Goal: Information Seeking & Learning: Learn about a topic

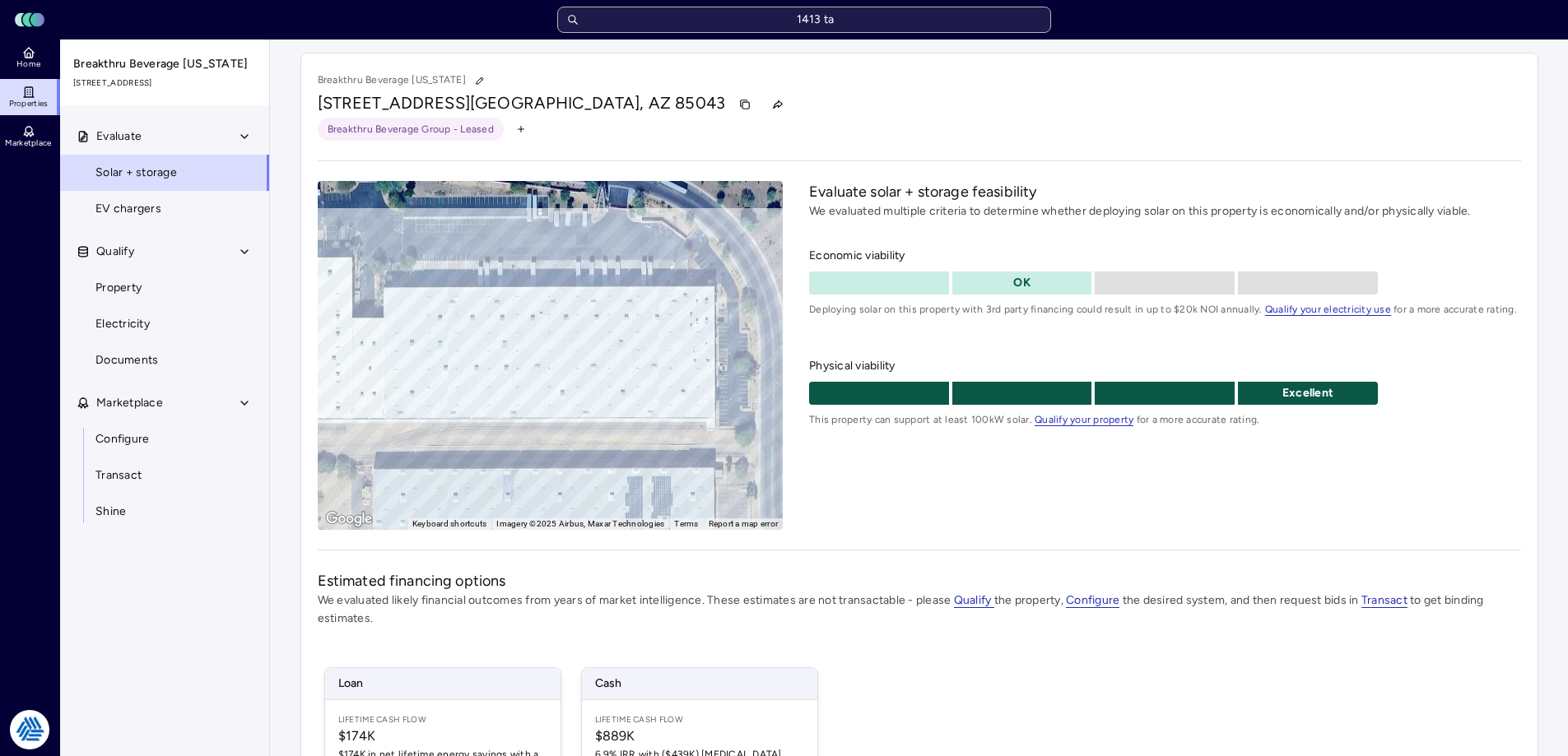
click at [686, 19] on input "1413 ta" at bounding box center [805, 20] width 494 height 27
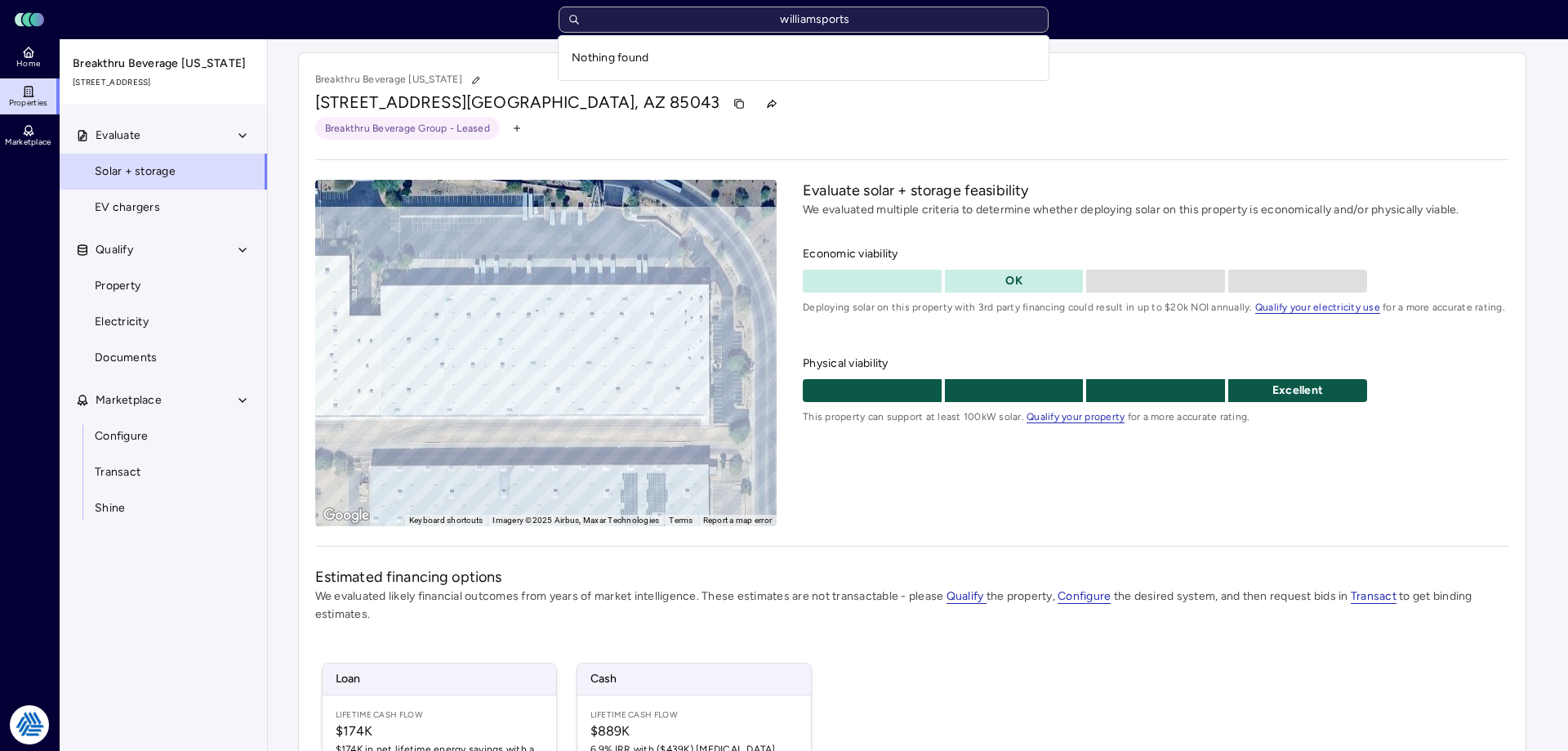
type input "williamsport"
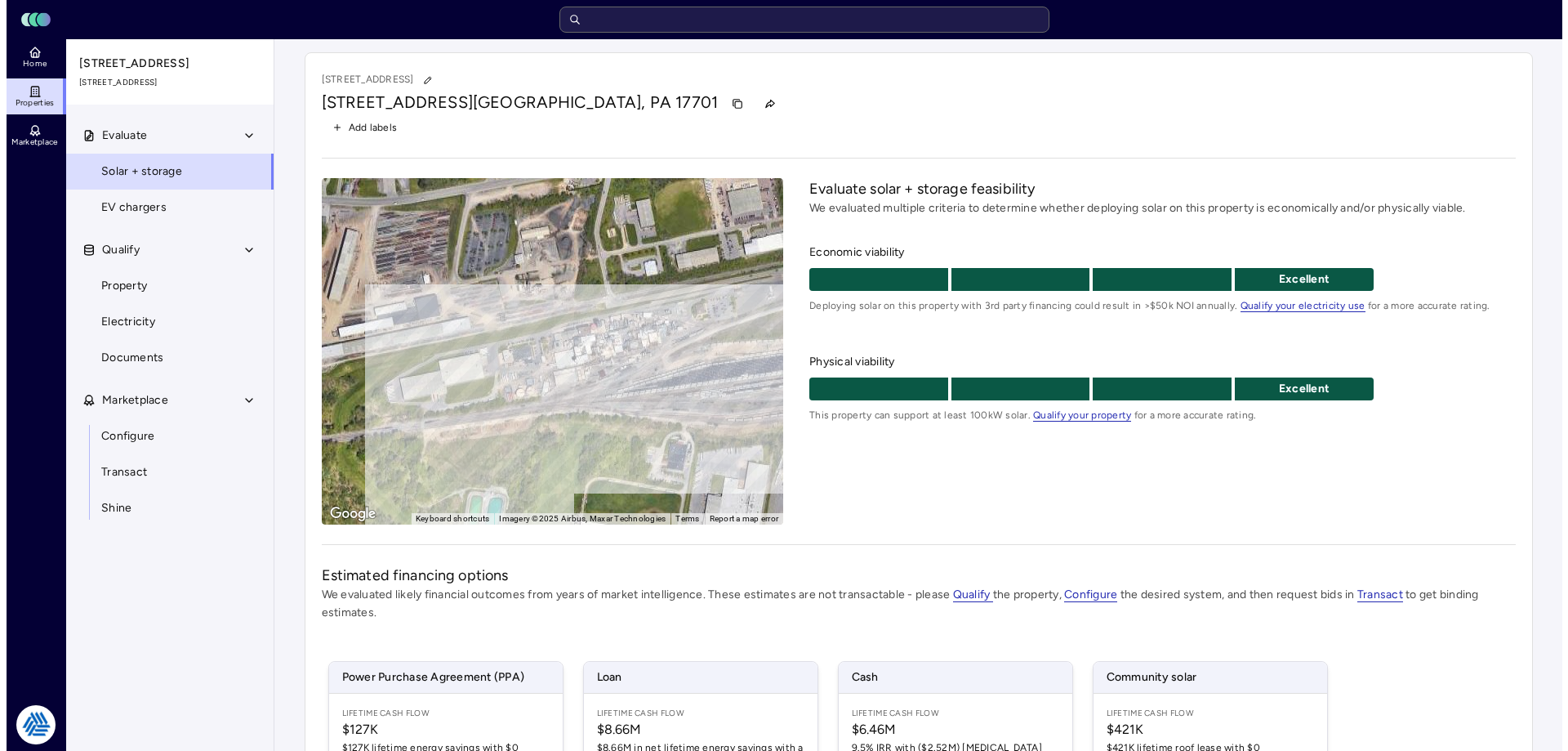
scroll to position [164, 0]
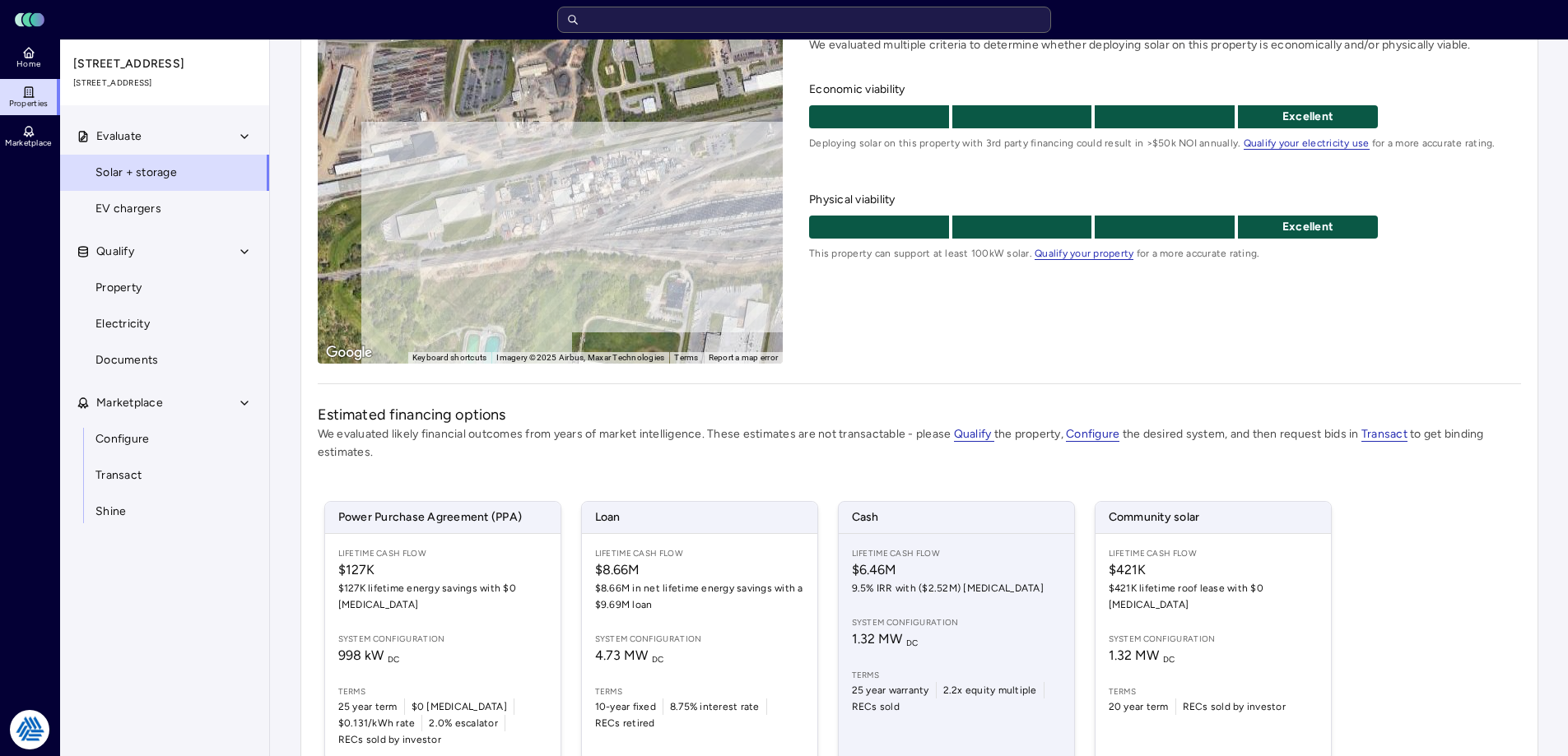
click at [1003, 583] on span "9.5% IRR with ($2.52M) [MEDICAL_DATA]" at bounding box center [956, 588] width 209 height 16
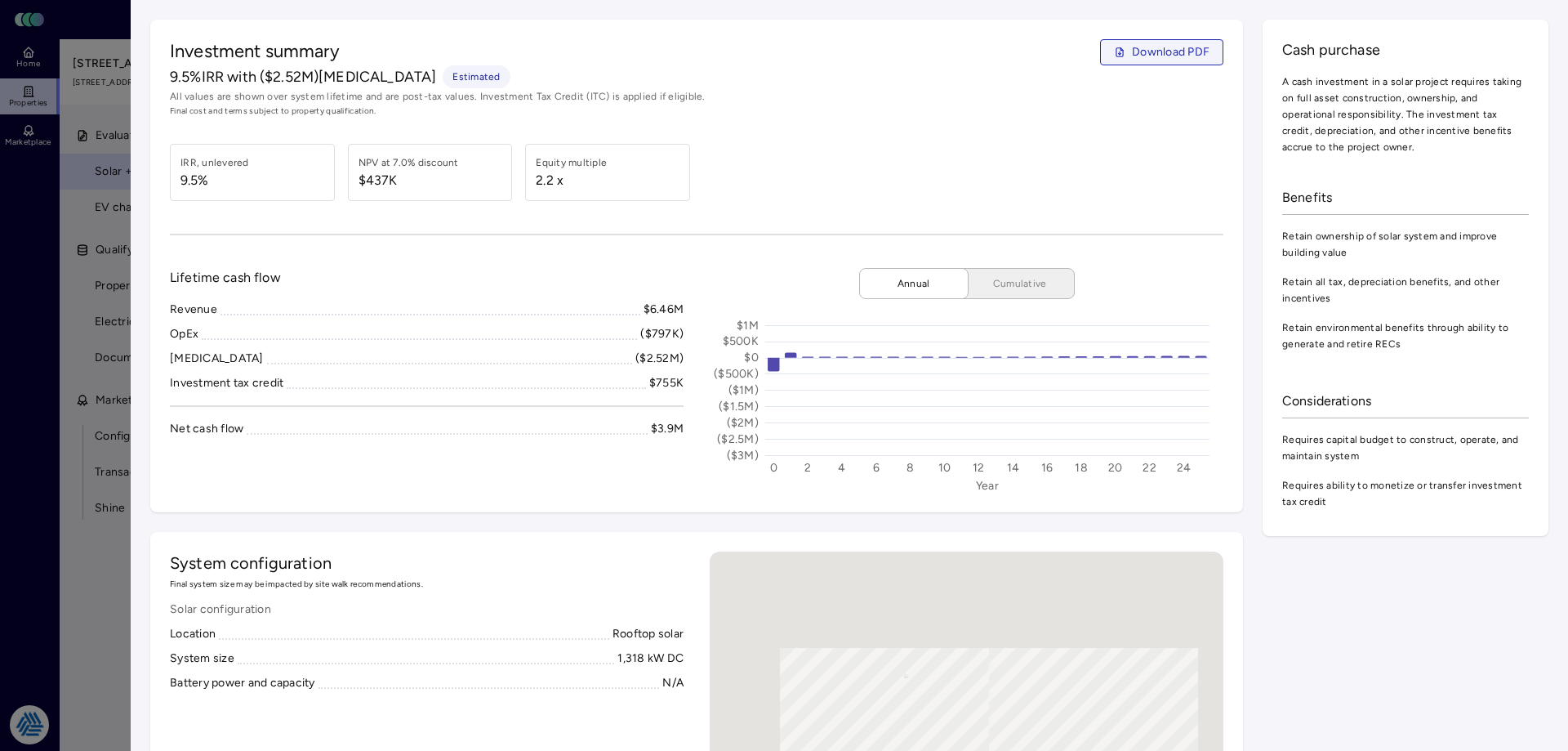
click at [1180, 62] on button "Download PDF" at bounding box center [1162, 52] width 123 height 27
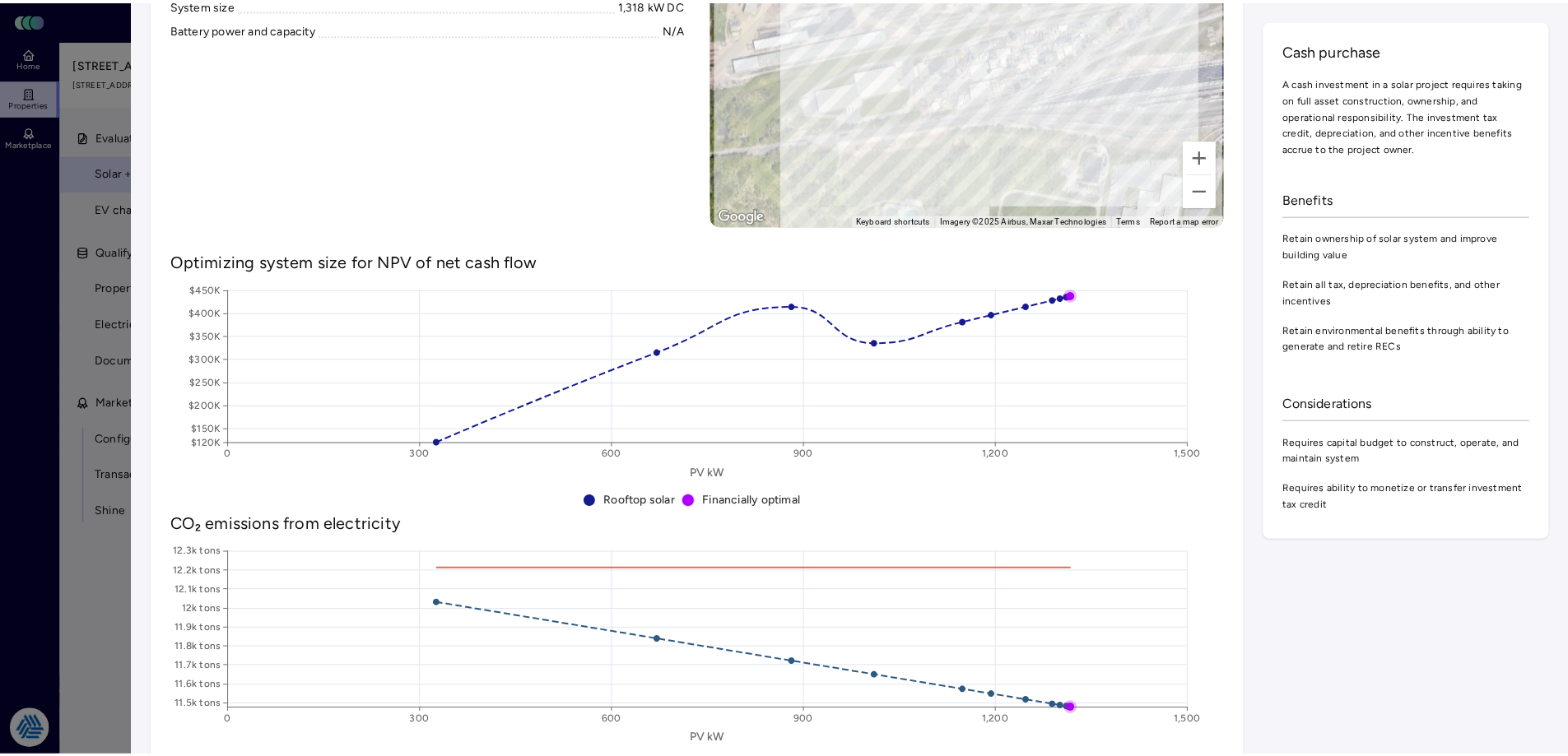
scroll to position [329, 0]
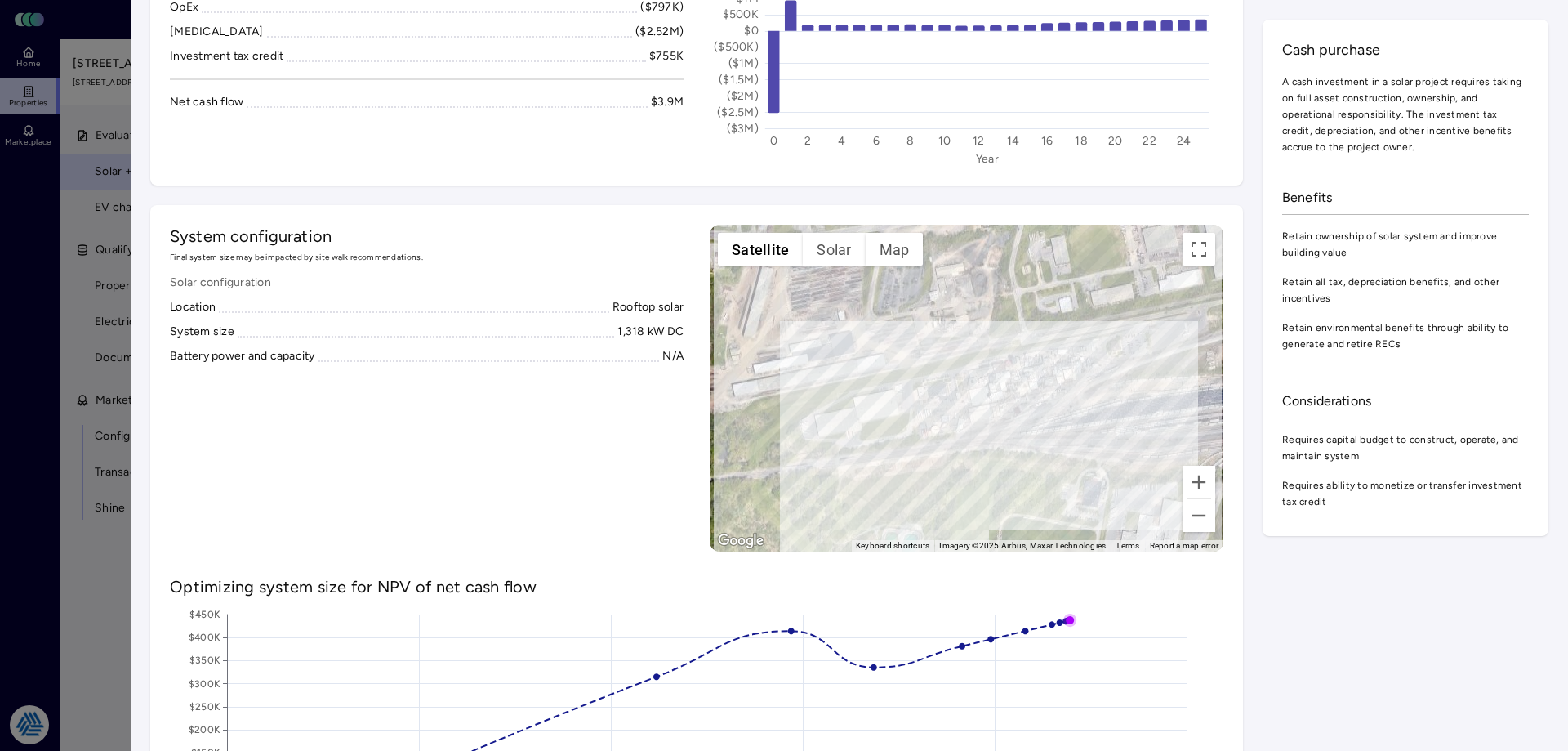
click at [40, 424] on div at bounding box center [784, 376] width 1568 height 751
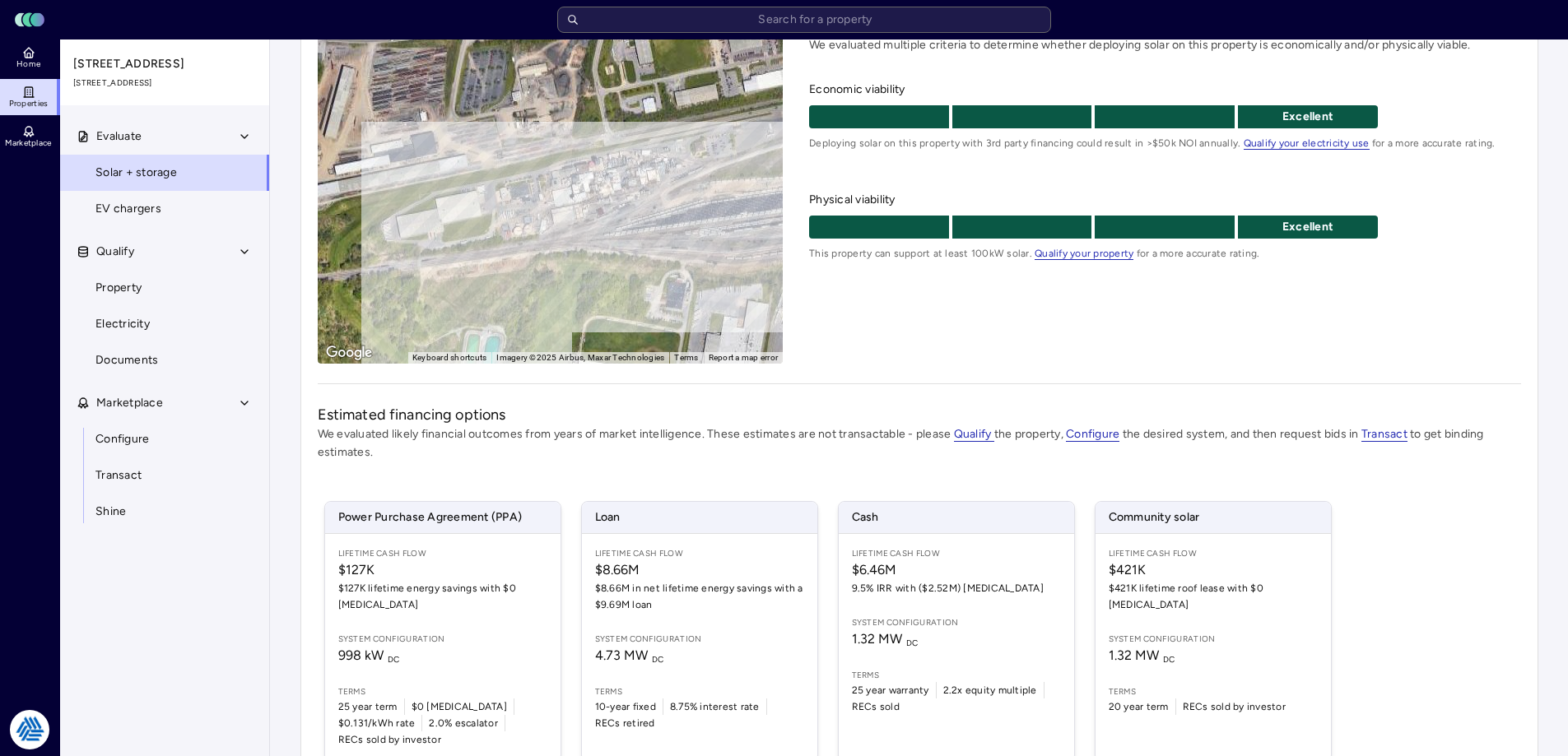
click at [570, 596] on div "Power Purchase Agreement (PPA) Lifetime Cash Flow $127K $127K lifetime energy s…" at bounding box center [828, 631] width 1020 height 267
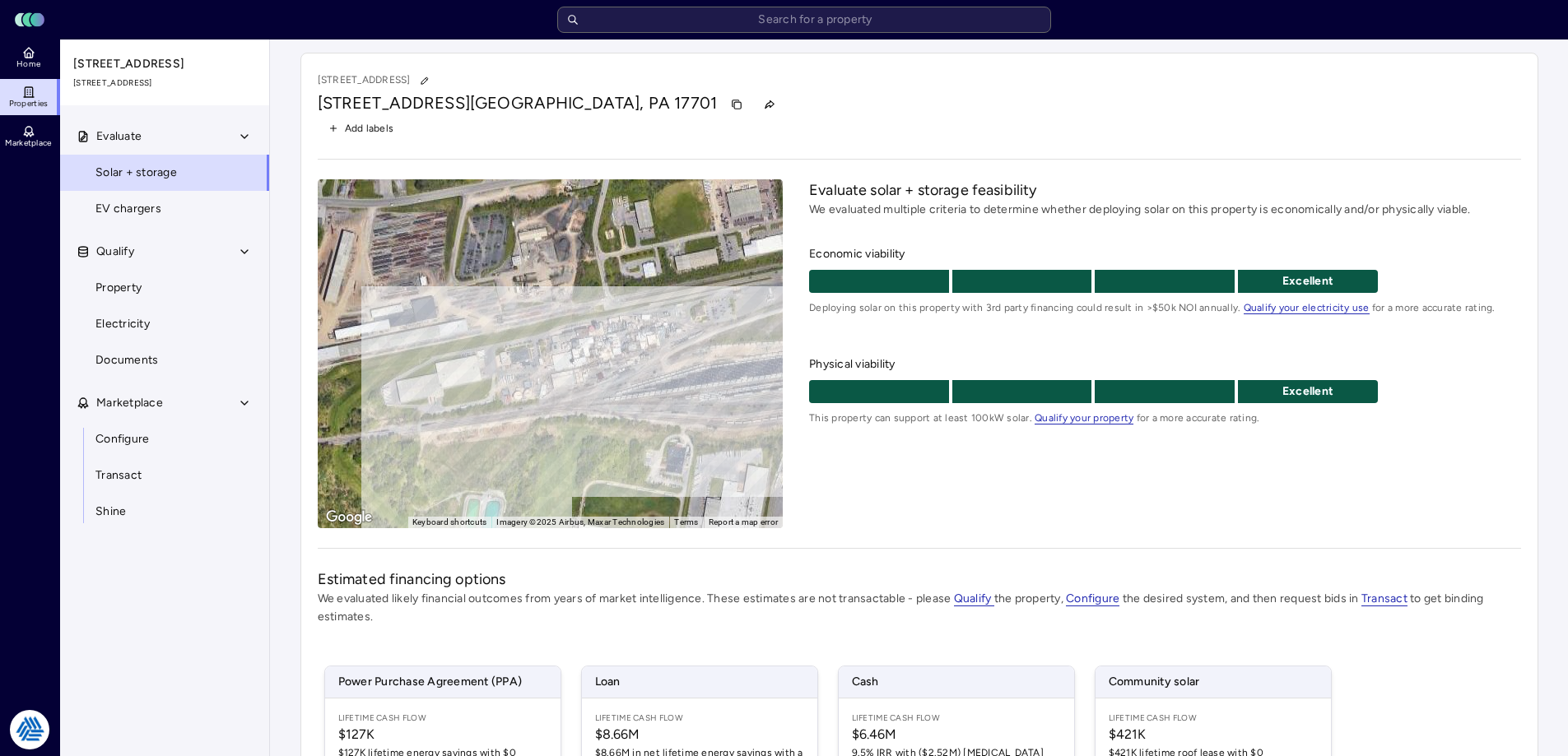
scroll to position [82, 0]
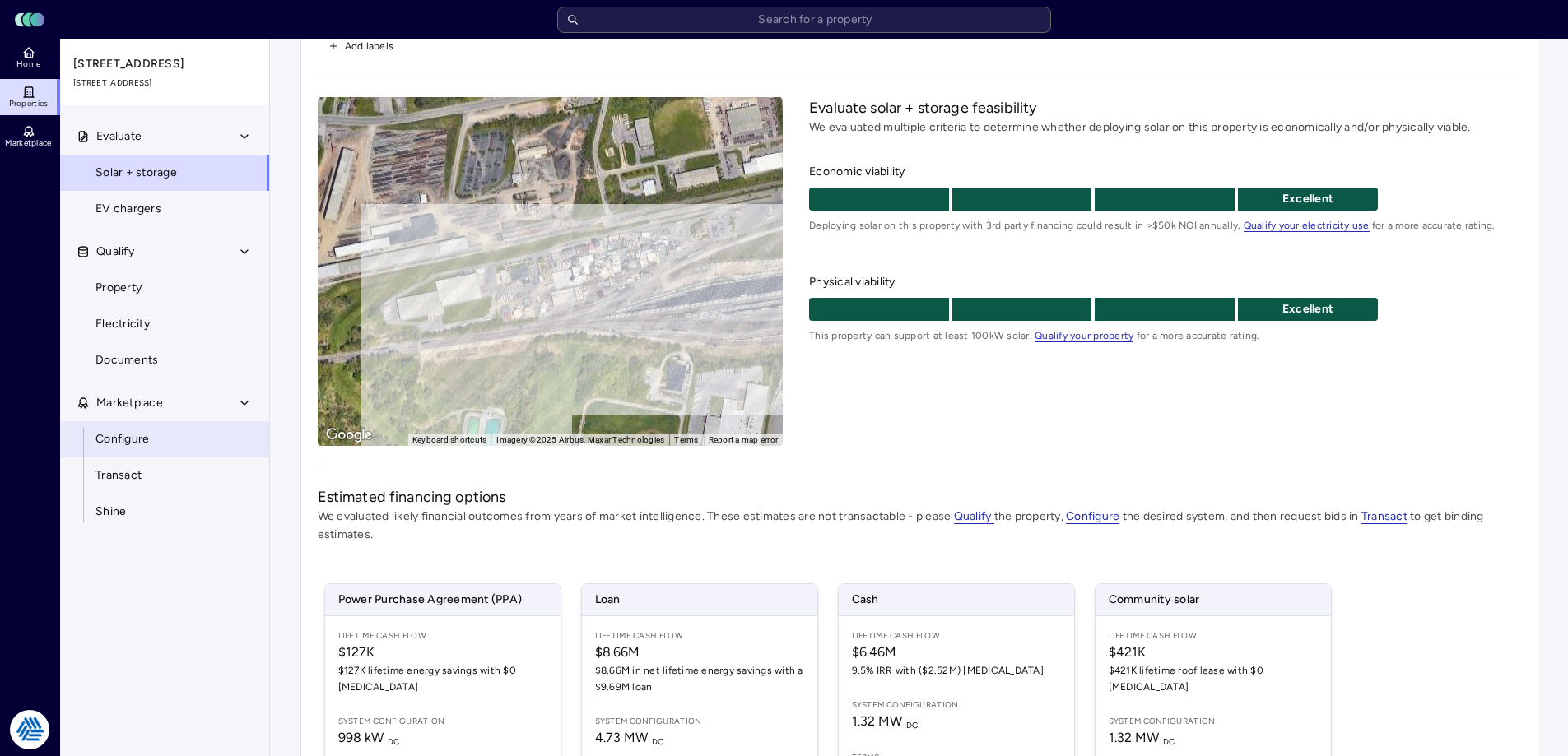
click at [115, 431] on span "Configure" at bounding box center [122, 440] width 54 height 18
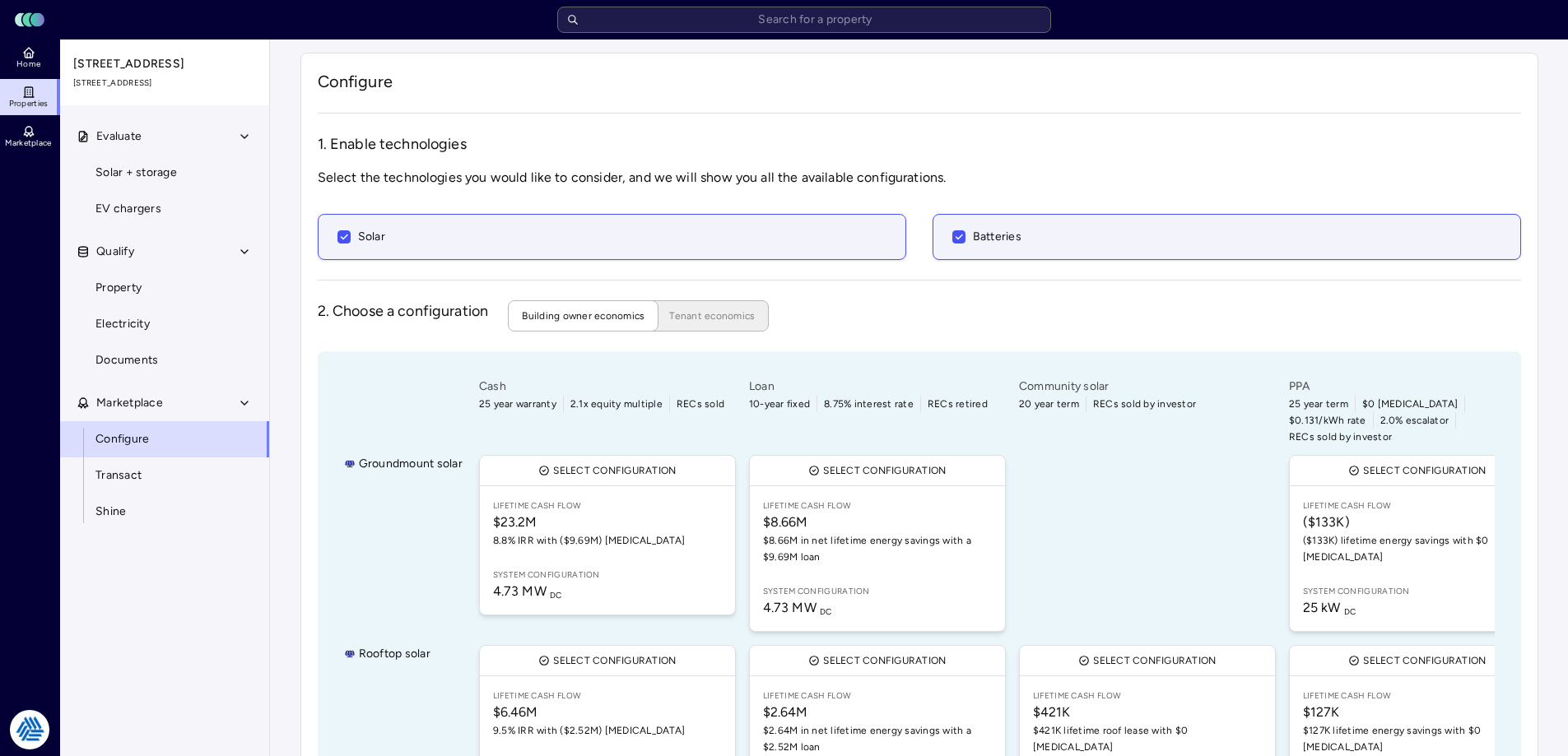
click at [383, 538] on div "Groundmount solar" at bounding box center [403, 543] width 119 height 184
drag, startPoint x: 1532, startPoint y: 538, endPoint x: 1546, endPoint y: 569, distance: 34.0
click at [1546, 569] on div "Configure 1. Enable technologies Select the technologies you would like to cons…" at bounding box center [919, 581] width 1264 height 1085
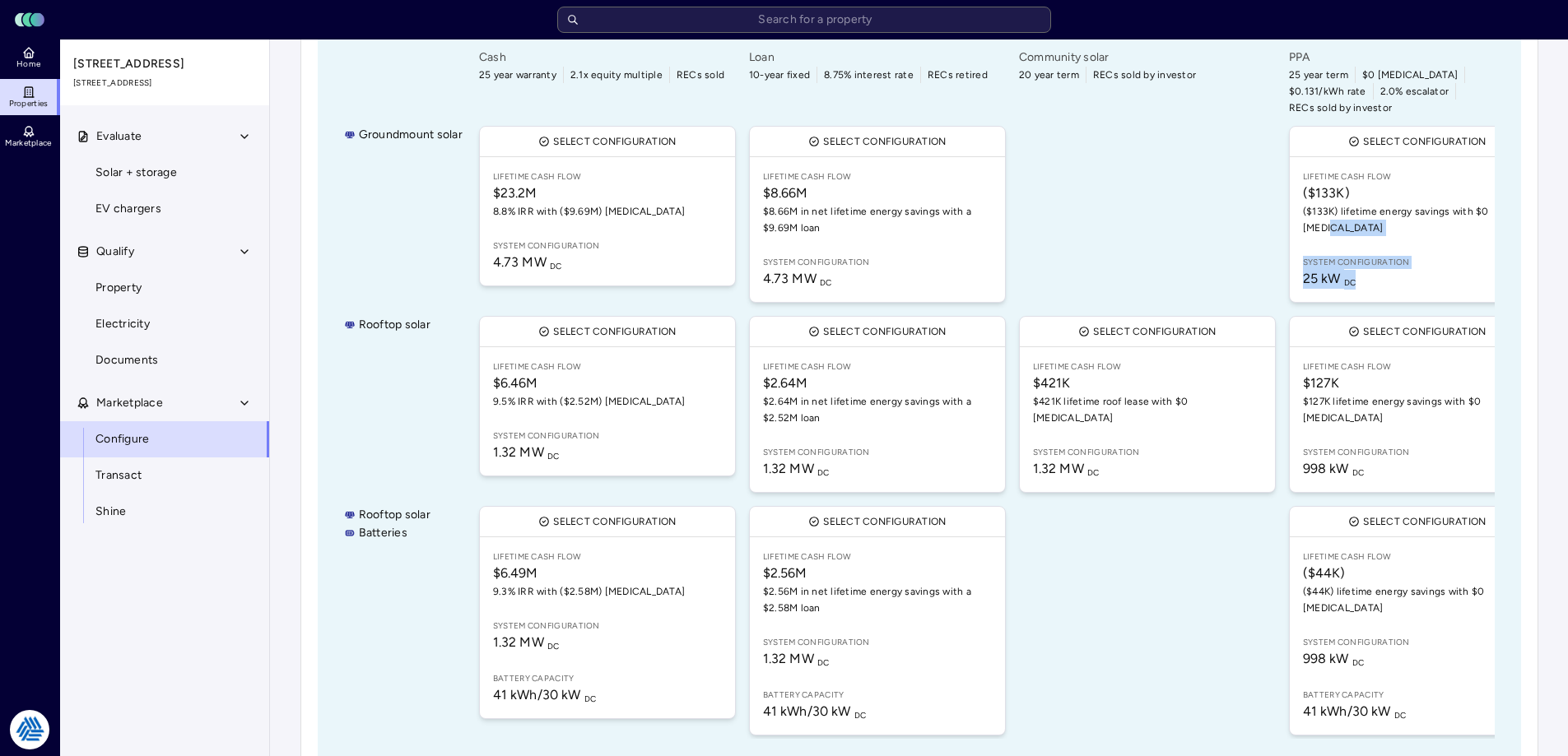
scroll to position [0, 66]
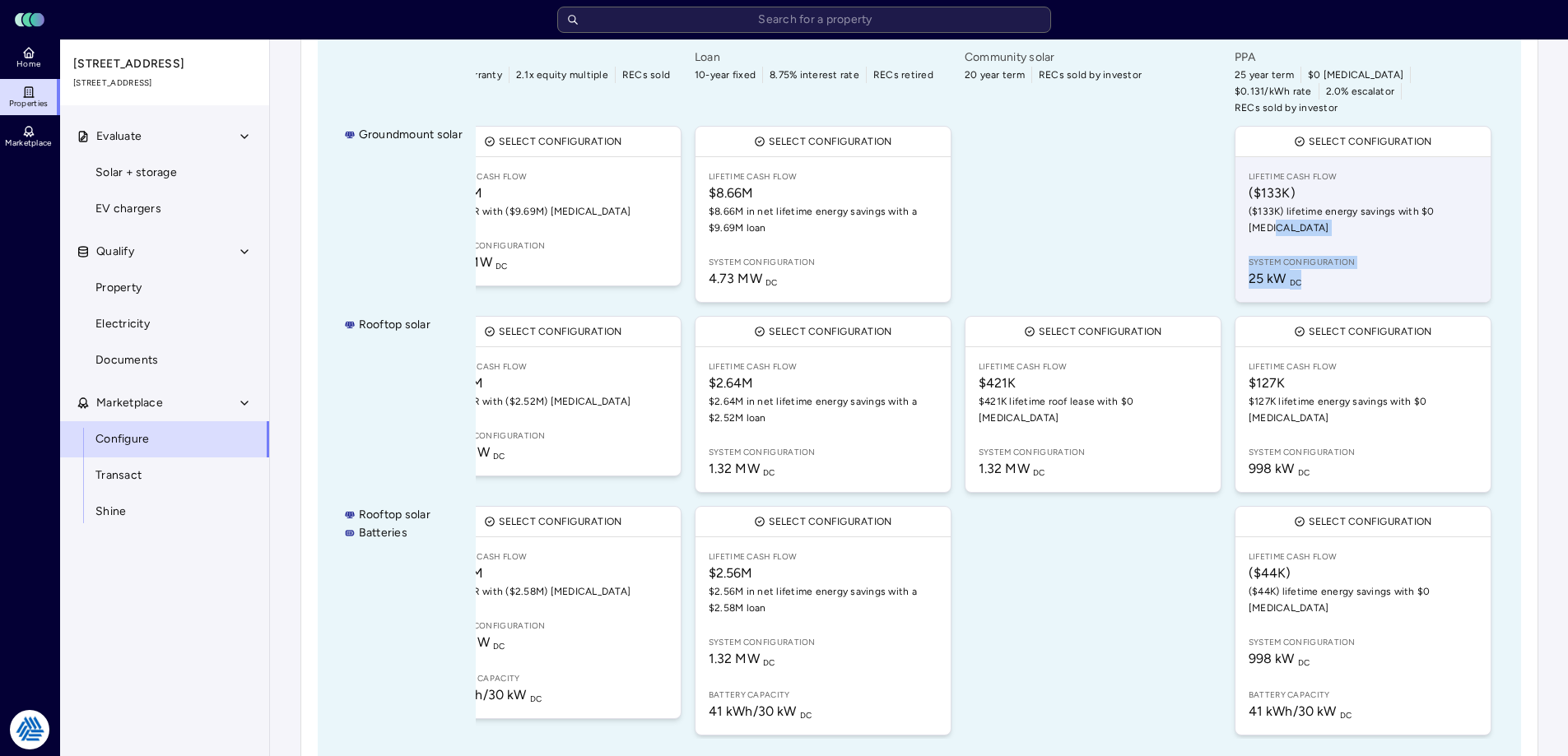
click at [1376, 203] on span "($133K) lifetime energy savings with $0 [MEDICAL_DATA]" at bounding box center [1363, 219] width 228 height 33
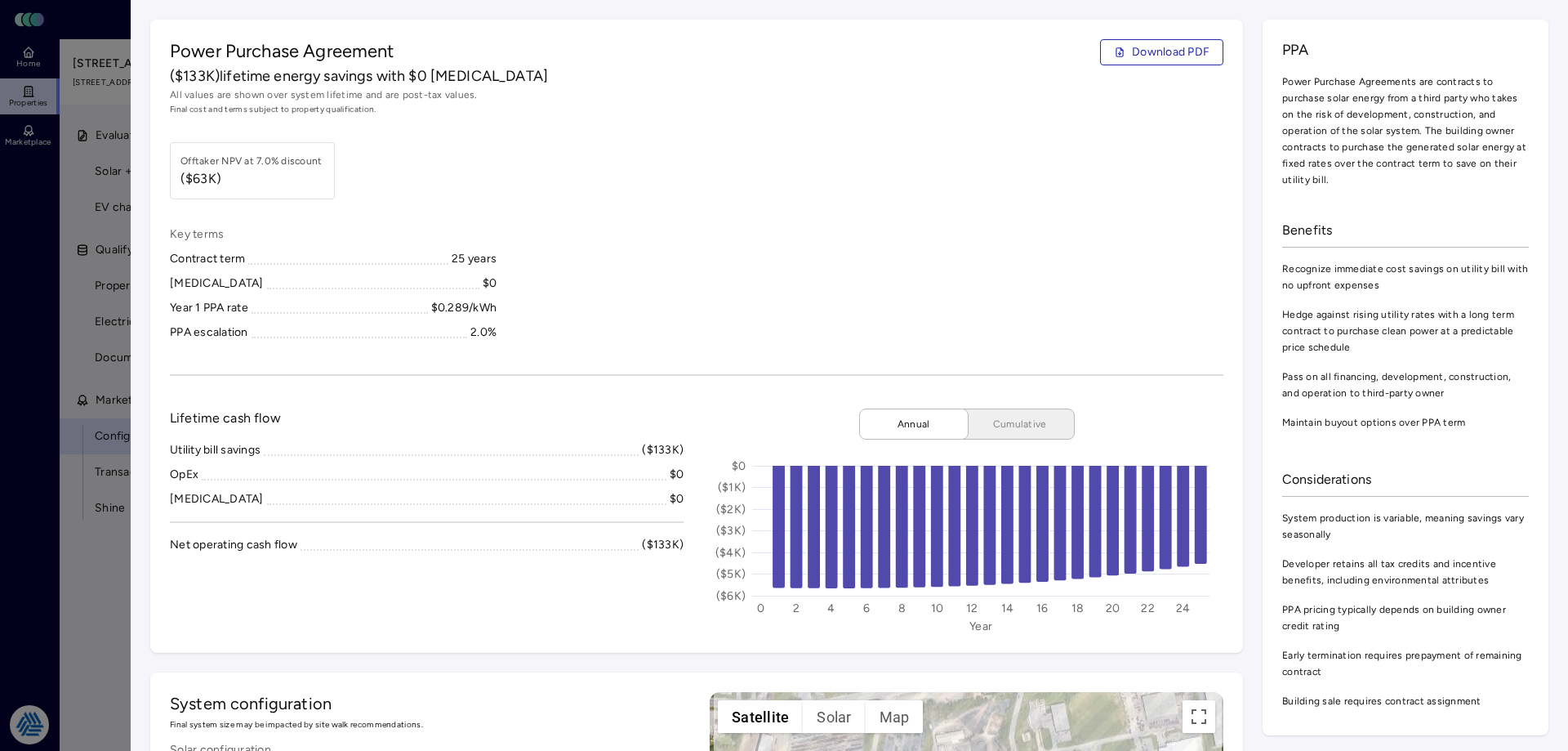
click at [62, 258] on div at bounding box center [784, 376] width 1568 height 751
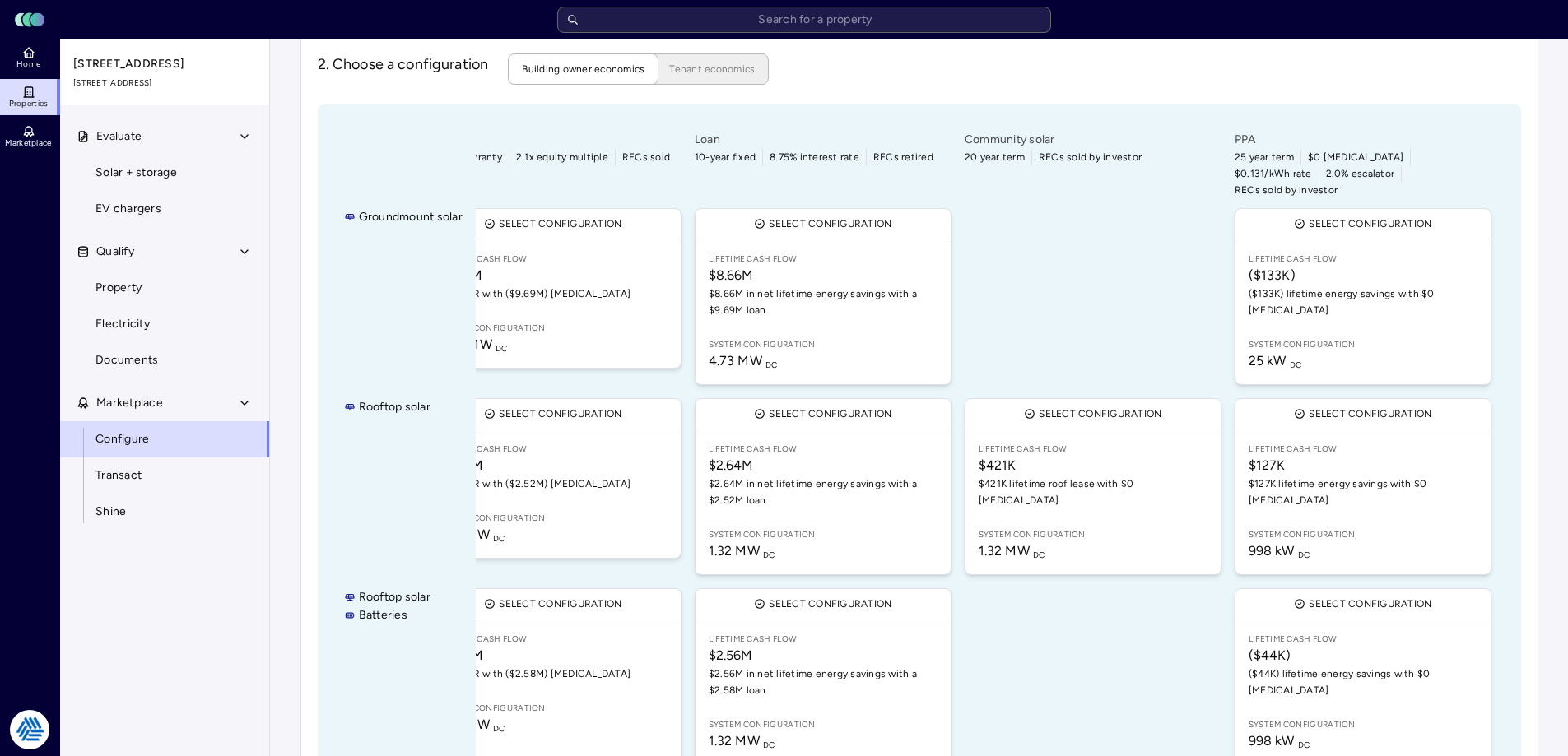
scroll to position [82, 0]
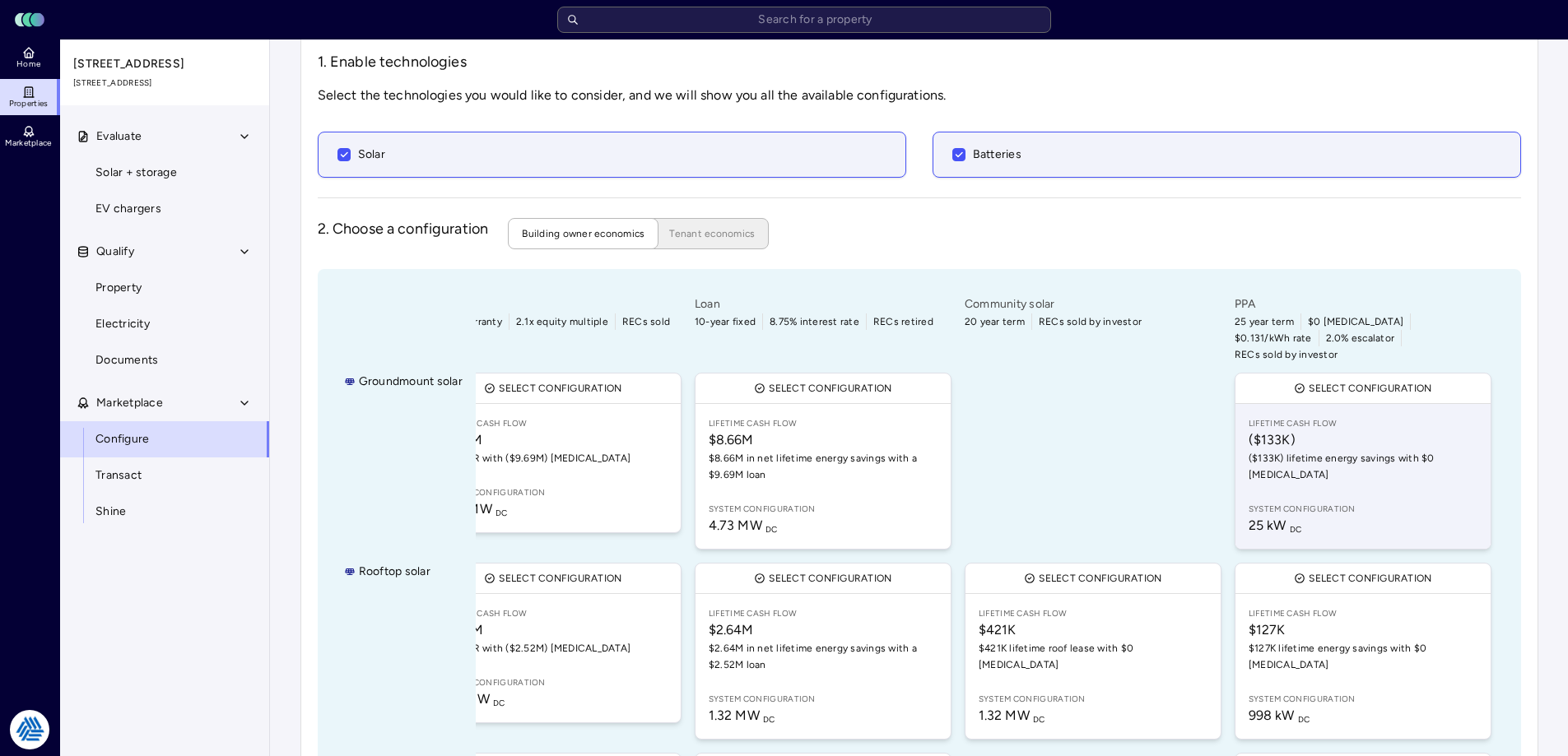
click at [1318, 462] on link "Lifetime Cash Flow ($133K) ($133K) lifetime energy savings with $0 [MEDICAL_DAT…" at bounding box center [1363, 476] width 255 height 144
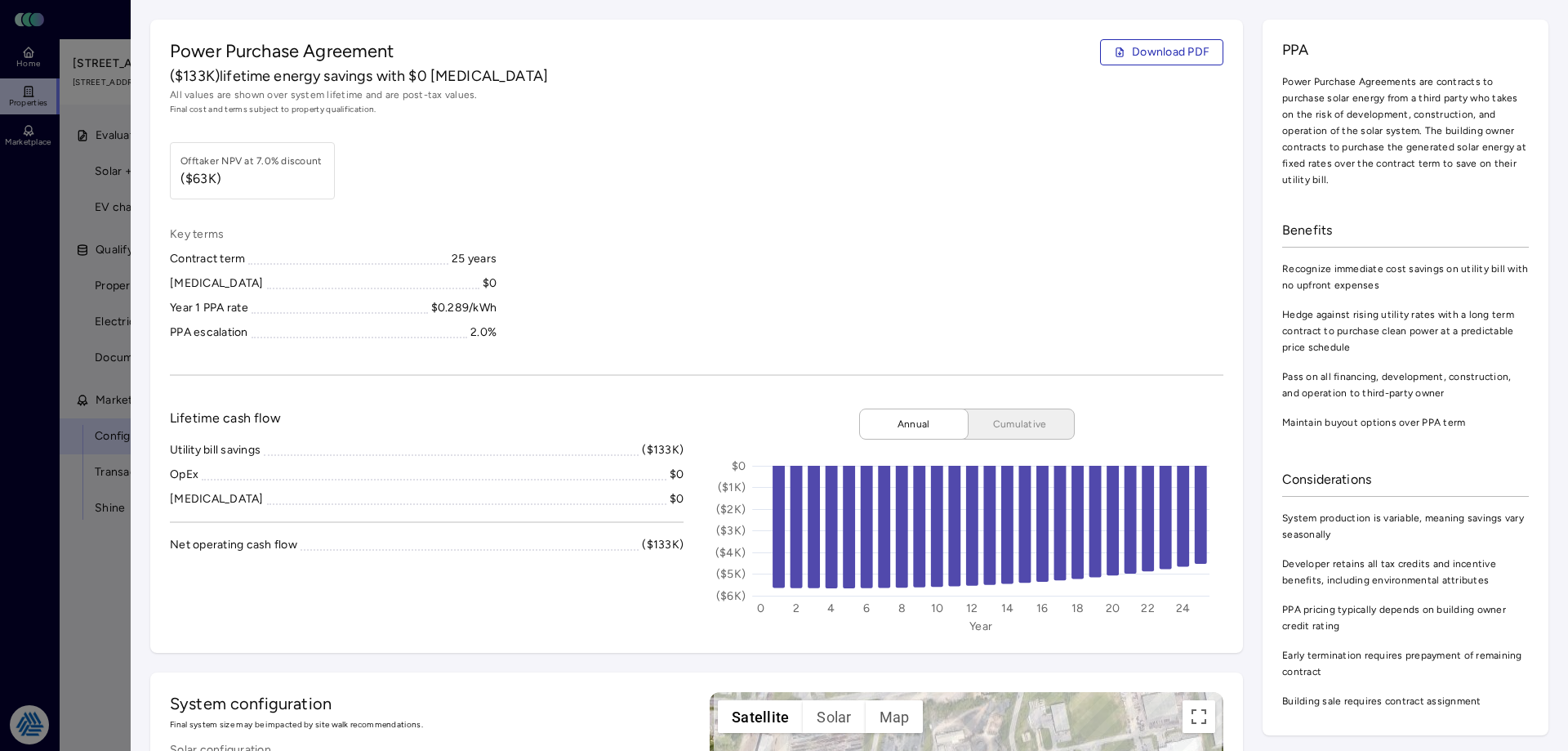
click at [57, 257] on div at bounding box center [784, 376] width 1568 height 751
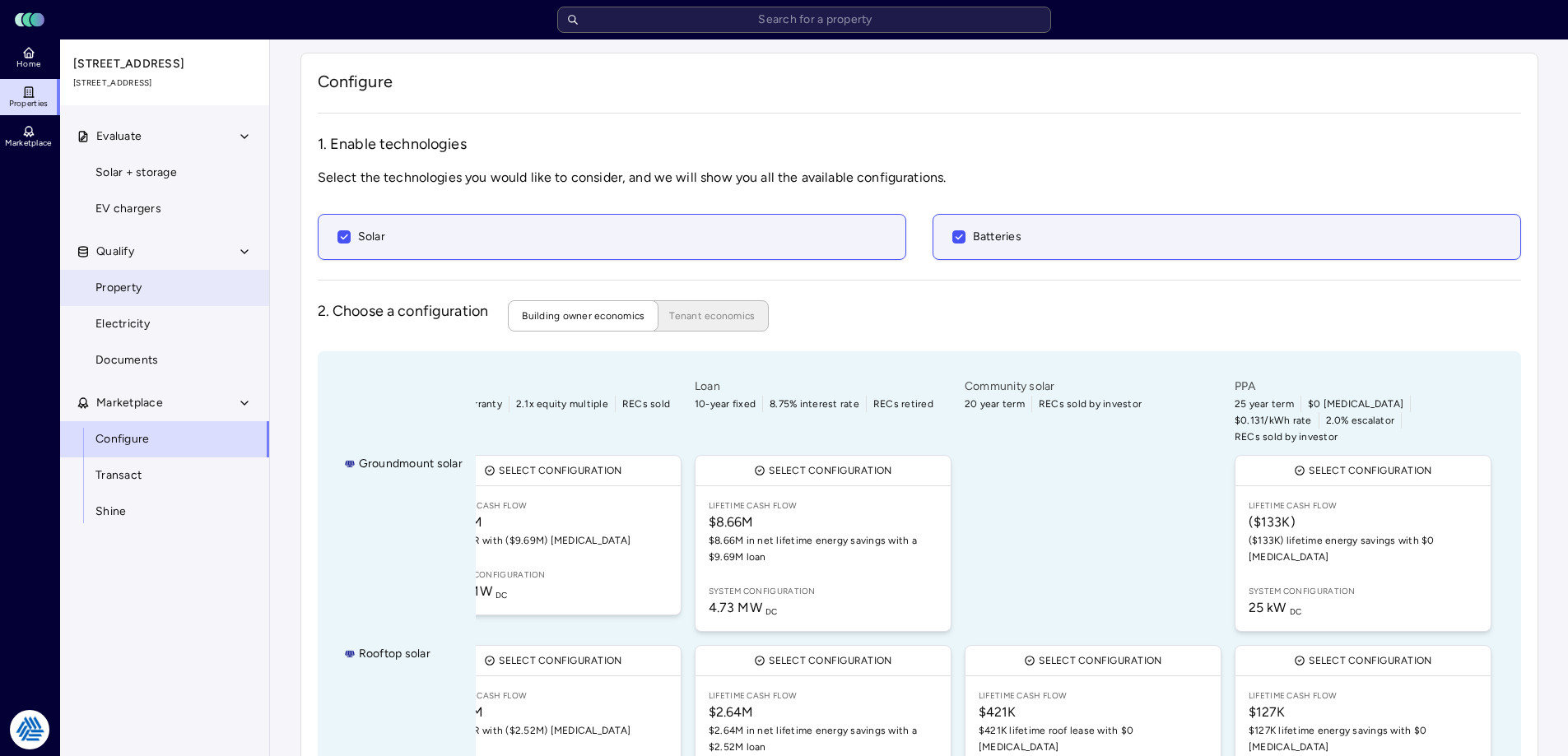
click at [136, 284] on span "Property" at bounding box center [119, 288] width 46 height 18
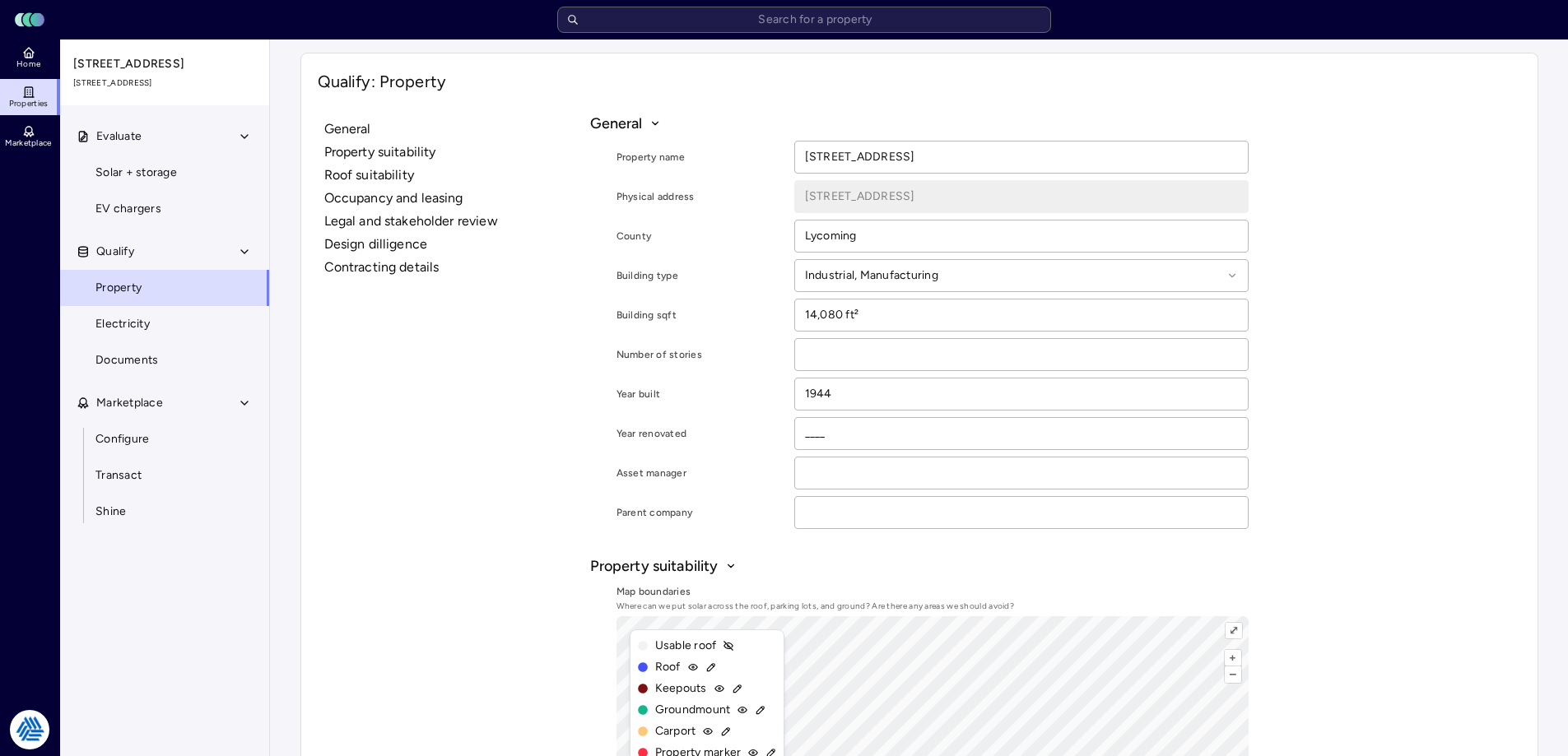
click at [140, 289] on span "Property" at bounding box center [119, 288] width 46 height 18
click at [124, 324] on span "Electricity" at bounding box center [122, 324] width 54 height 18
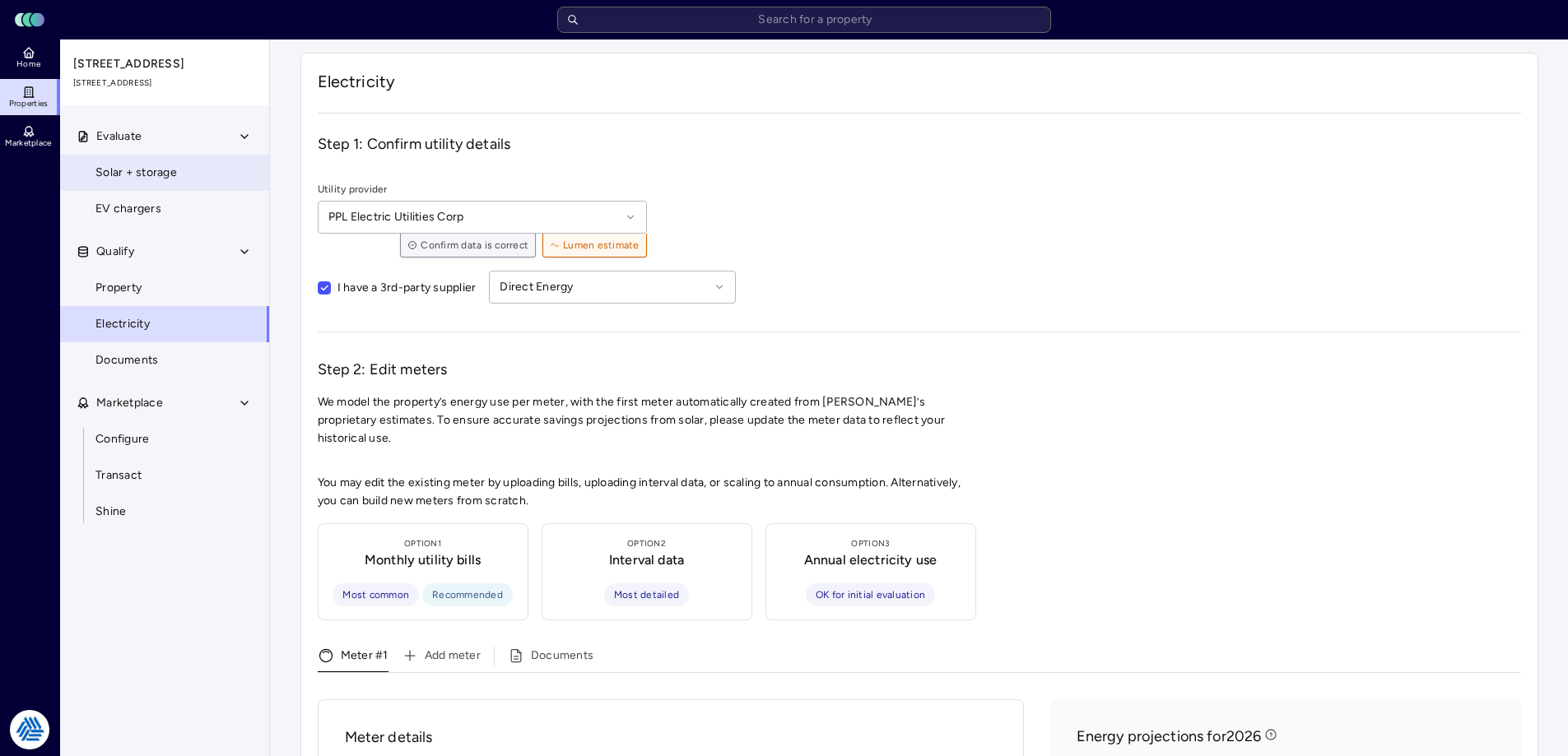
click at [122, 168] on span "Solar + storage" at bounding box center [136, 173] width 81 height 18
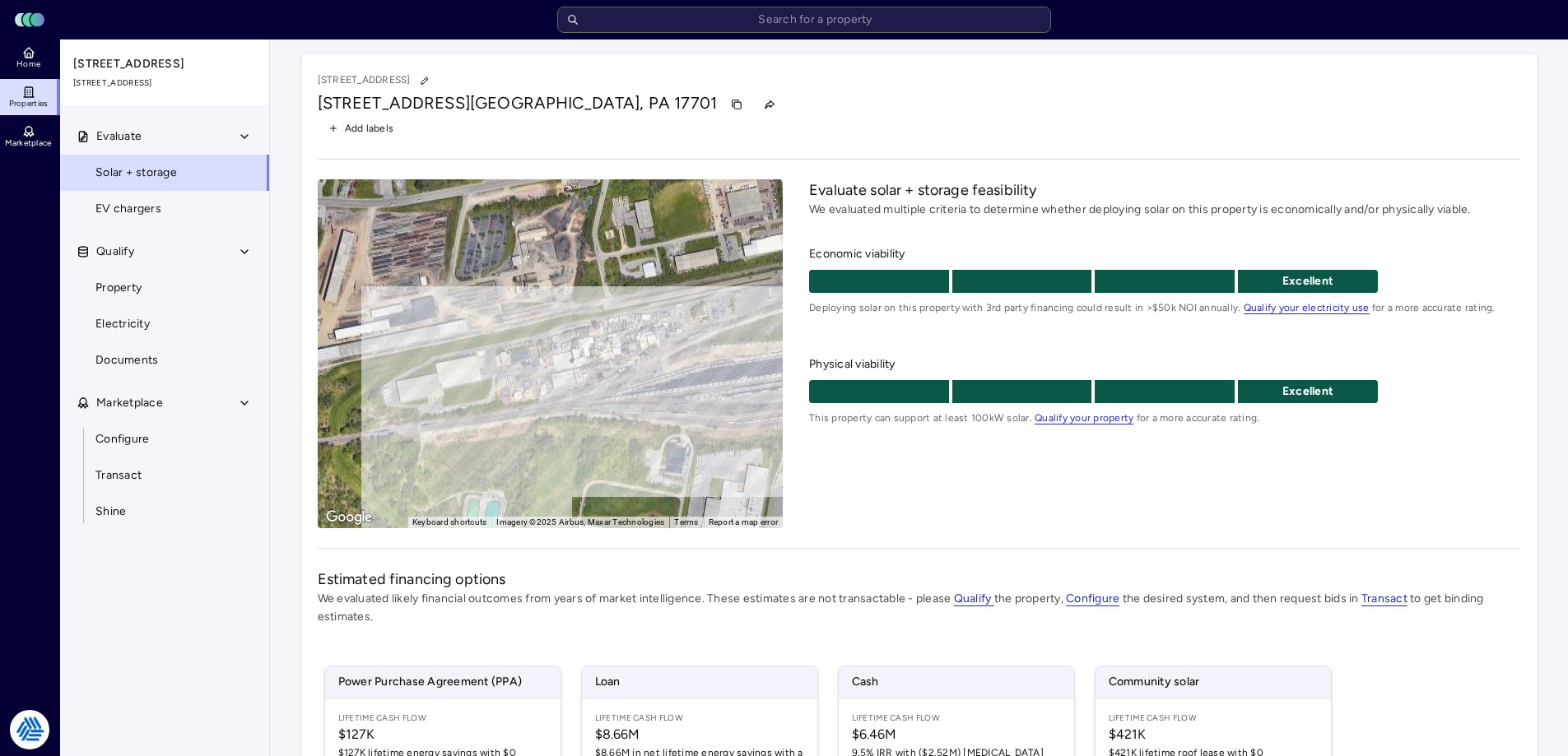
scroll to position [165, 0]
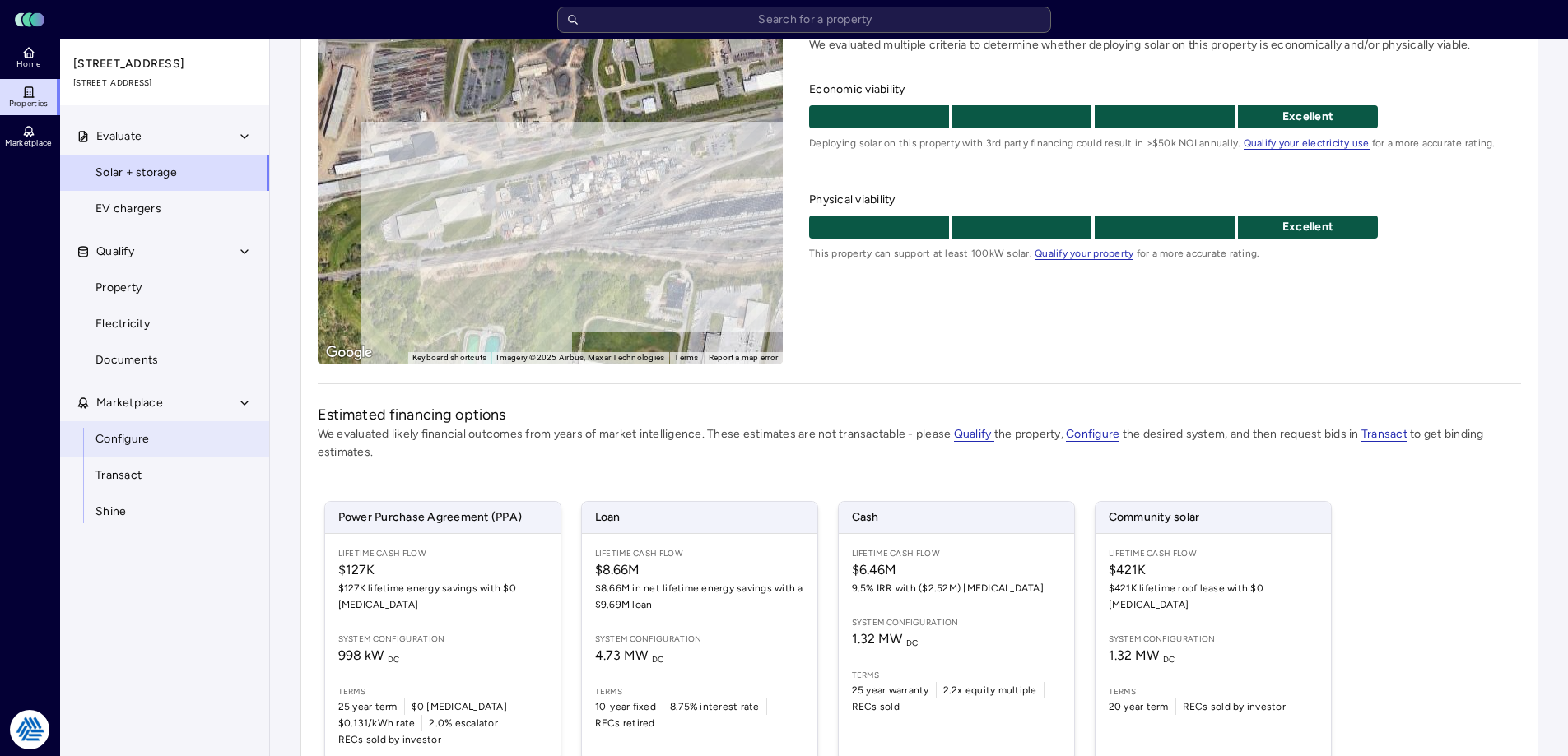
click at [137, 442] on span "Configure" at bounding box center [122, 440] width 54 height 18
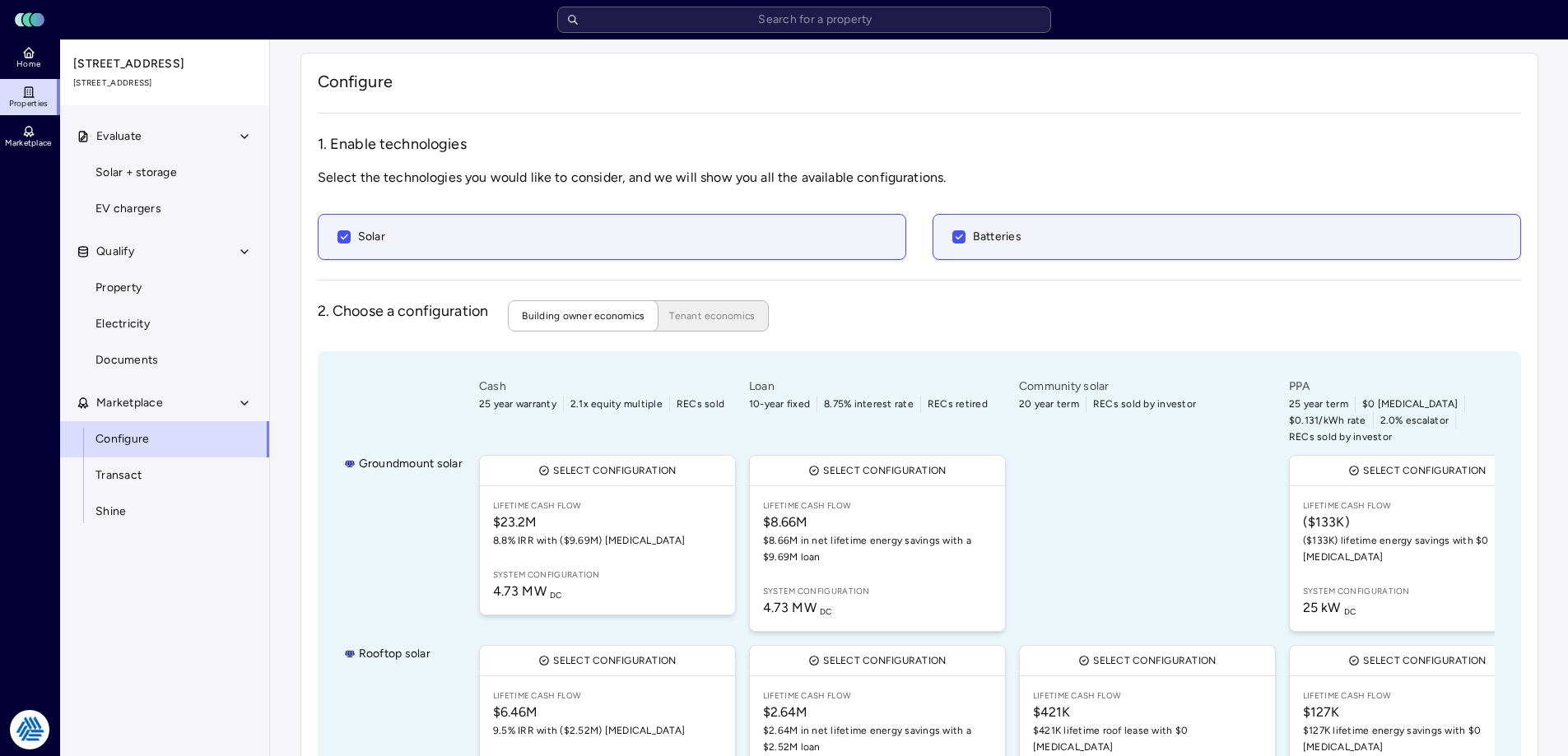
scroll to position [165, 0]
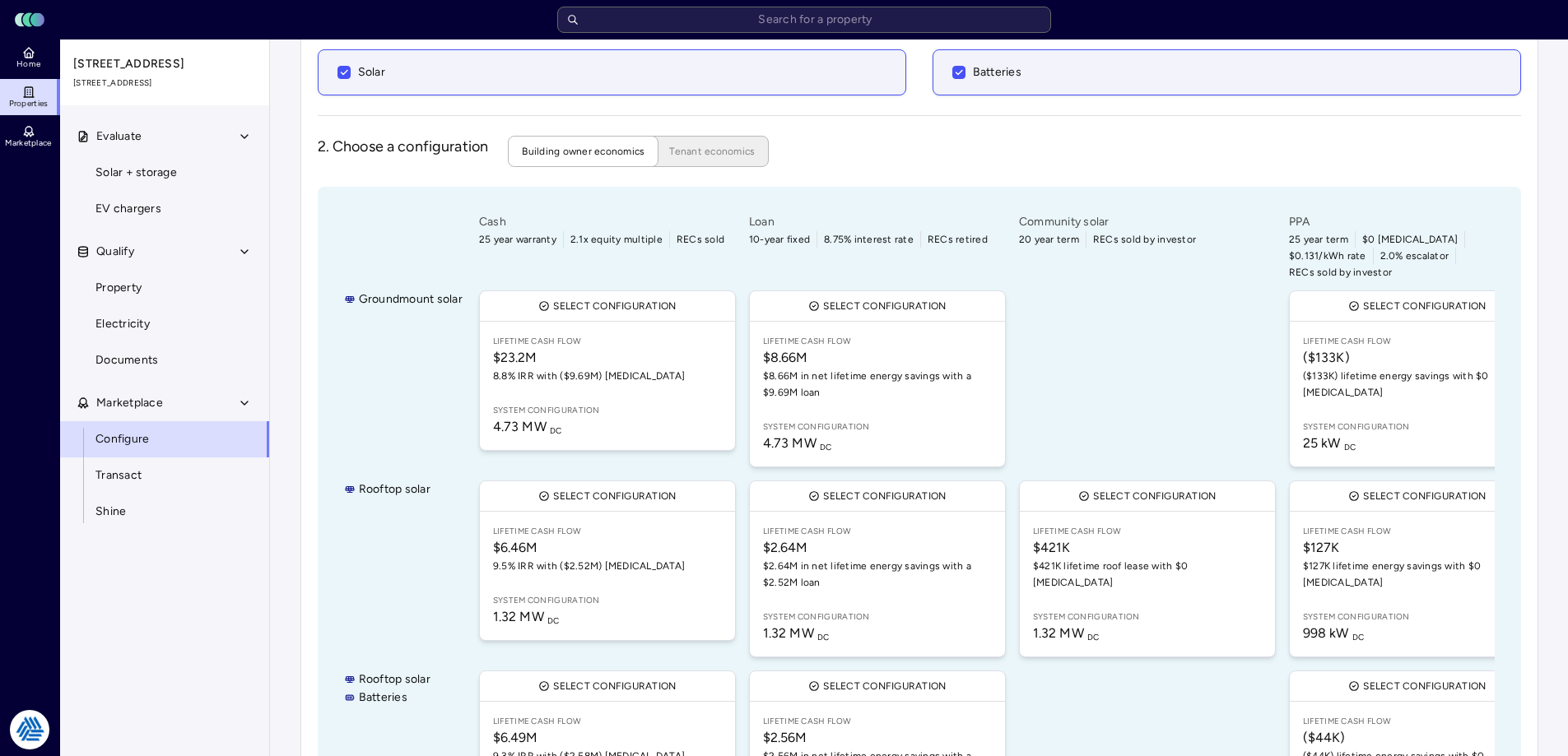
click at [302, 525] on div "Configure 1. Enable technologies Select the technologies you would like to cons…" at bounding box center [920, 417] width 1238 height 1058
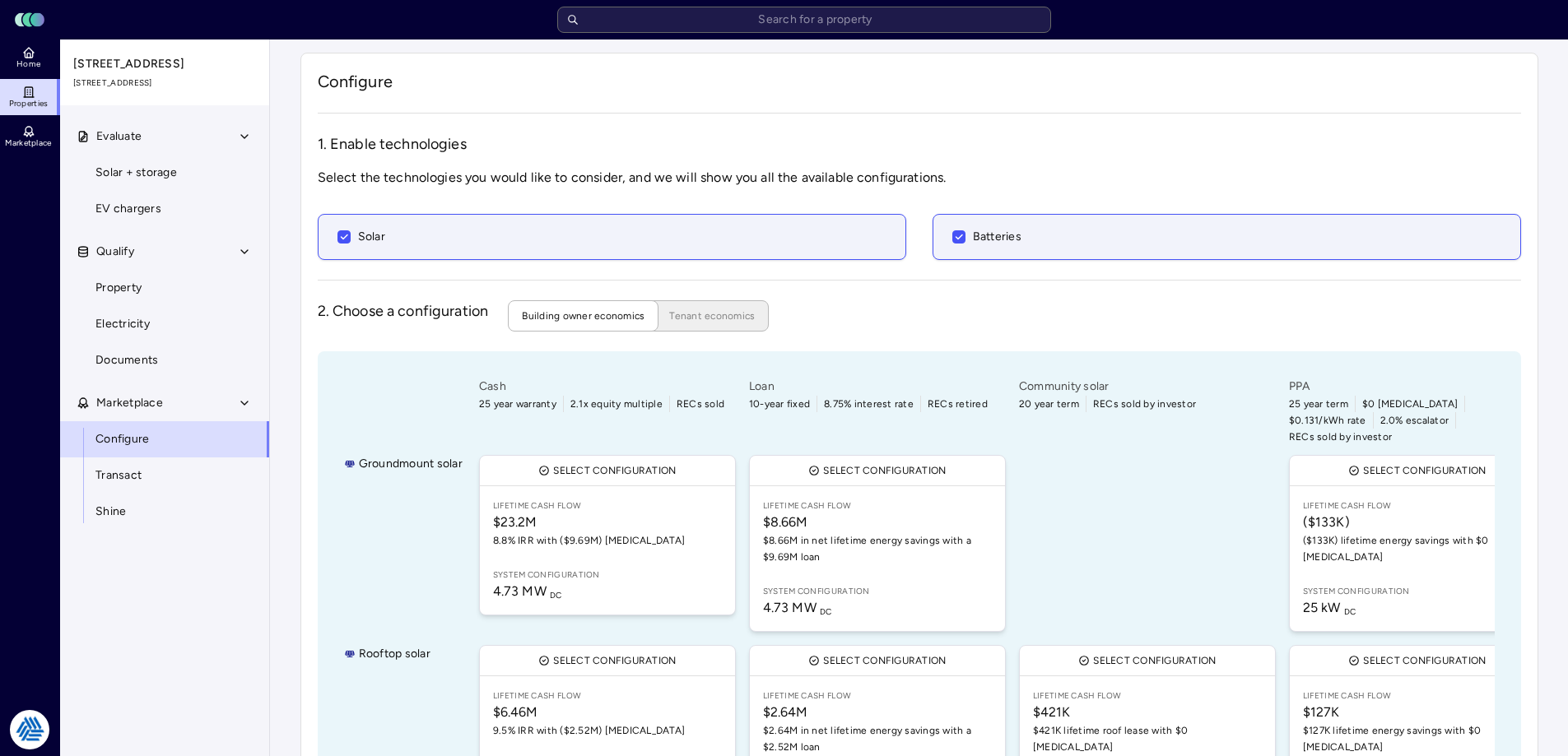
click at [442, 67] on div "Configure 1. Enable technologies Select the technologies you would like to cons…" at bounding box center [920, 581] width 1238 height 1058
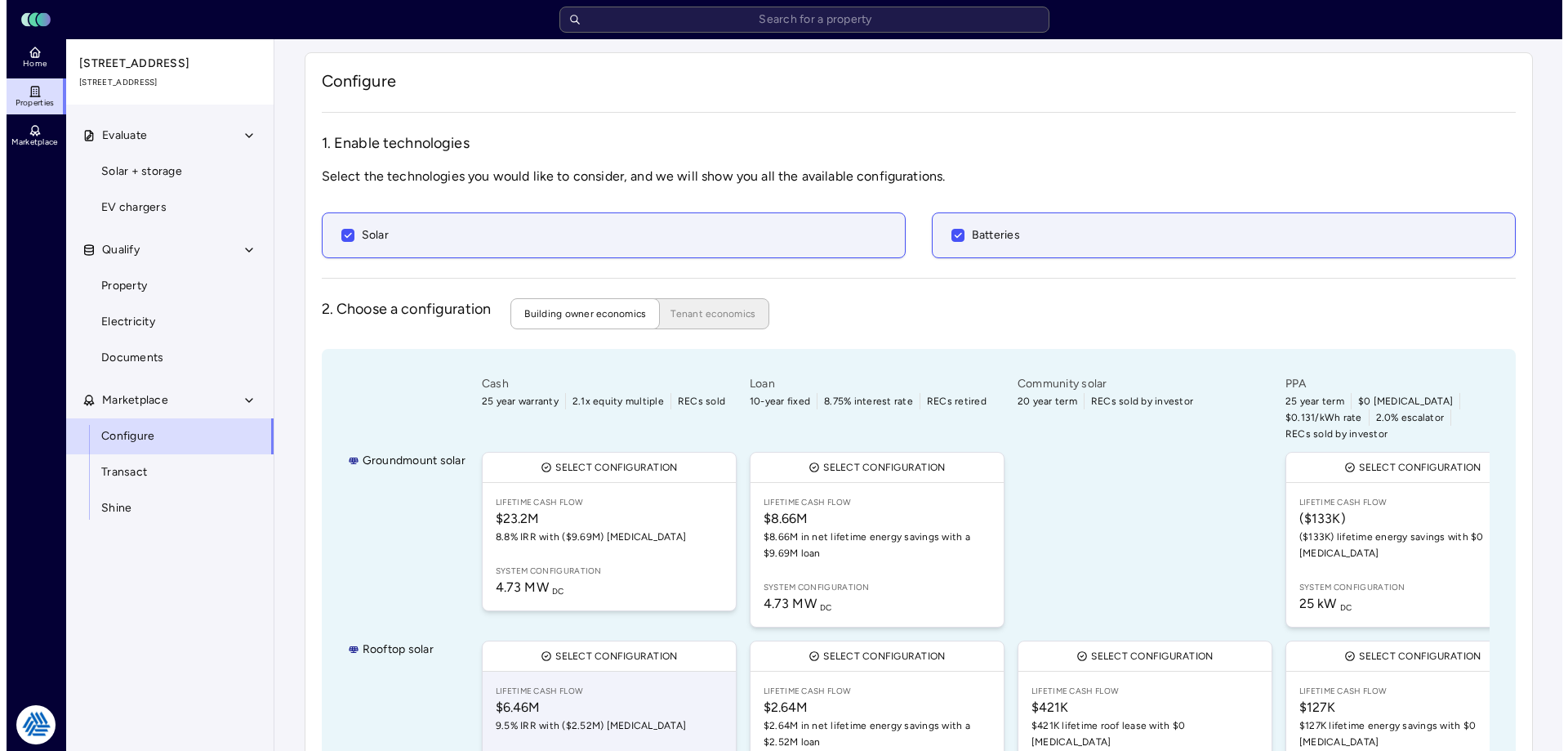
scroll to position [164, 0]
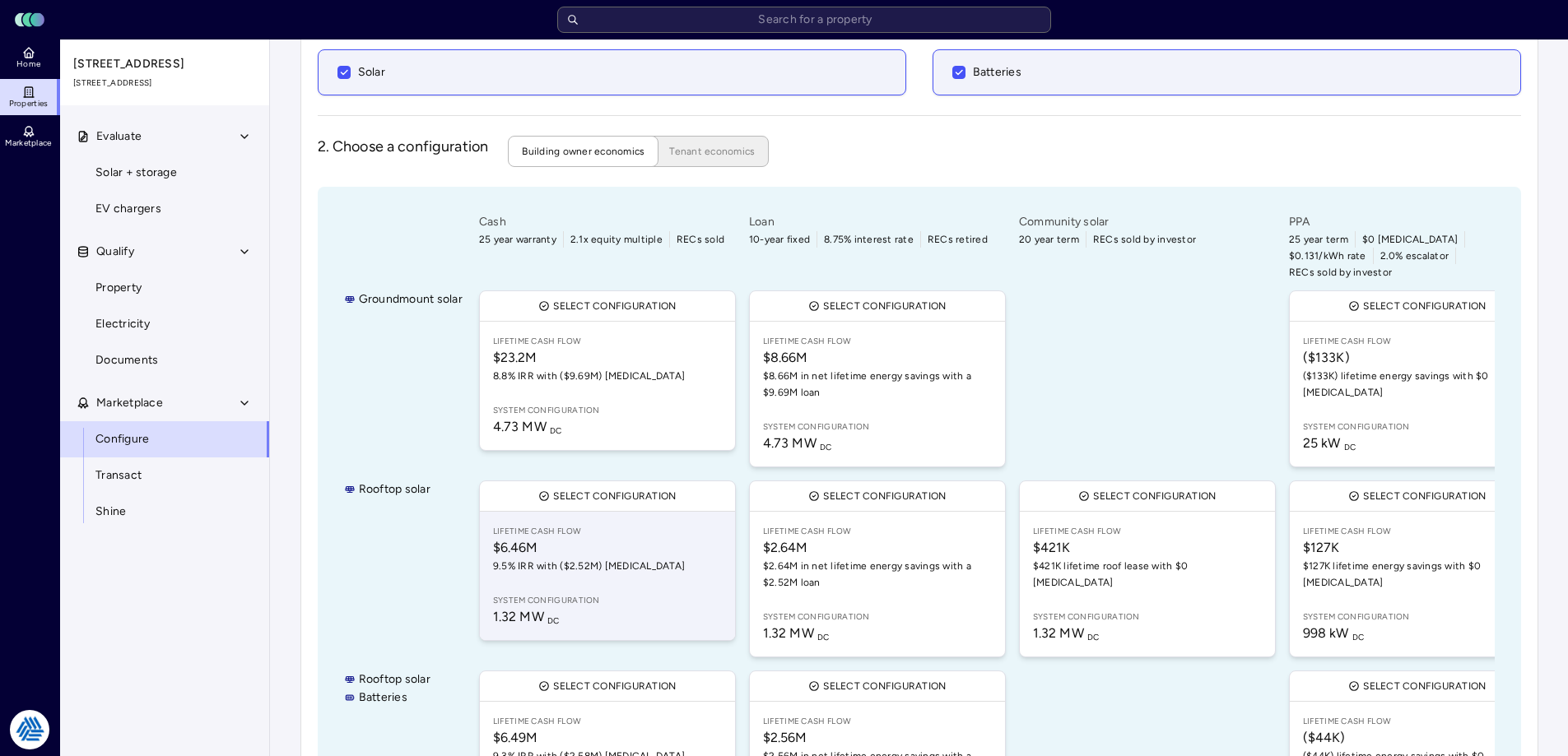
click at [584, 525] on span "Lifetime Cash Flow" at bounding box center [607, 531] width 228 height 13
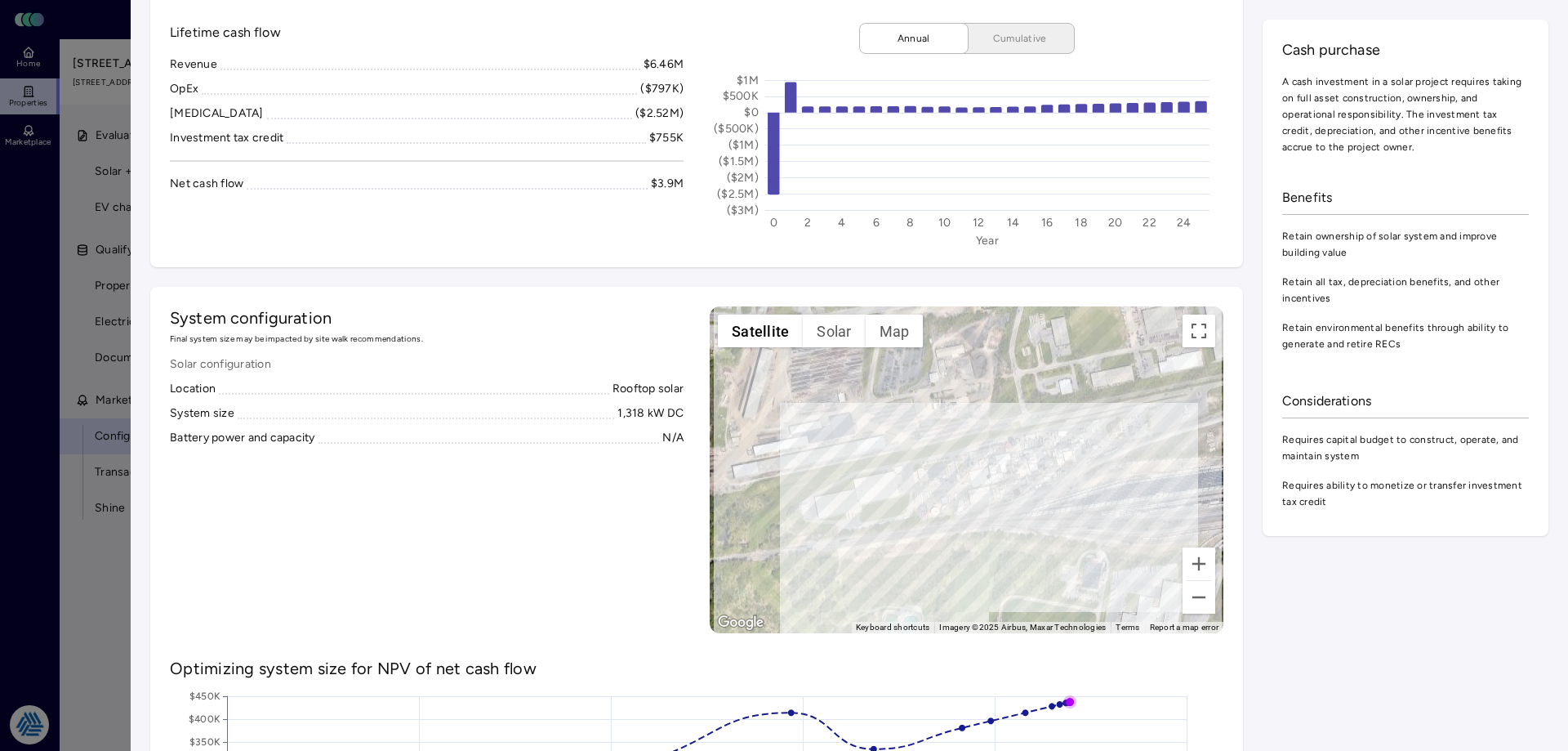
scroll to position [164, 0]
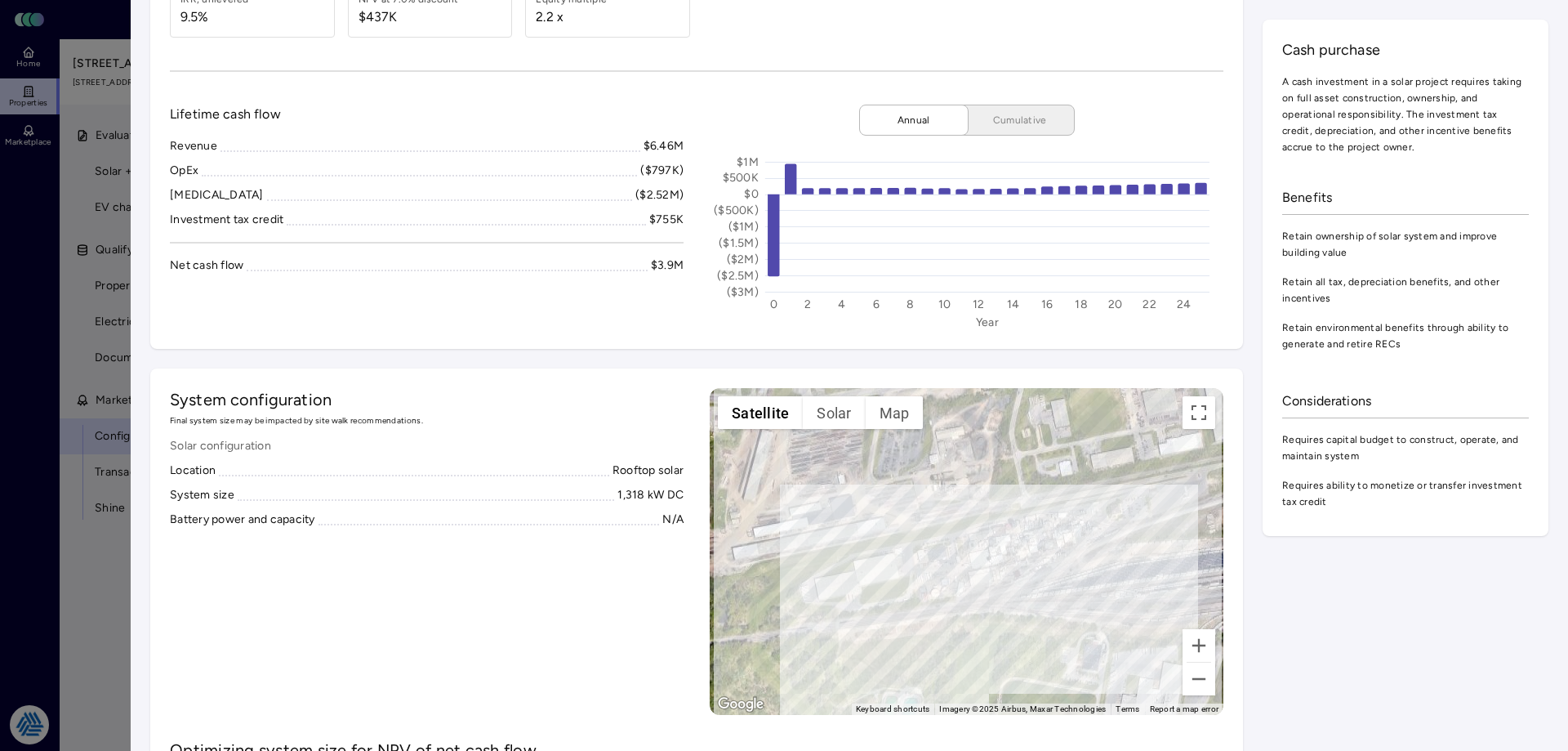
click at [33, 269] on div at bounding box center [784, 376] width 1568 height 751
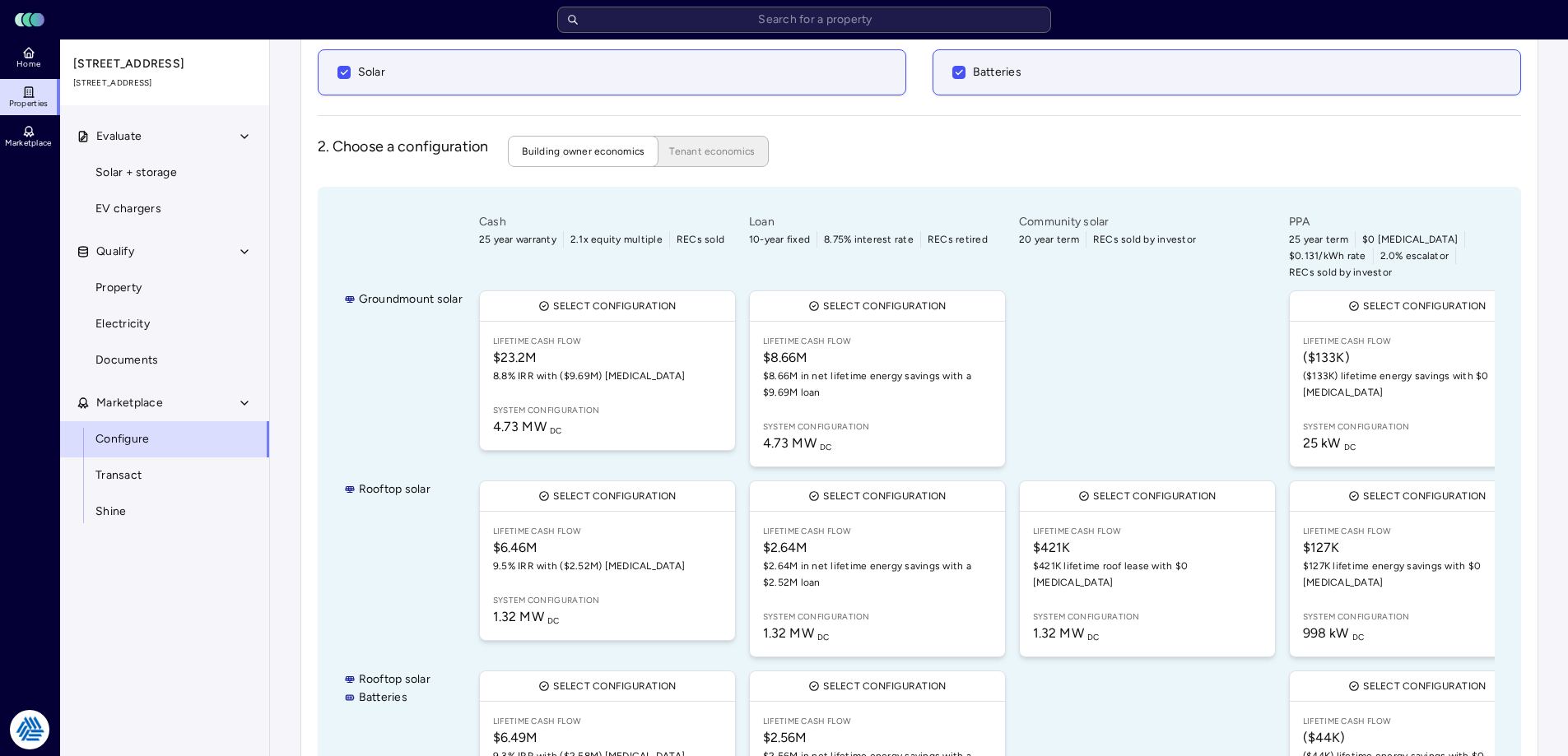
click at [303, 585] on div "Configure 1. Enable technologies Select the technologies you would like to cons…" at bounding box center [920, 417] width 1238 height 1058
click at [304, 579] on div "Configure 1. Enable technologies Select the technologies you would like to cons…" at bounding box center [920, 417] width 1238 height 1058
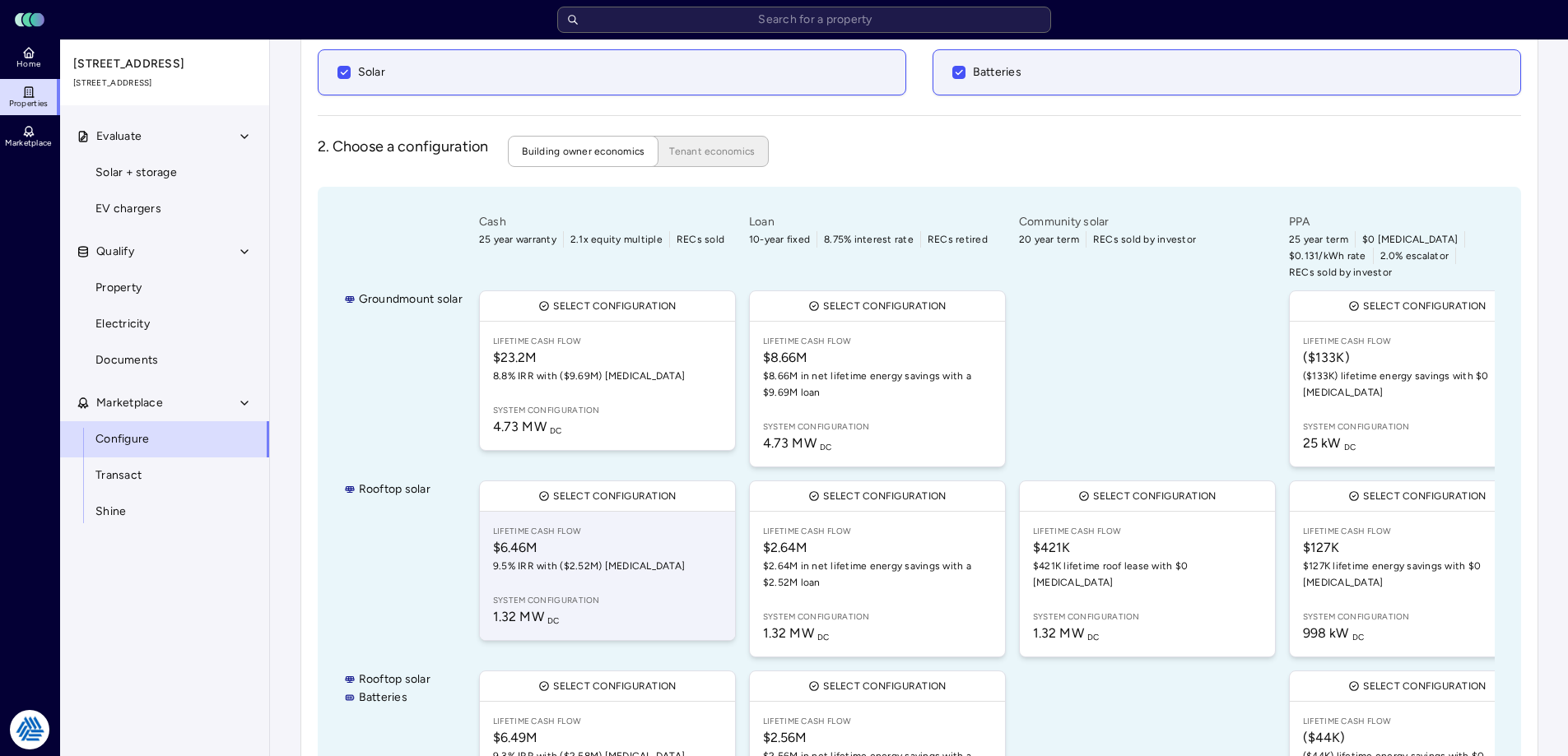
click at [594, 569] on link "Lifetime Cash Flow $6.46M 9.5% IRR with ($2.52M) [MEDICAL_DATA] System configur…" at bounding box center [607, 576] width 255 height 128
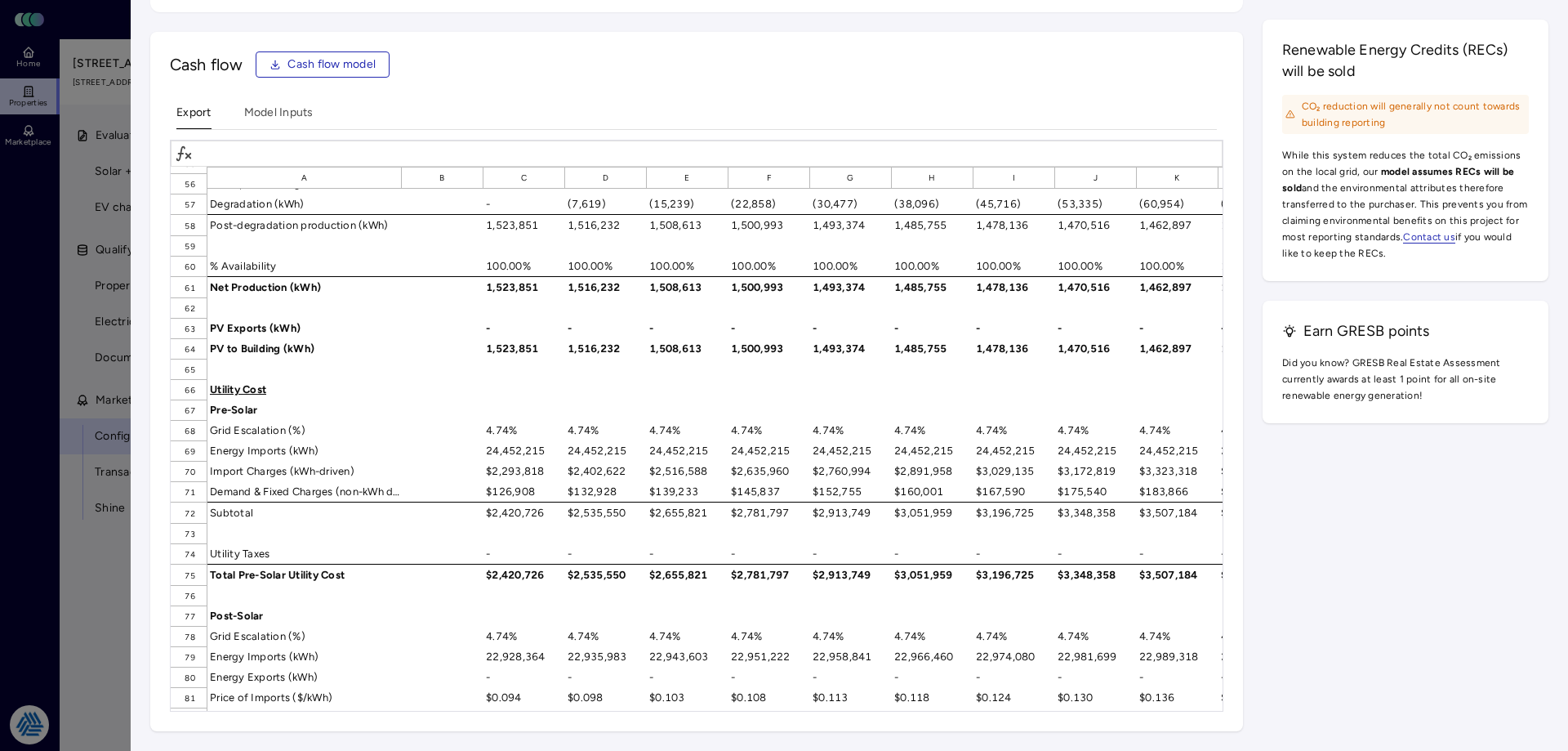
scroll to position [1062, 0]
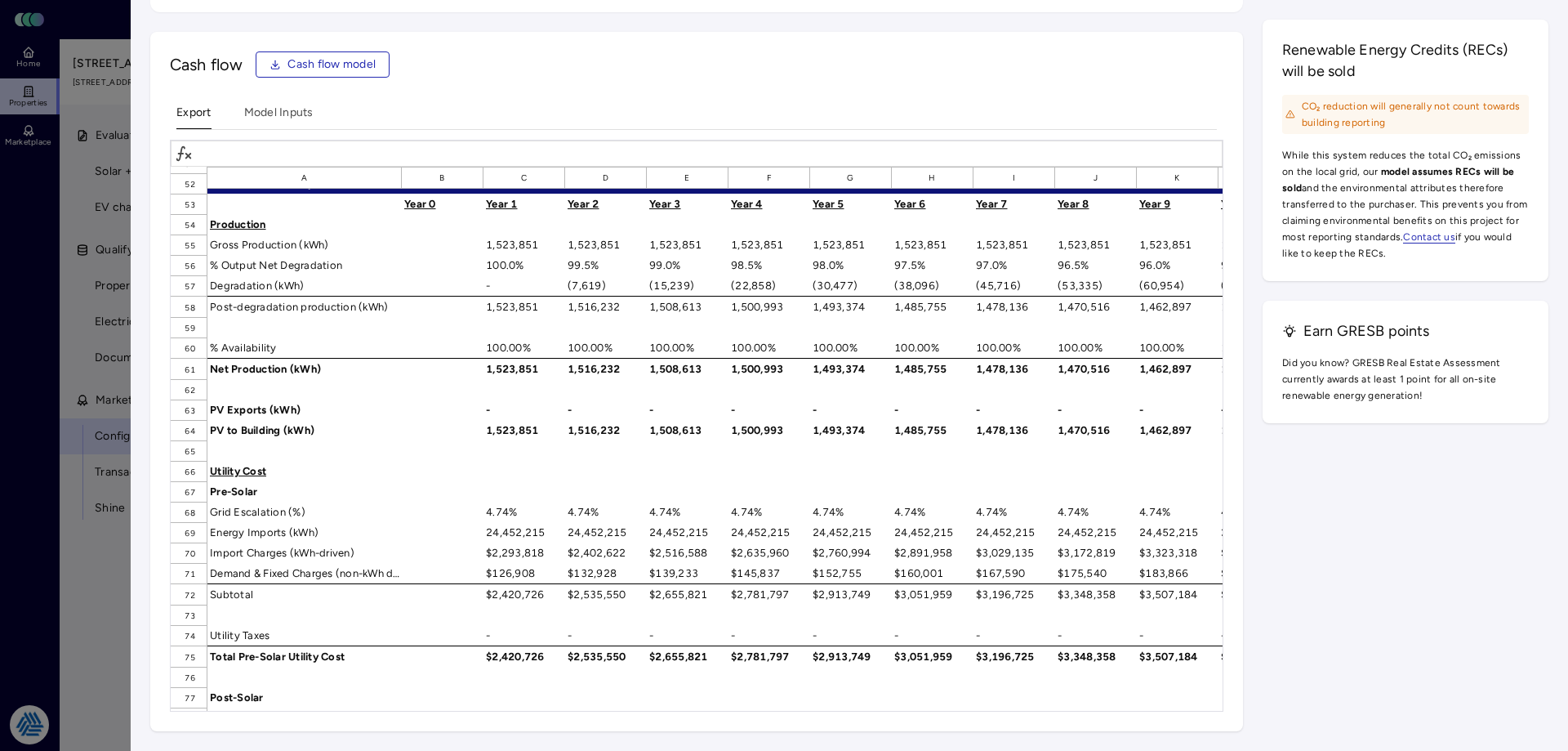
click at [105, 573] on div at bounding box center [784, 376] width 1568 height 751
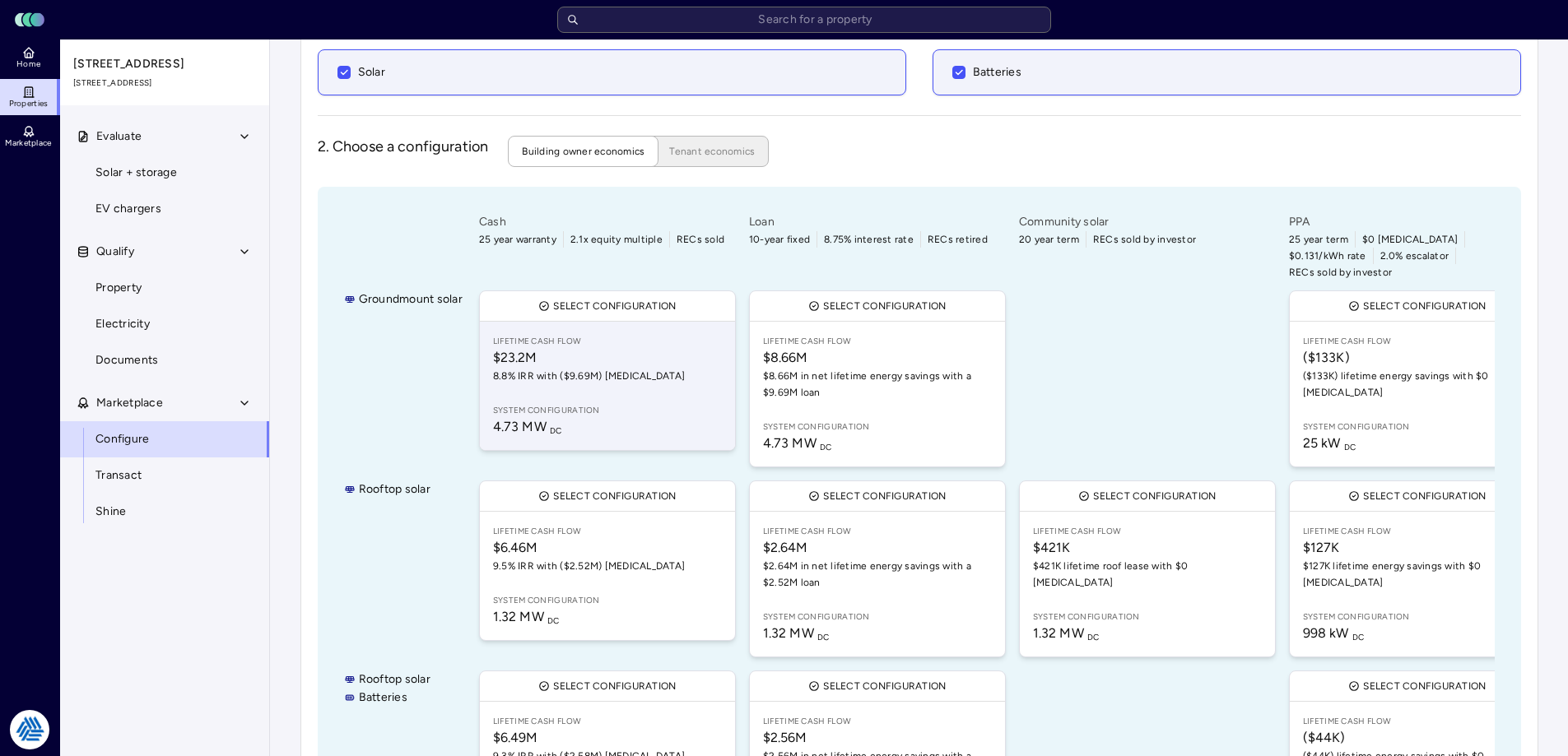
click at [616, 404] on span "System configuration" at bounding box center [607, 410] width 228 height 13
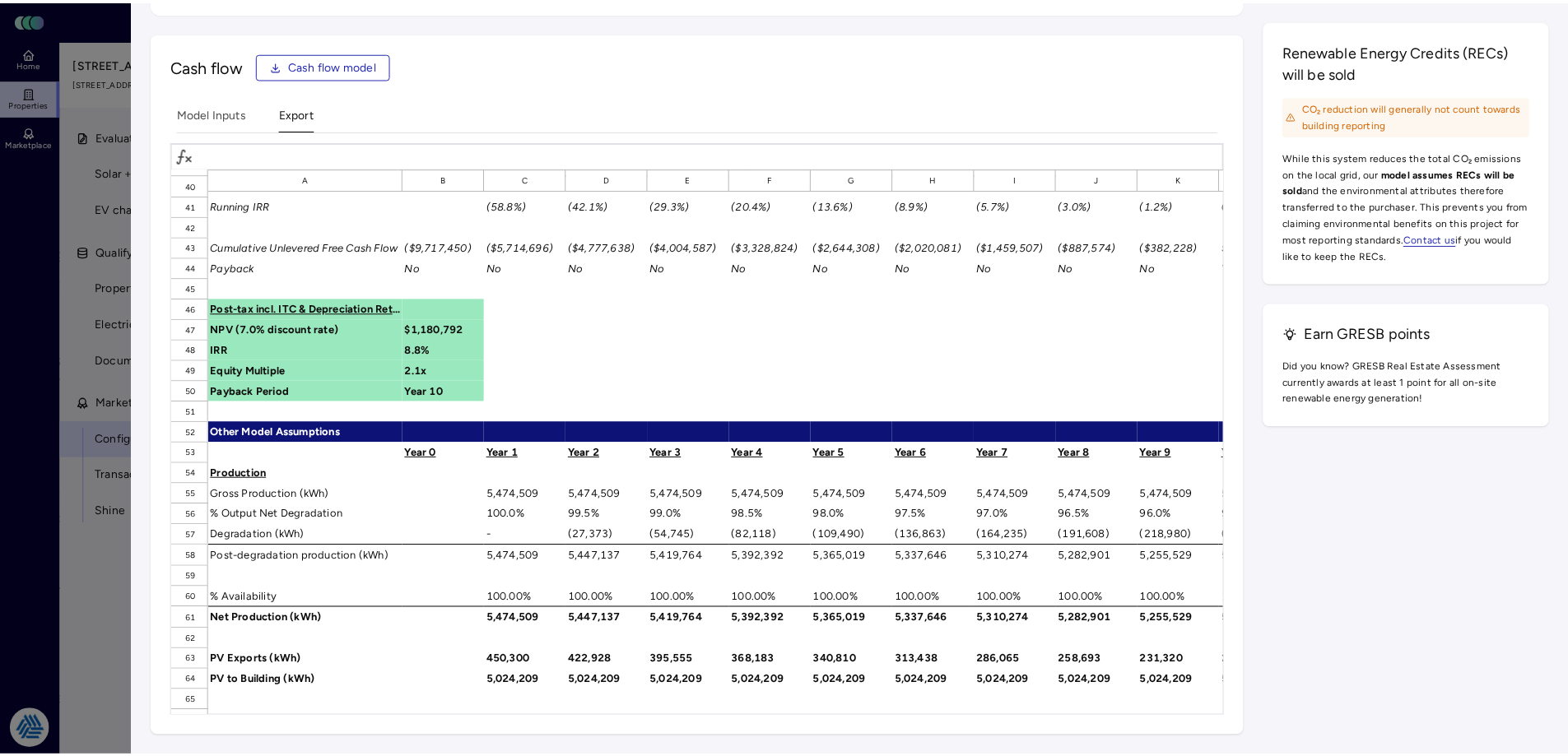
scroll to position [987, 0]
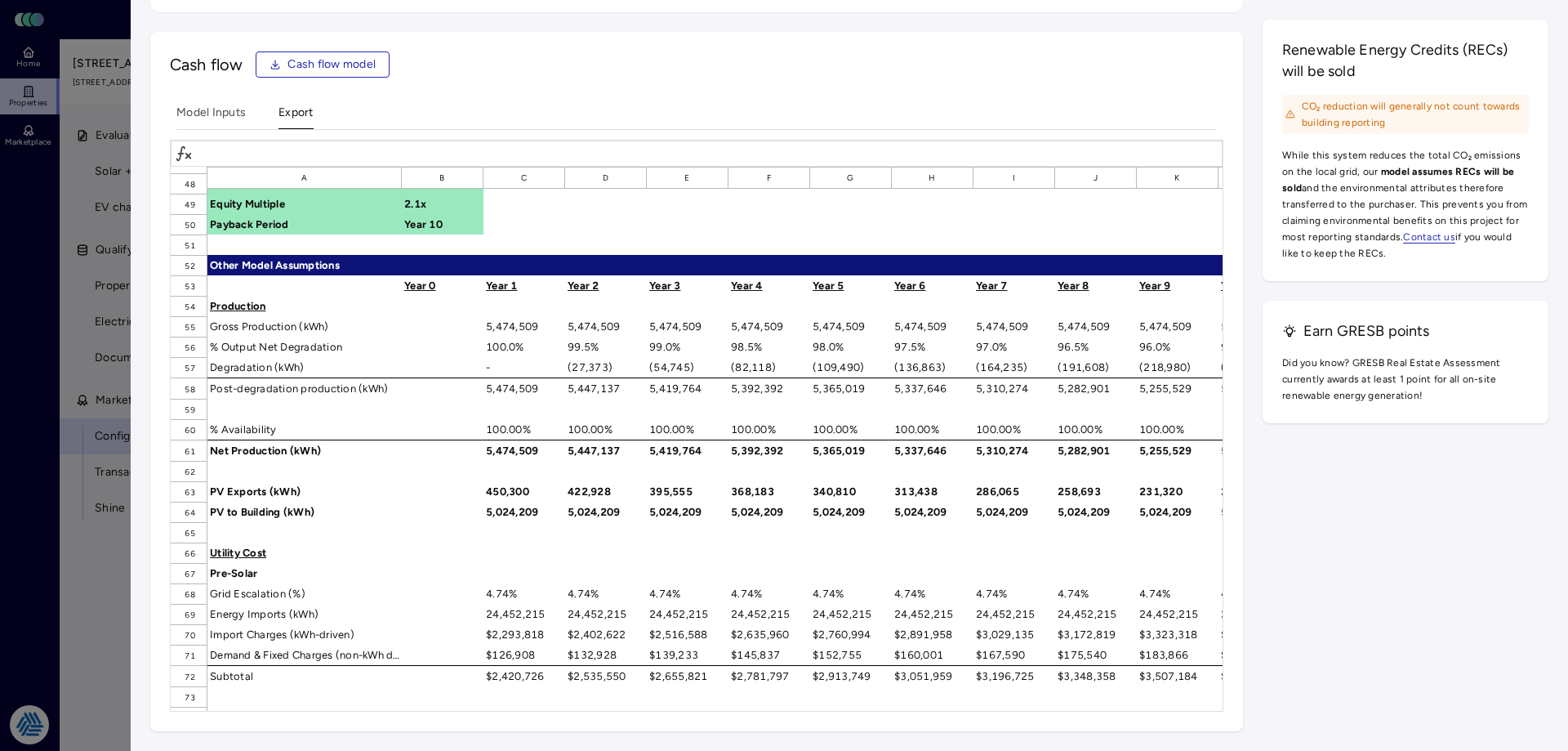
click at [101, 573] on div at bounding box center [784, 376] width 1568 height 751
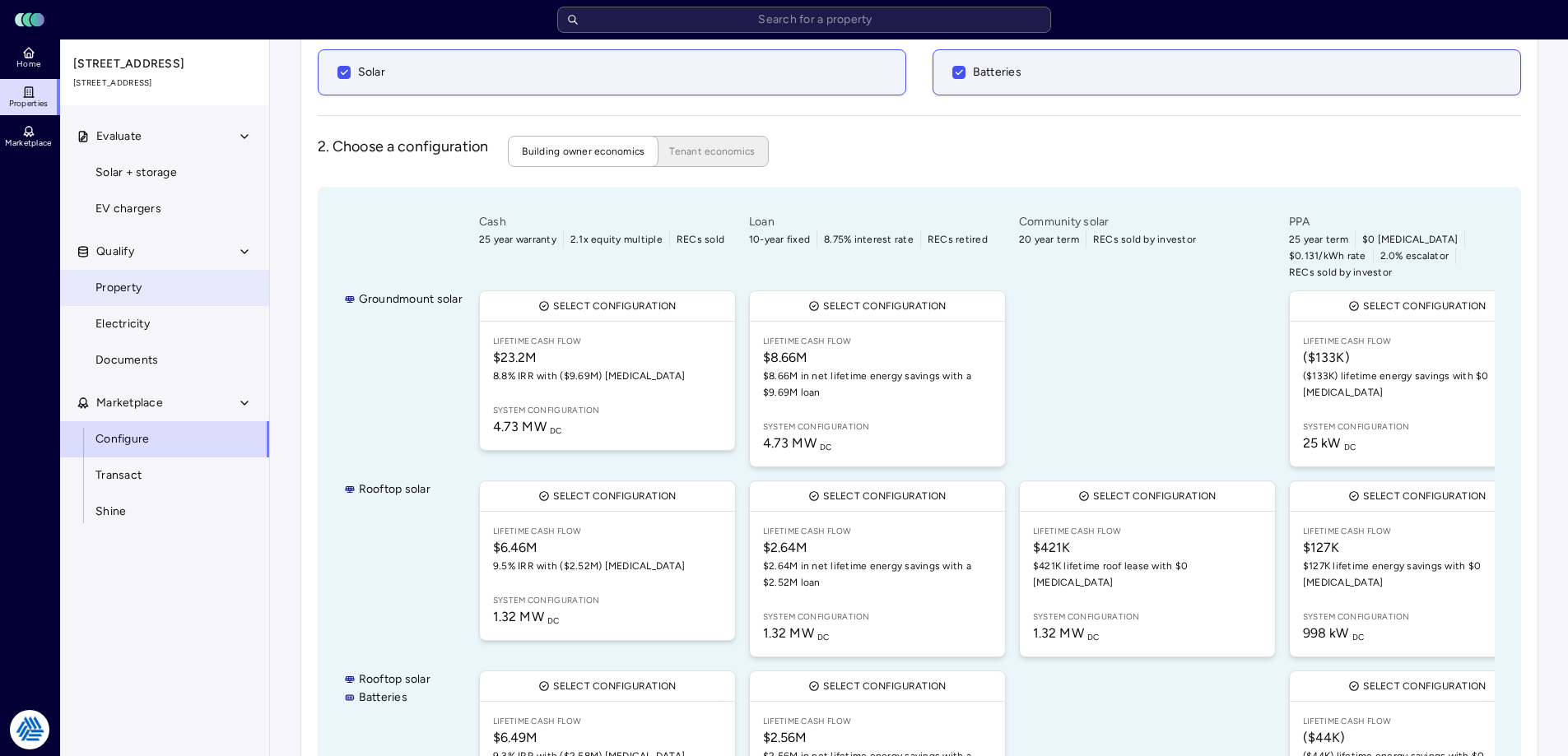
click at [141, 291] on span "Property" at bounding box center [119, 288] width 46 height 18
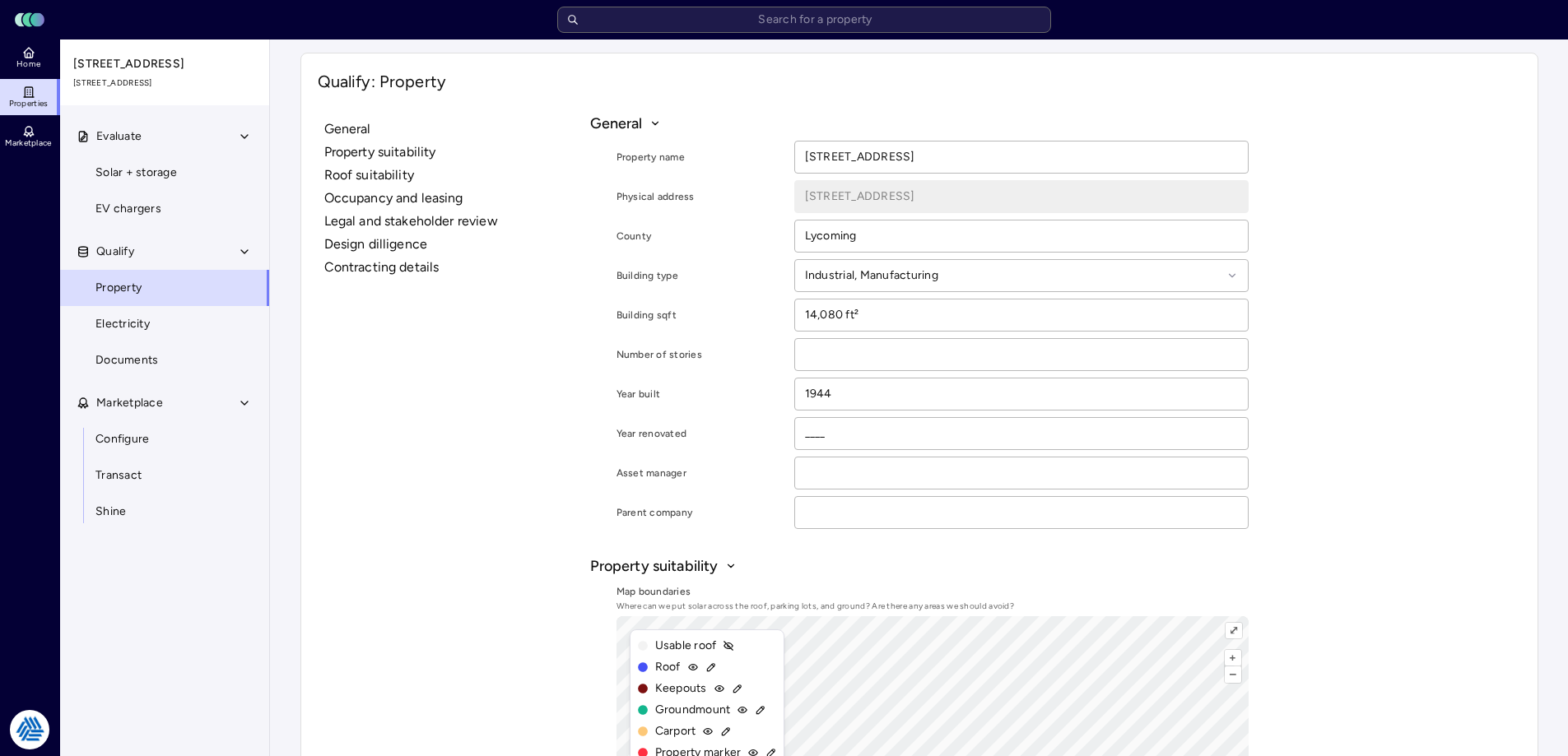
scroll to position [247, 0]
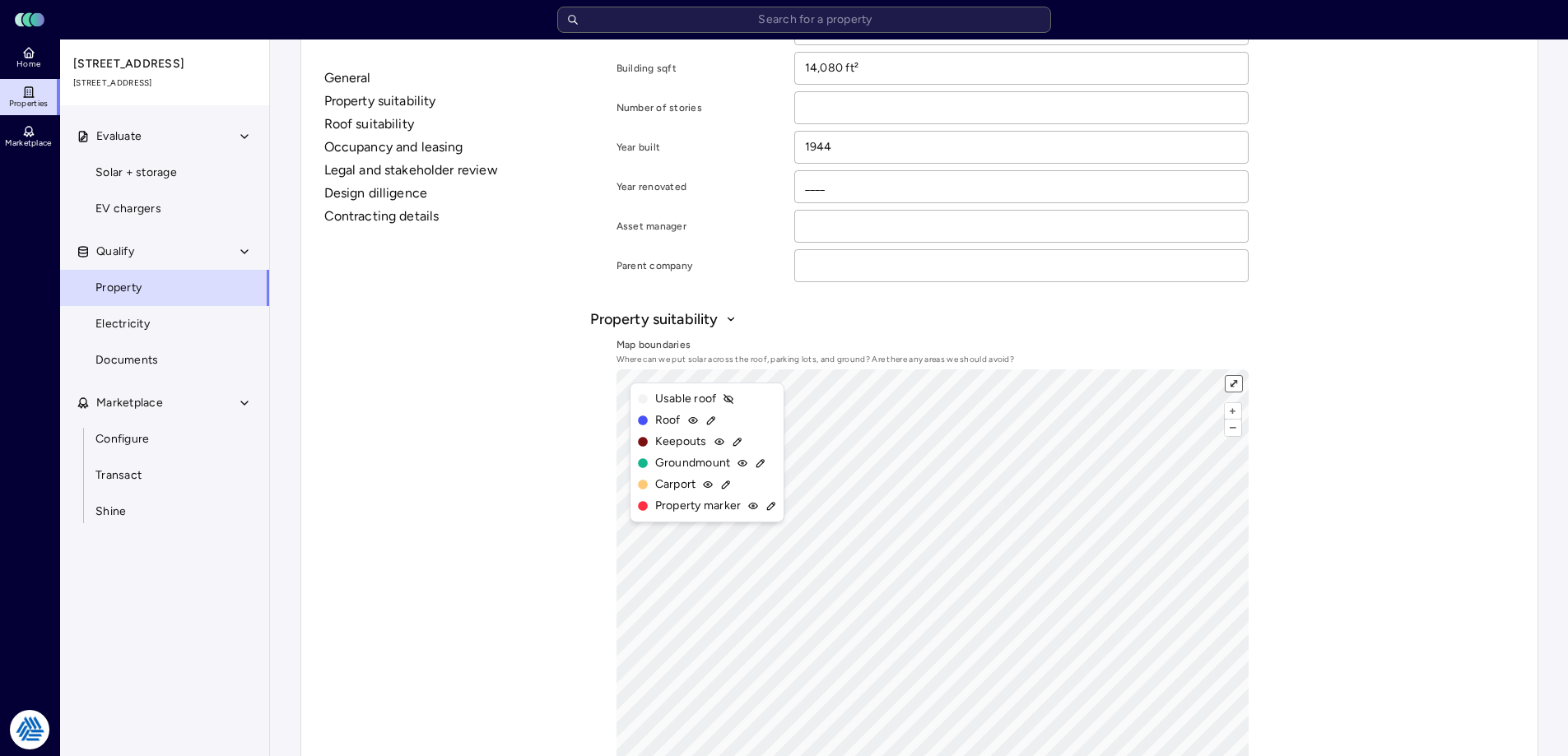
click at [1237, 383] on button "⤢" at bounding box center [1234, 384] width 16 height 16
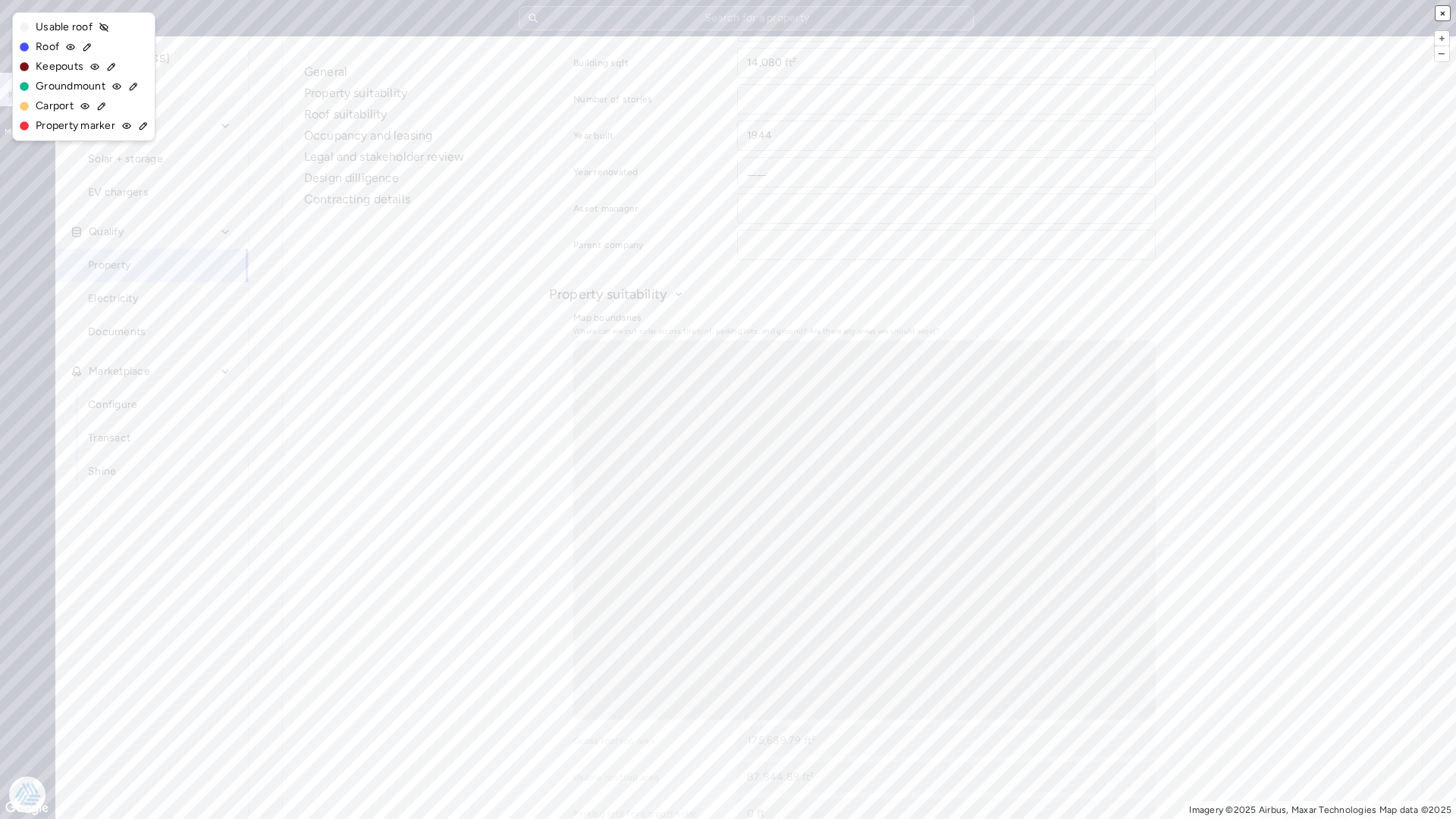
click at [1444, 16] on button "×" at bounding box center [1443, 13] width 15 height 15
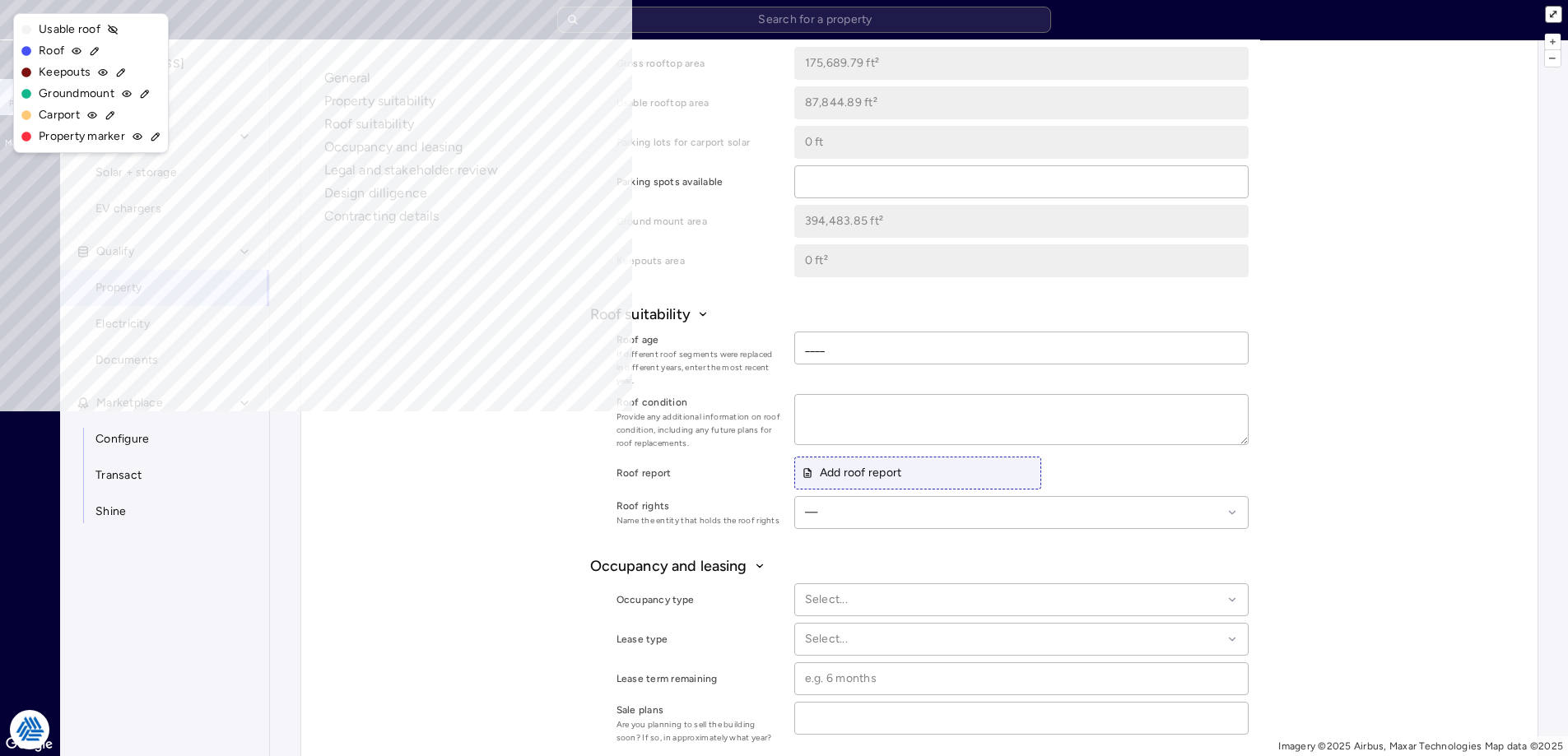
scroll to position [905, 0]
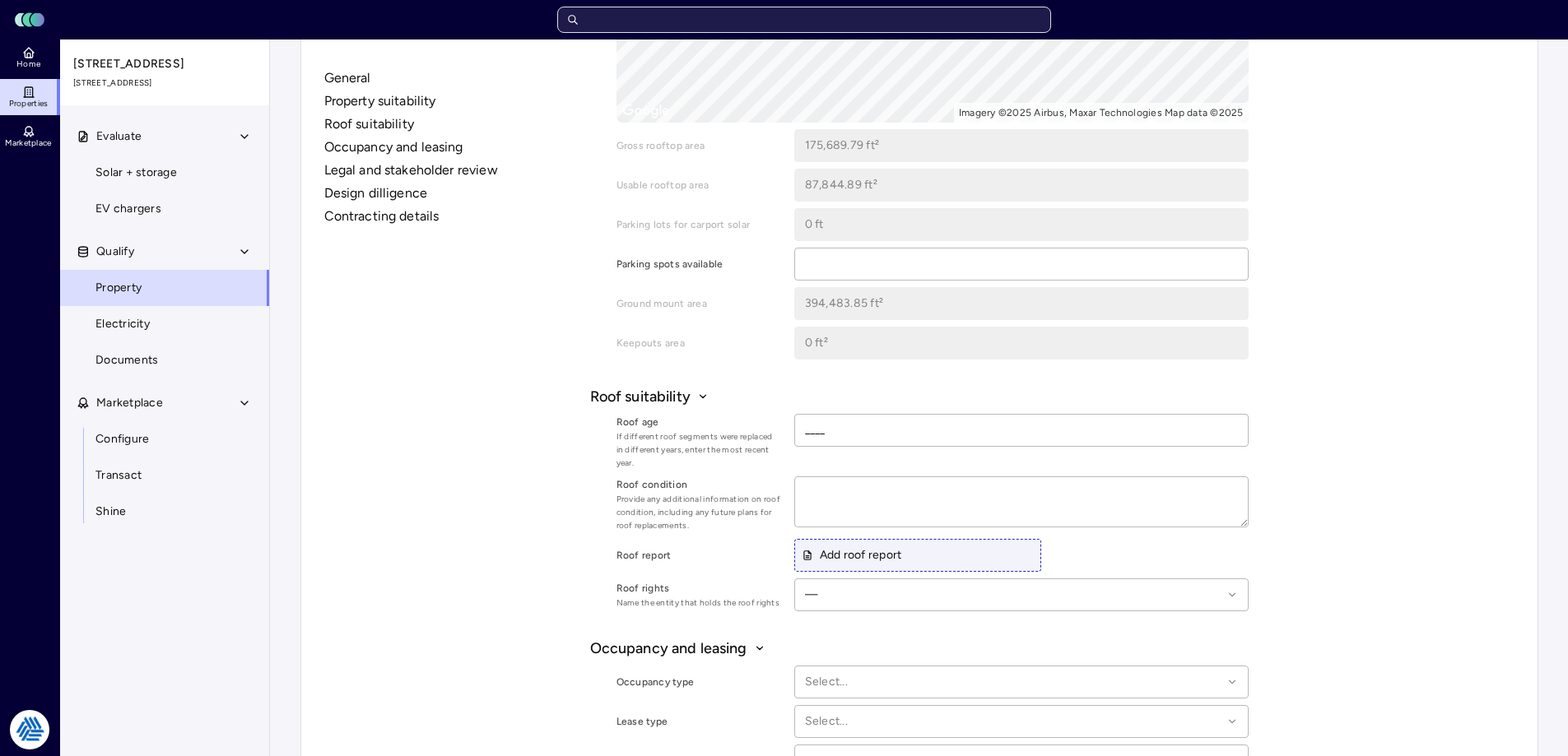
click at [873, 21] on input "text" at bounding box center [805, 20] width 494 height 27
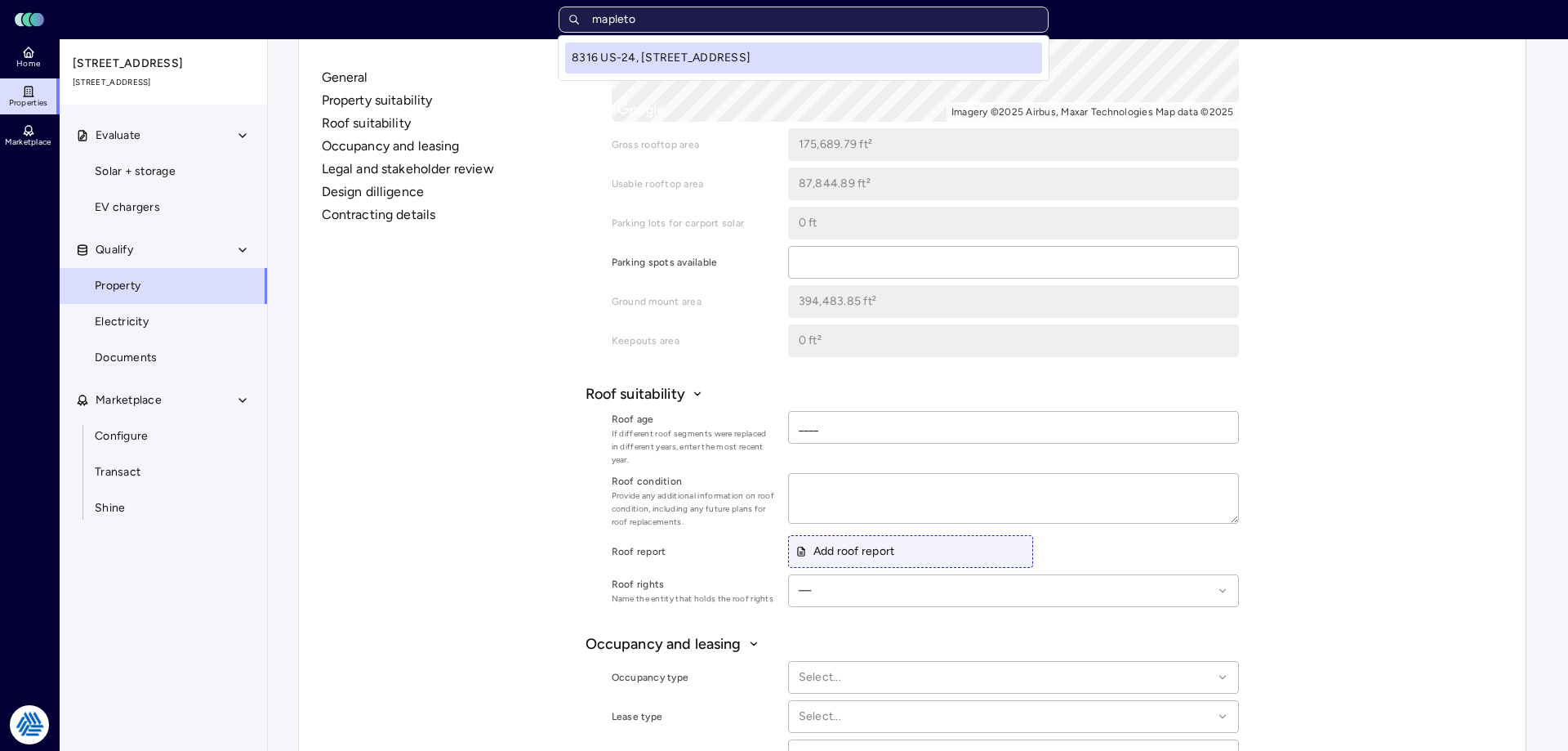
type input "mapleton"
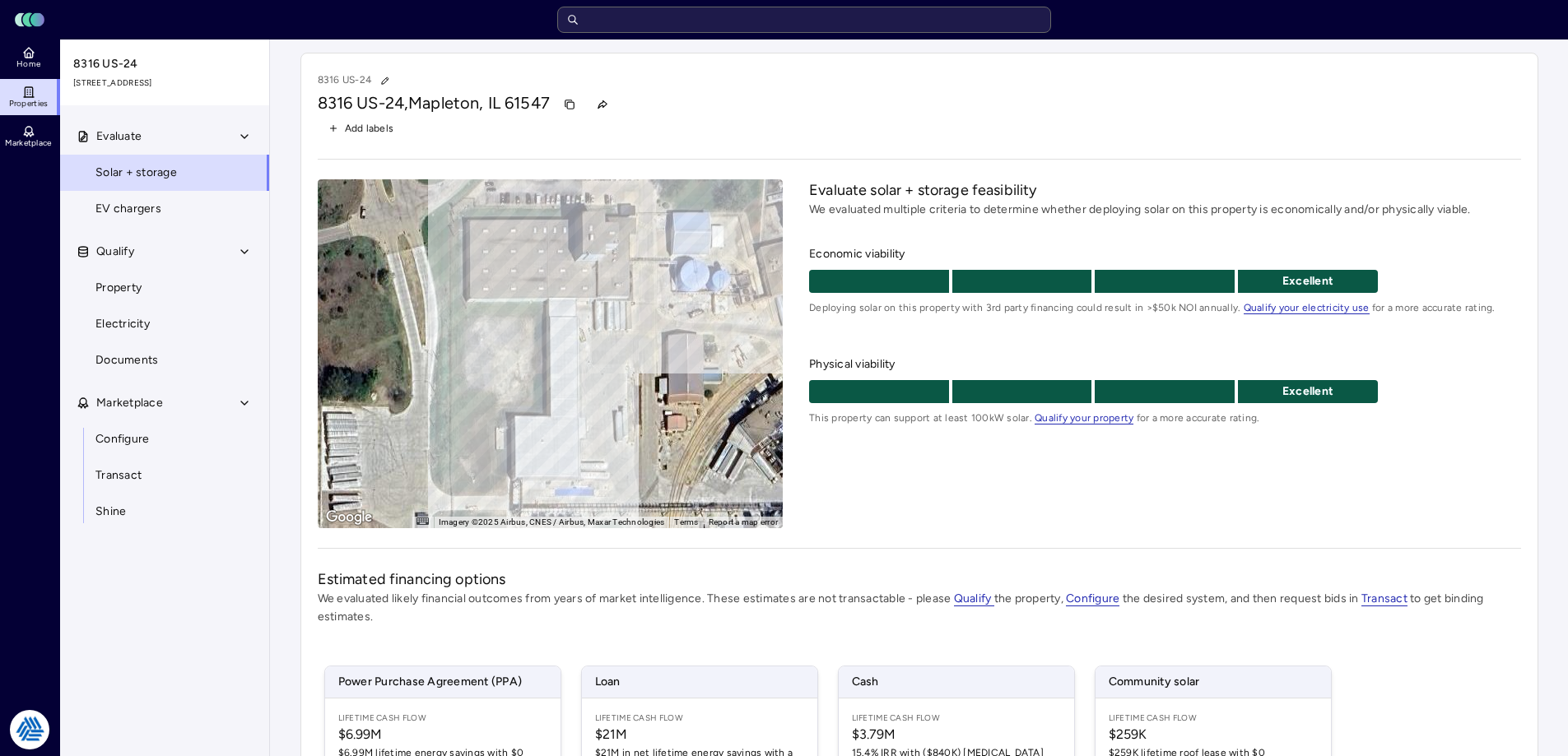
click at [997, 505] on div "Evaluate solar + storage feasibility We evaluated multiple criteria to determin…" at bounding box center [1164, 353] width 711 height 349
click at [126, 431] on span "Configure" at bounding box center [122, 440] width 54 height 18
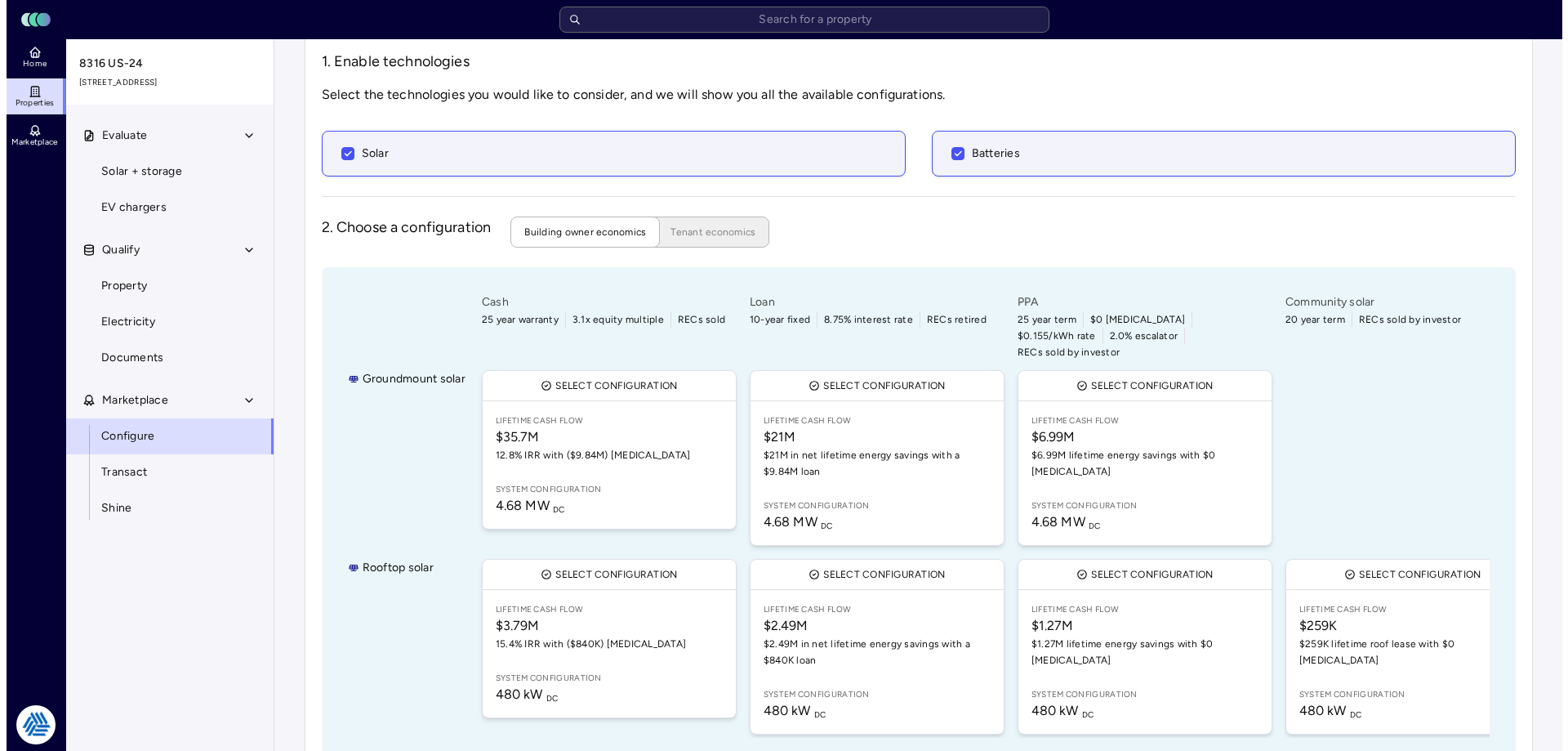
scroll to position [109, 0]
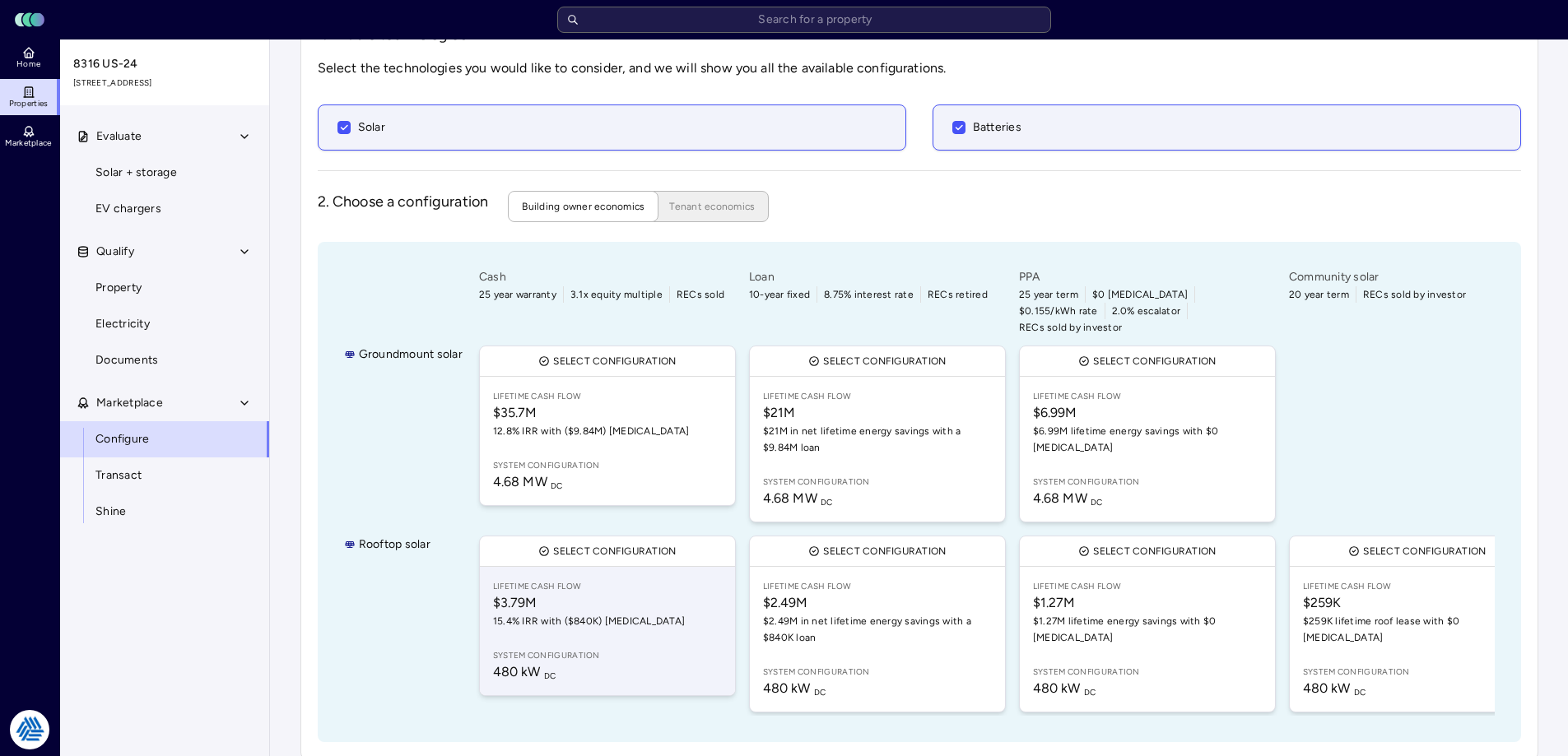
click at [639, 649] on span "System configuration" at bounding box center [607, 655] width 228 height 13
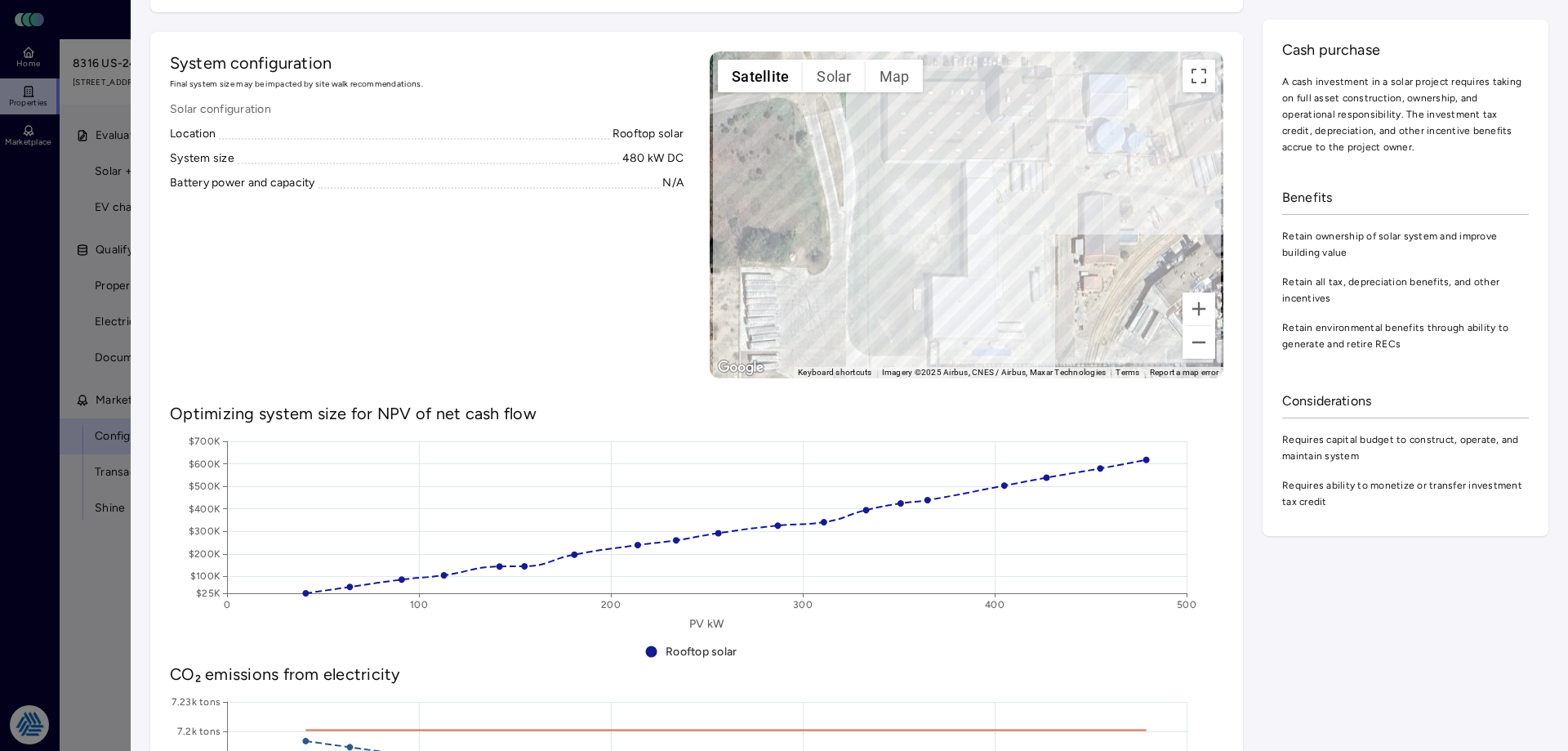
scroll to position [91, 0]
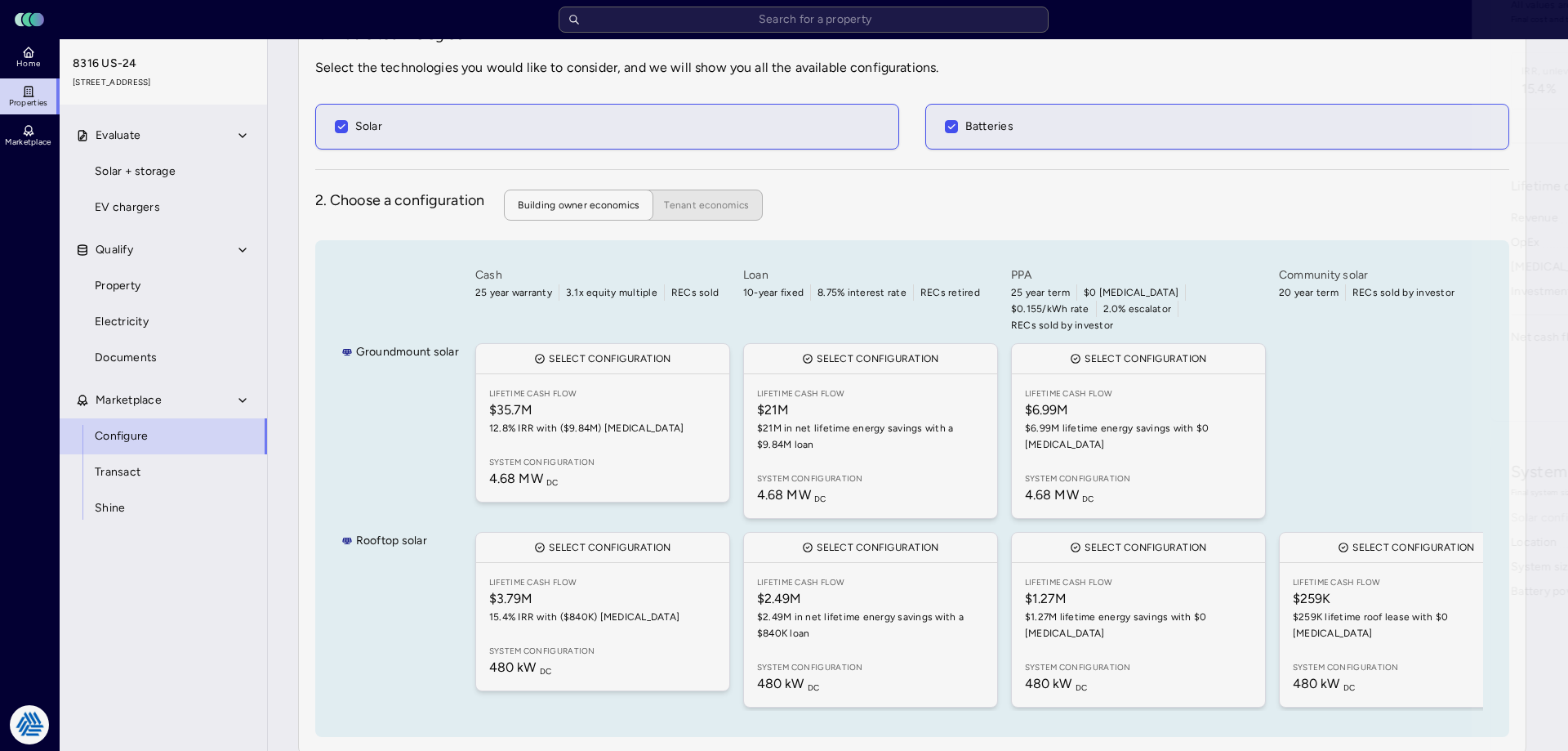
click at [82, 554] on div at bounding box center [784, 376] width 1568 height 751
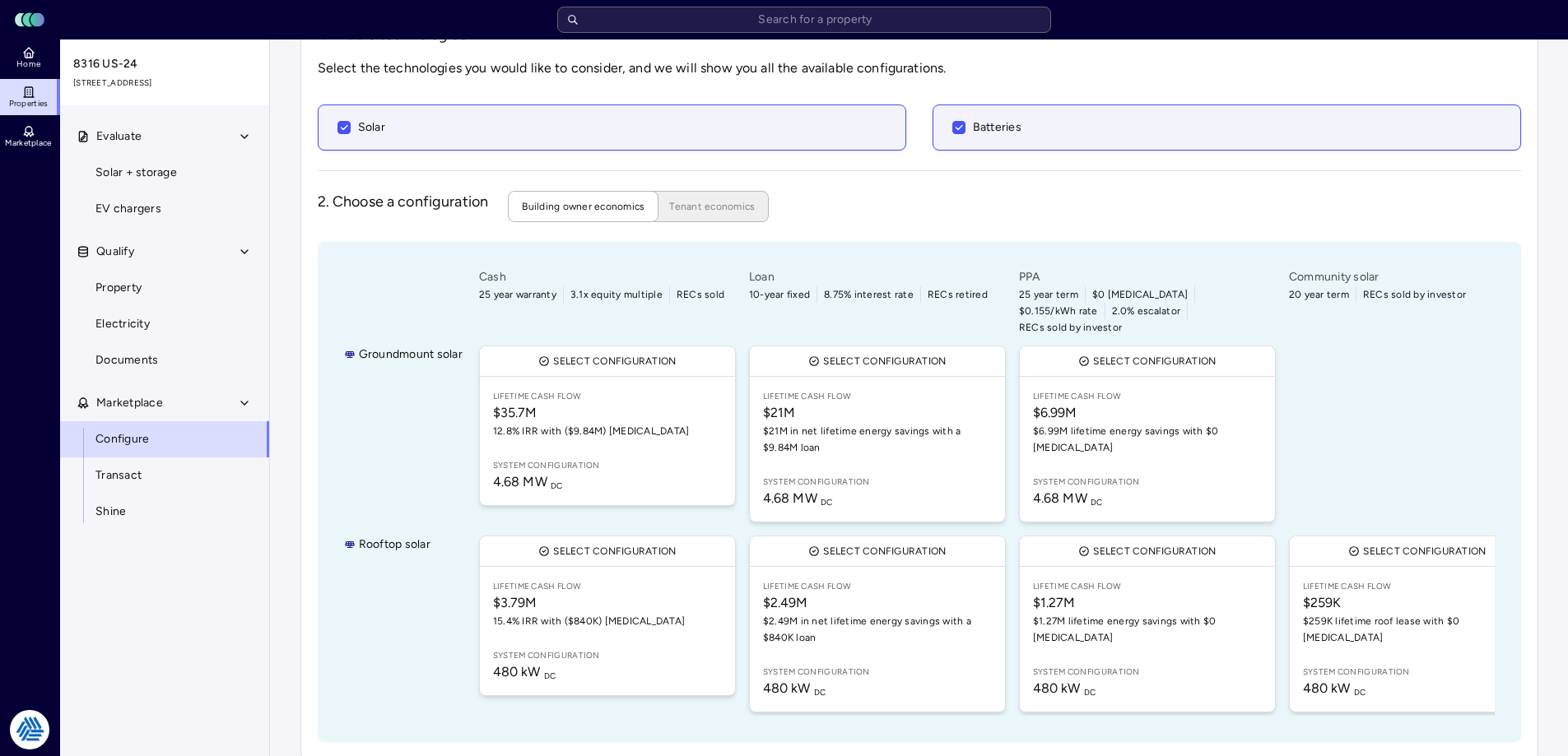
click at [419, 345] on span "Groundmount solar" at bounding box center [410, 354] width 103 height 18
click at [395, 369] on div "Groundmount solar" at bounding box center [403, 434] width 119 height 184
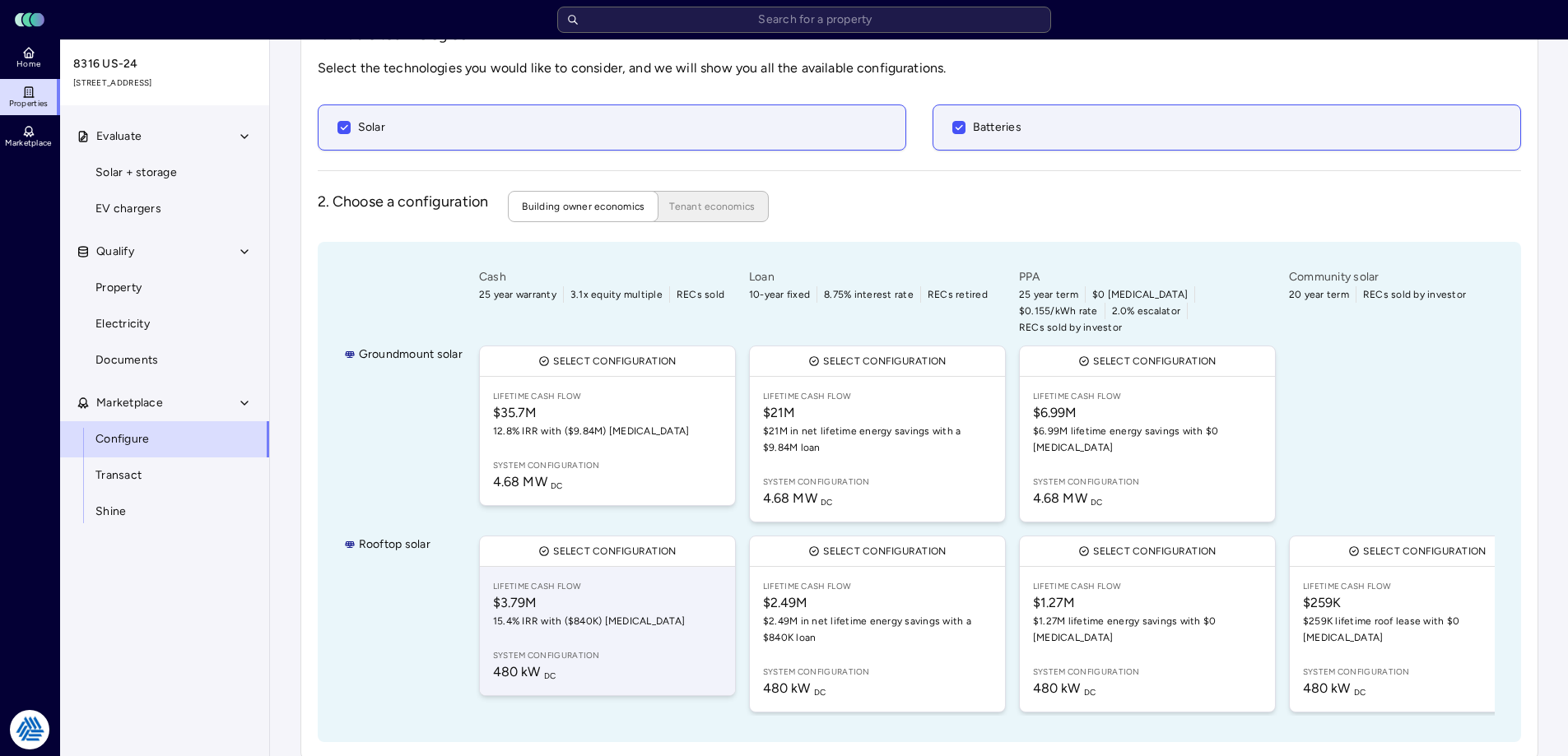
click at [543, 579] on span "Lifetime Cash Flow" at bounding box center [607, 586] width 228 height 13
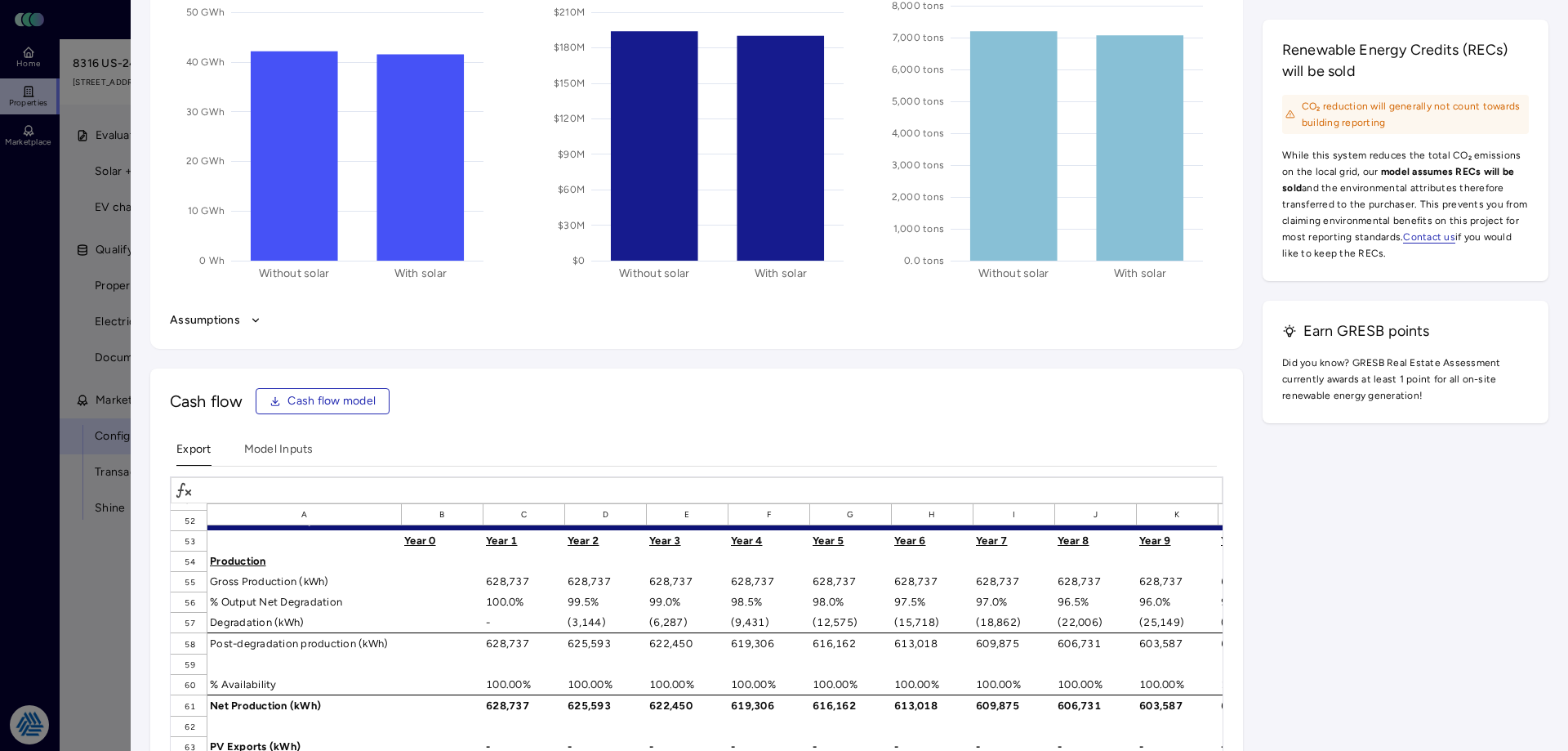
scroll to position [1144, 0]
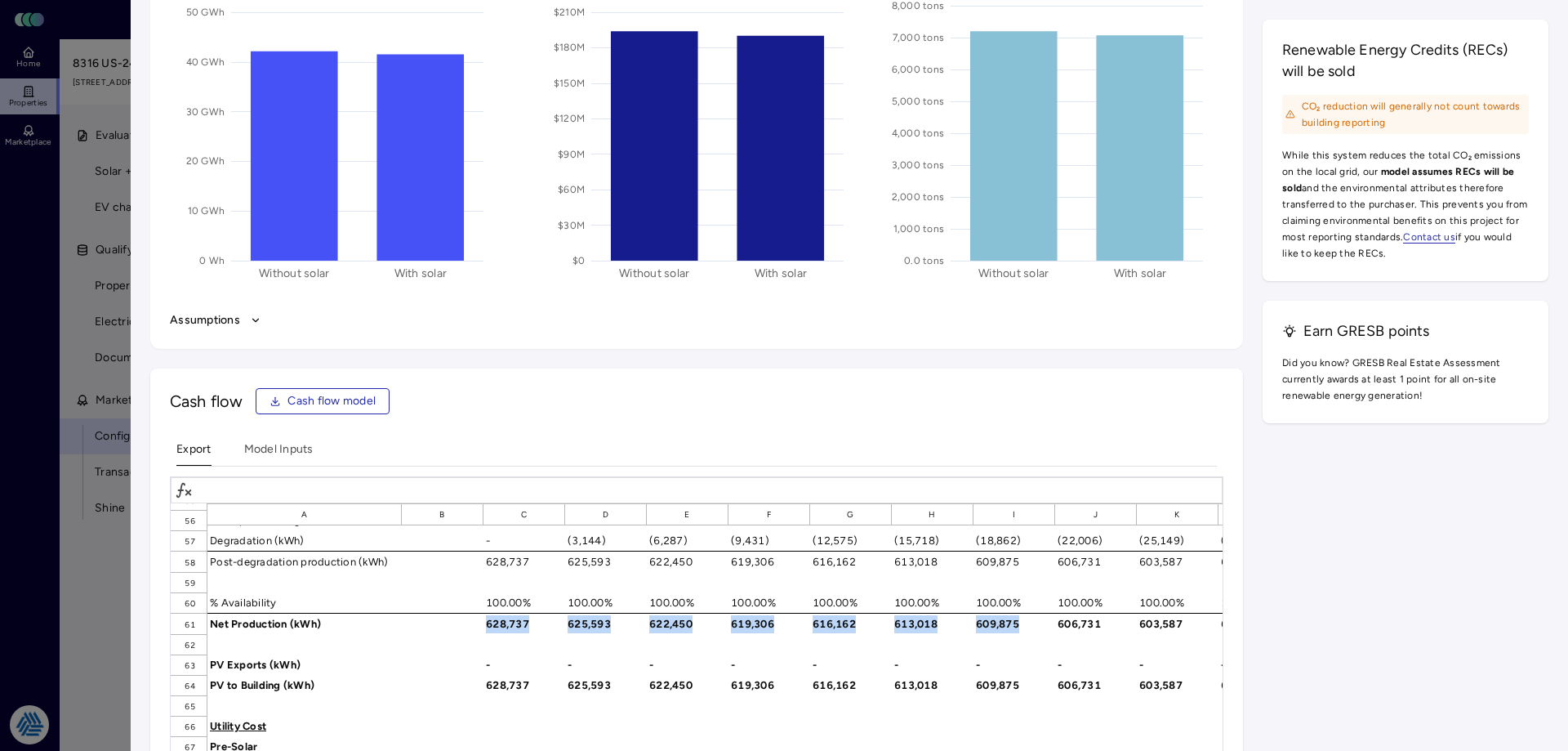
drag, startPoint x: 484, startPoint y: 627, endPoint x: 1021, endPoint y: 624, distance: 537.0
click at [1021, 624] on div "61 Net Production (kWh) 628,737 625,593 622,450 619,306 616,162 613,018 609,875…" at bounding box center [1389, 623] width 2437 height 21
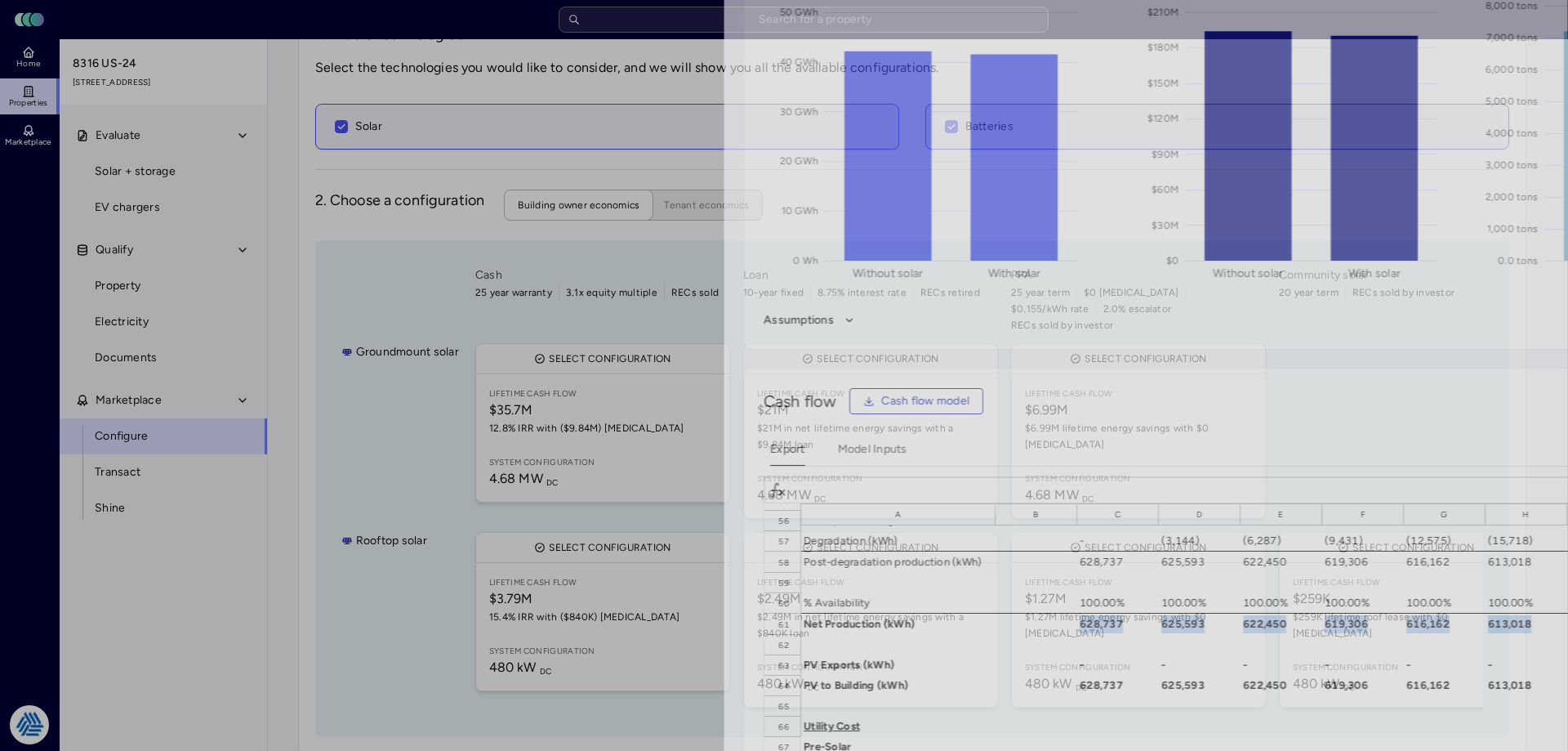
click at [79, 591] on div at bounding box center [784, 376] width 1568 height 751
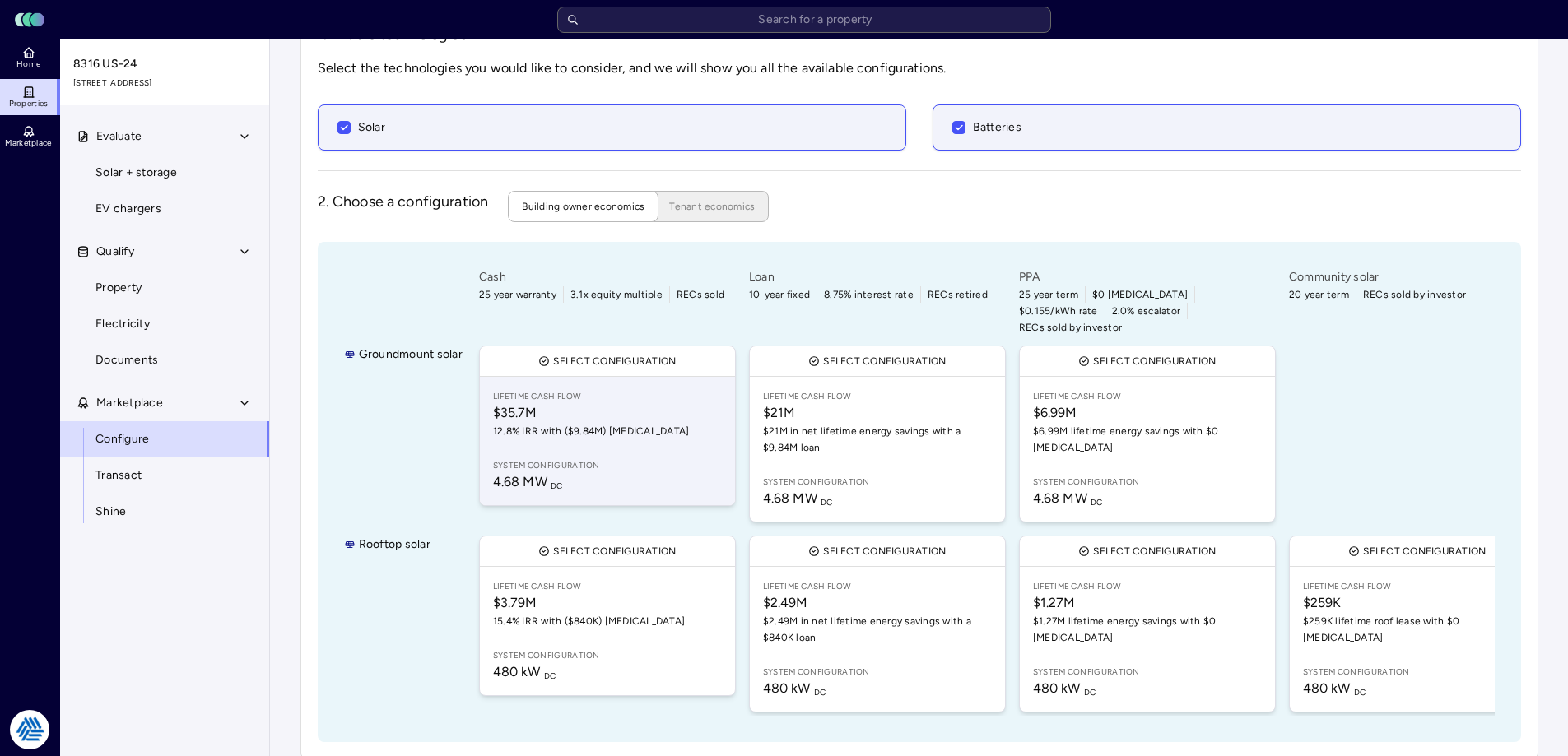
click at [601, 440] on link "Lifetime Cash Flow $35.7M 12.8% IRR with ($9.84M) [MEDICAL_DATA] System configu…" at bounding box center [607, 441] width 255 height 128
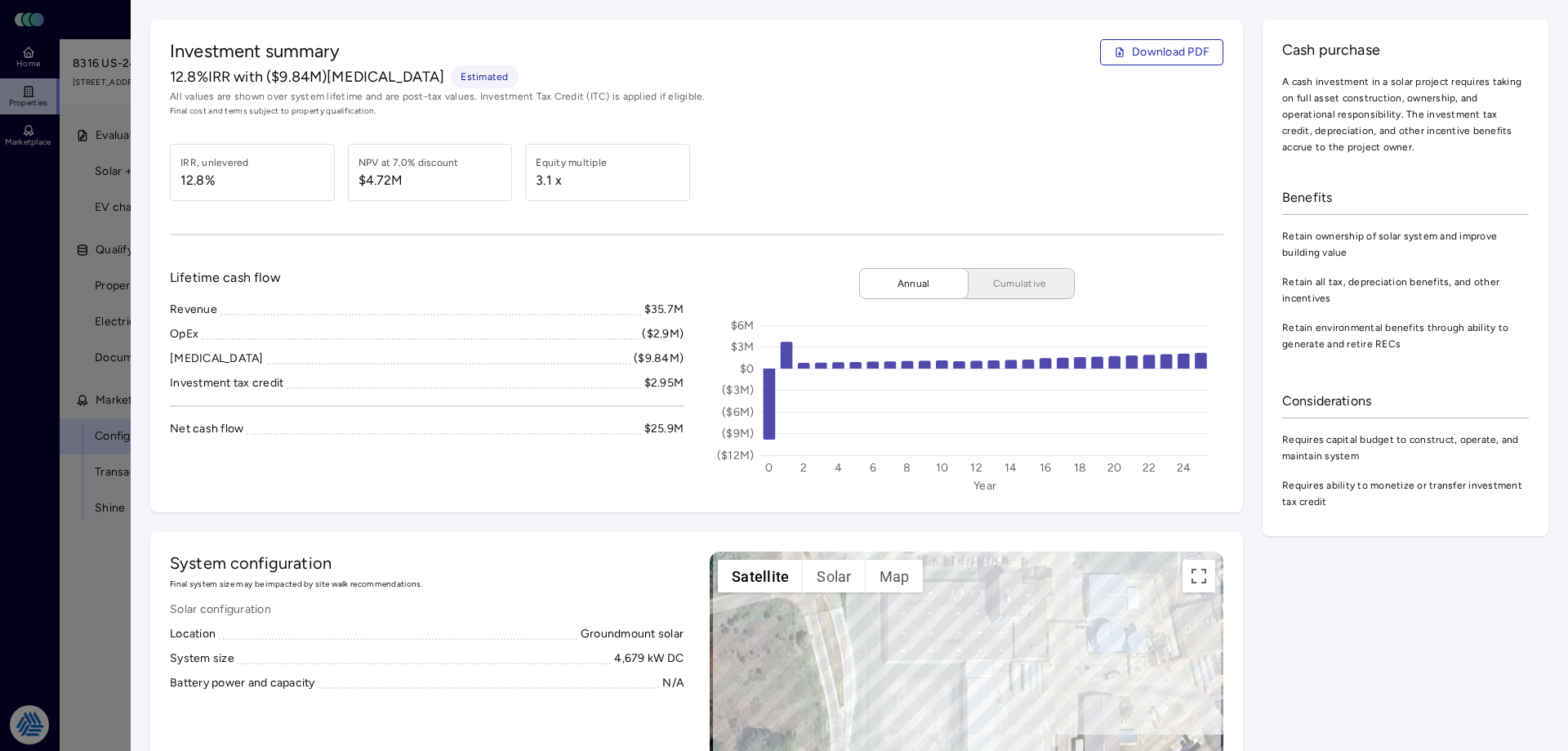
click at [360, 480] on div "Lifetime cash flow Revenue $35.7M OpEx ($2.9M) [MEDICAL_DATA] ($9.84M) Investme…" at bounding box center [427, 381] width 514 height 225
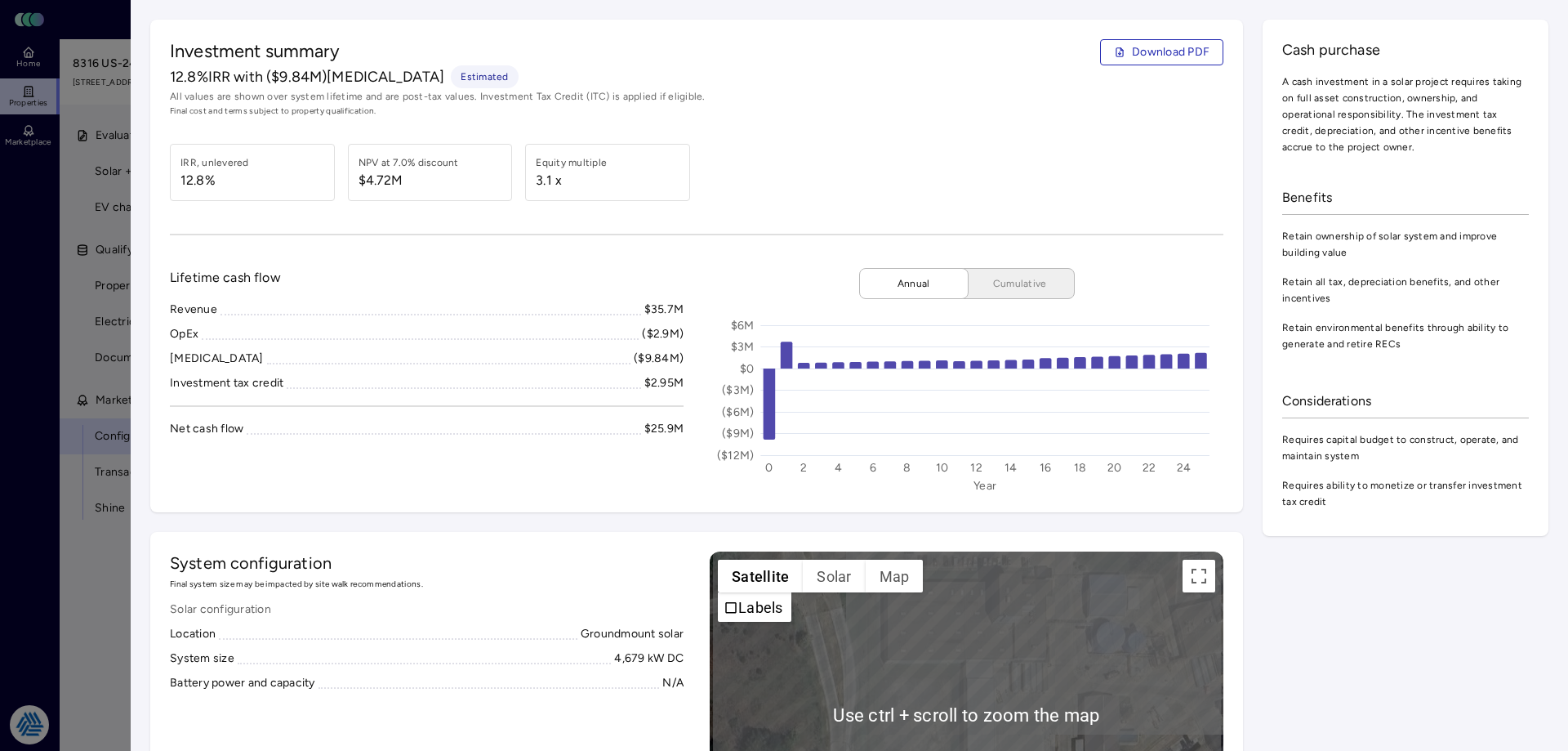
scroll to position [164, 0]
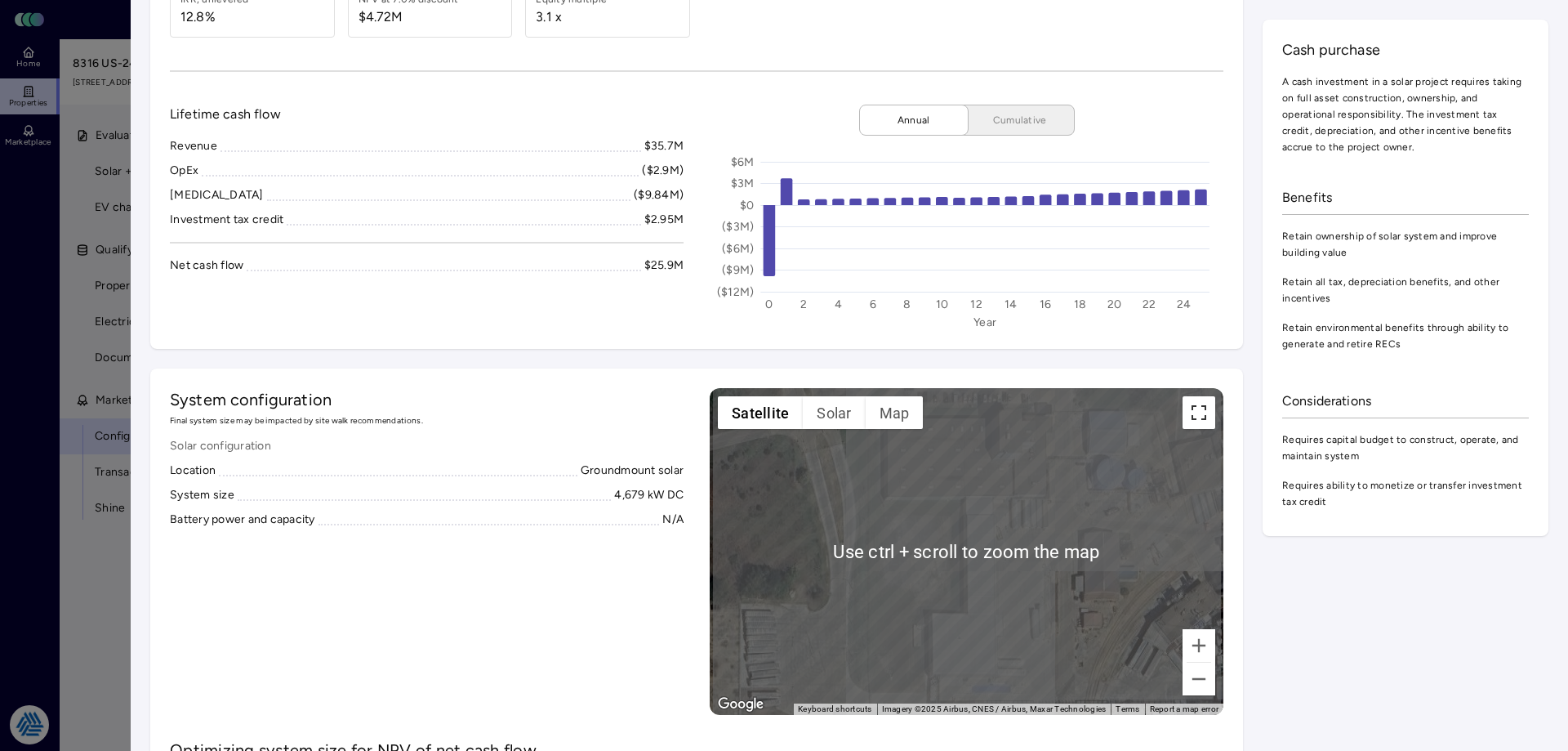
click at [1191, 406] on button "Toggle fullscreen view" at bounding box center [1199, 412] width 33 height 33
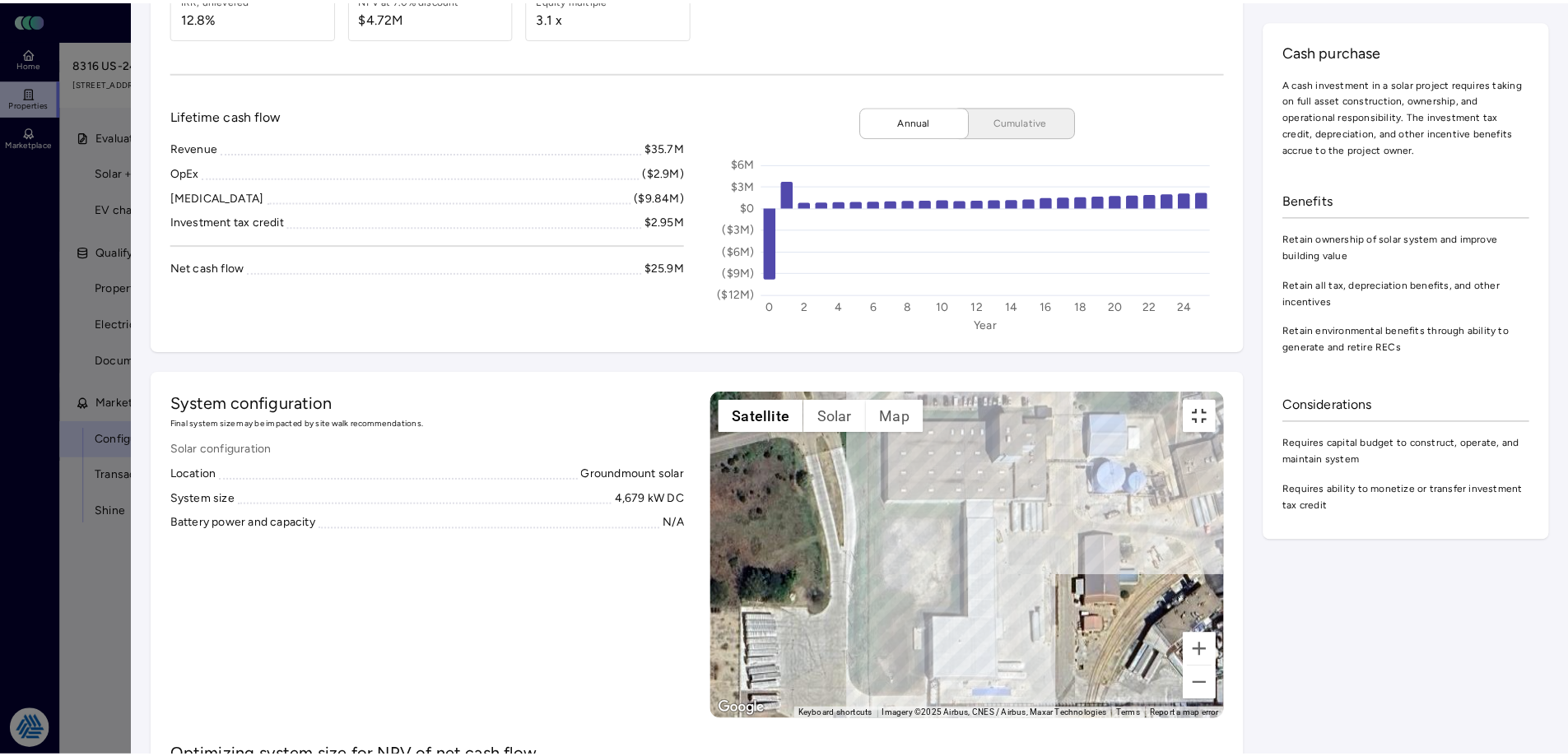
scroll to position [0, 0]
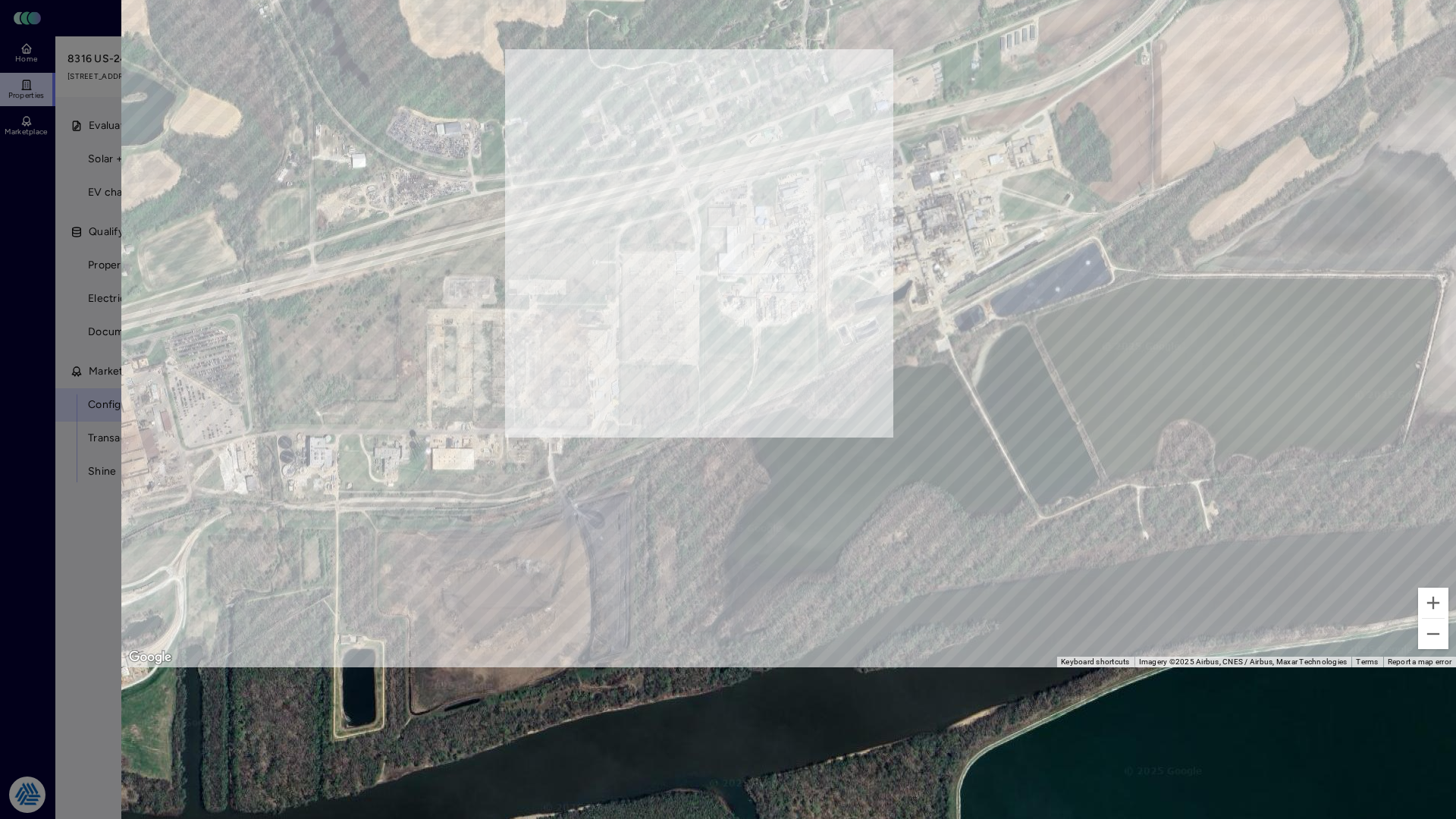
drag, startPoint x: 750, startPoint y: 595, endPoint x: 716, endPoint y: 439, distance: 159.7
click at [716, 439] on div "To activate drag with keyboard, press Alt + Enter. Once in keyboard drag state,…" at bounding box center [789, 257] width 1335 height 819
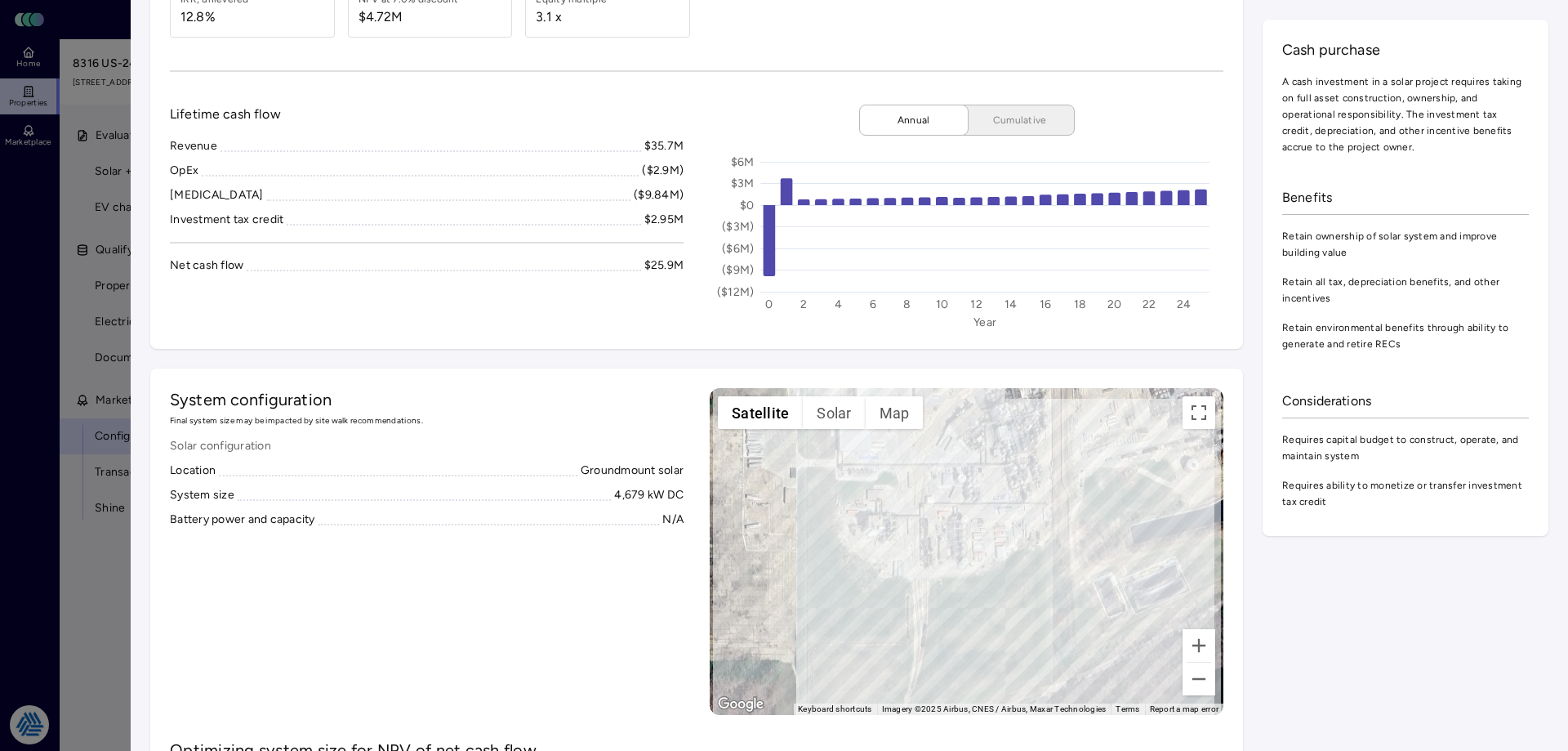
click at [78, 565] on div at bounding box center [784, 376] width 1568 height 751
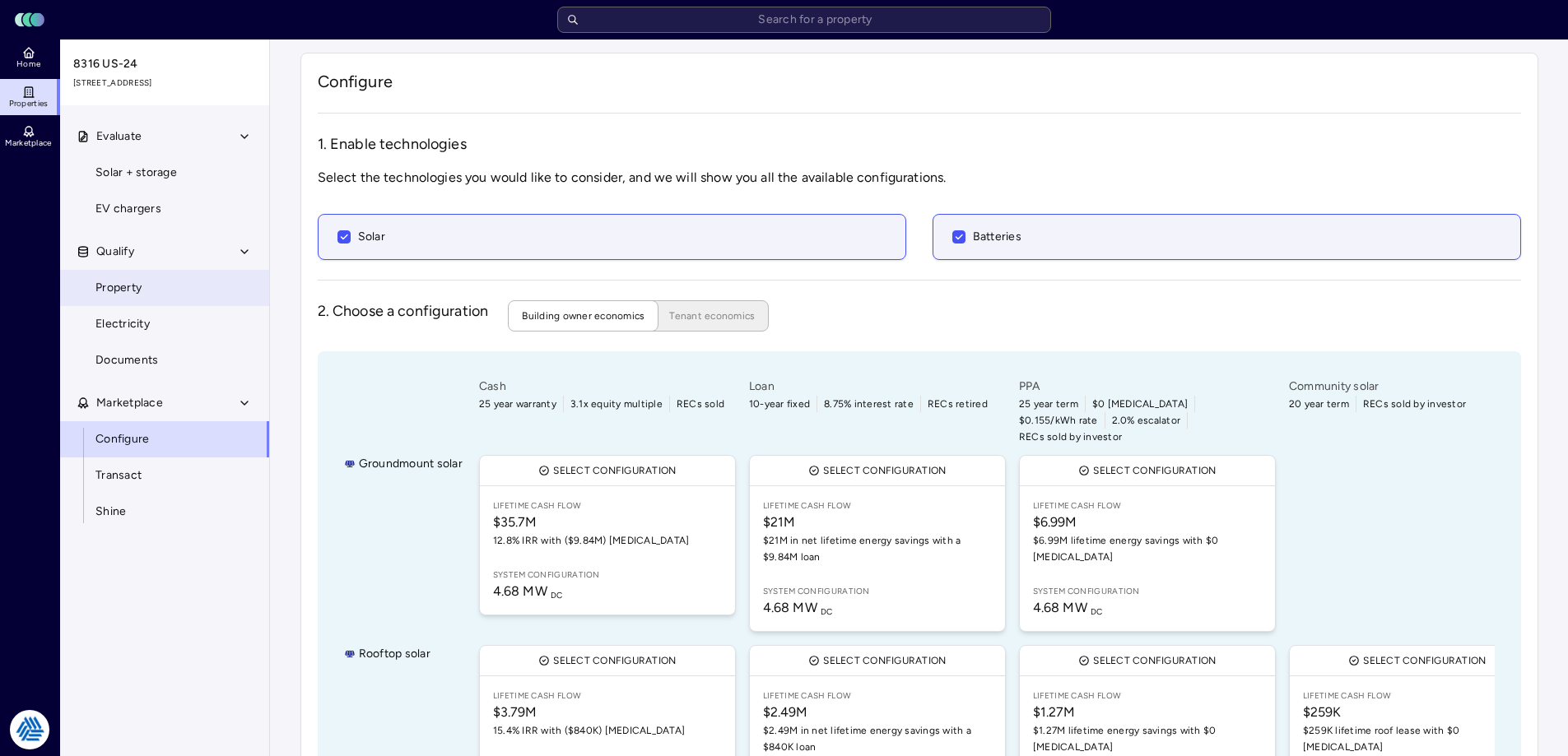
click at [139, 290] on span "Property" at bounding box center [119, 288] width 46 height 18
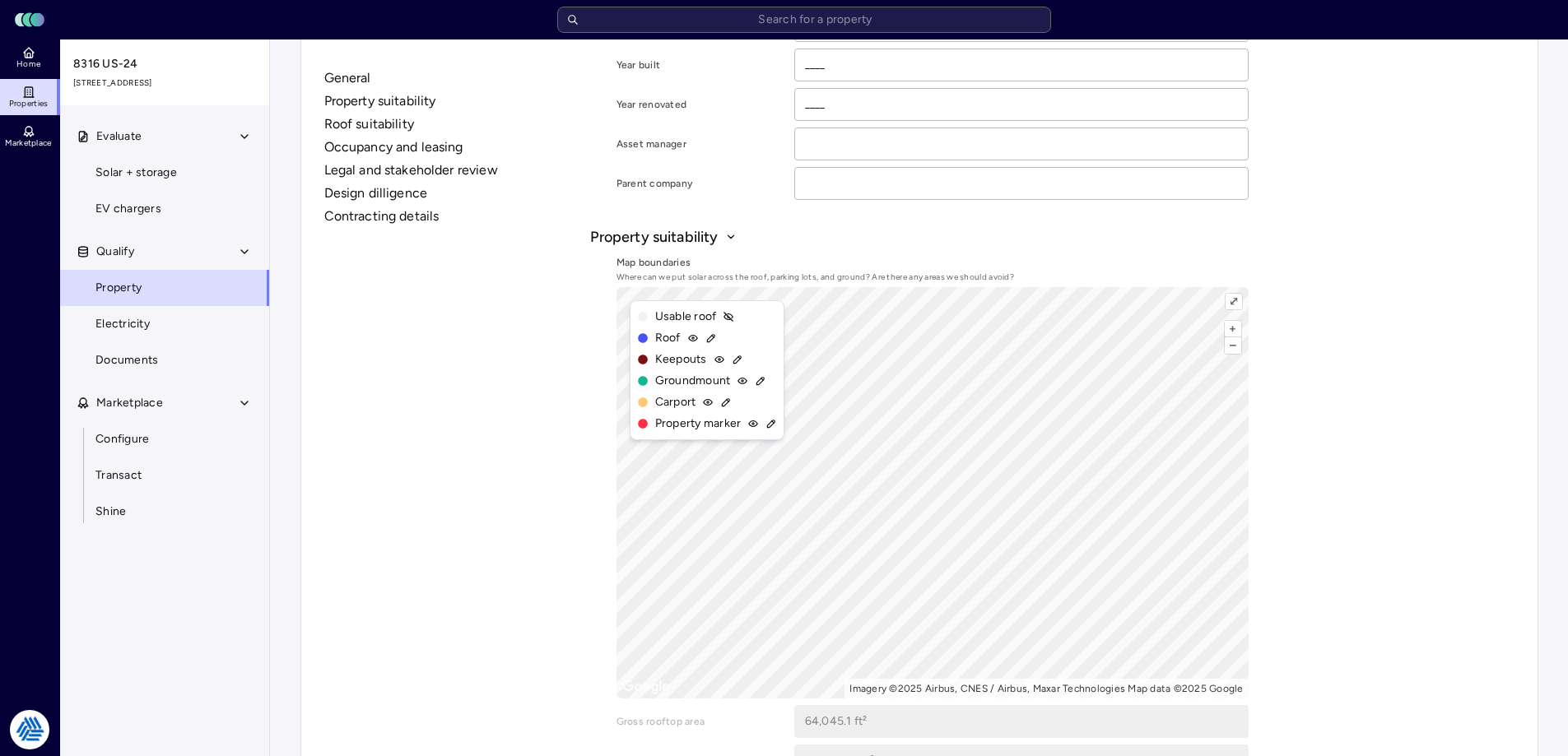
scroll to position [823, 0]
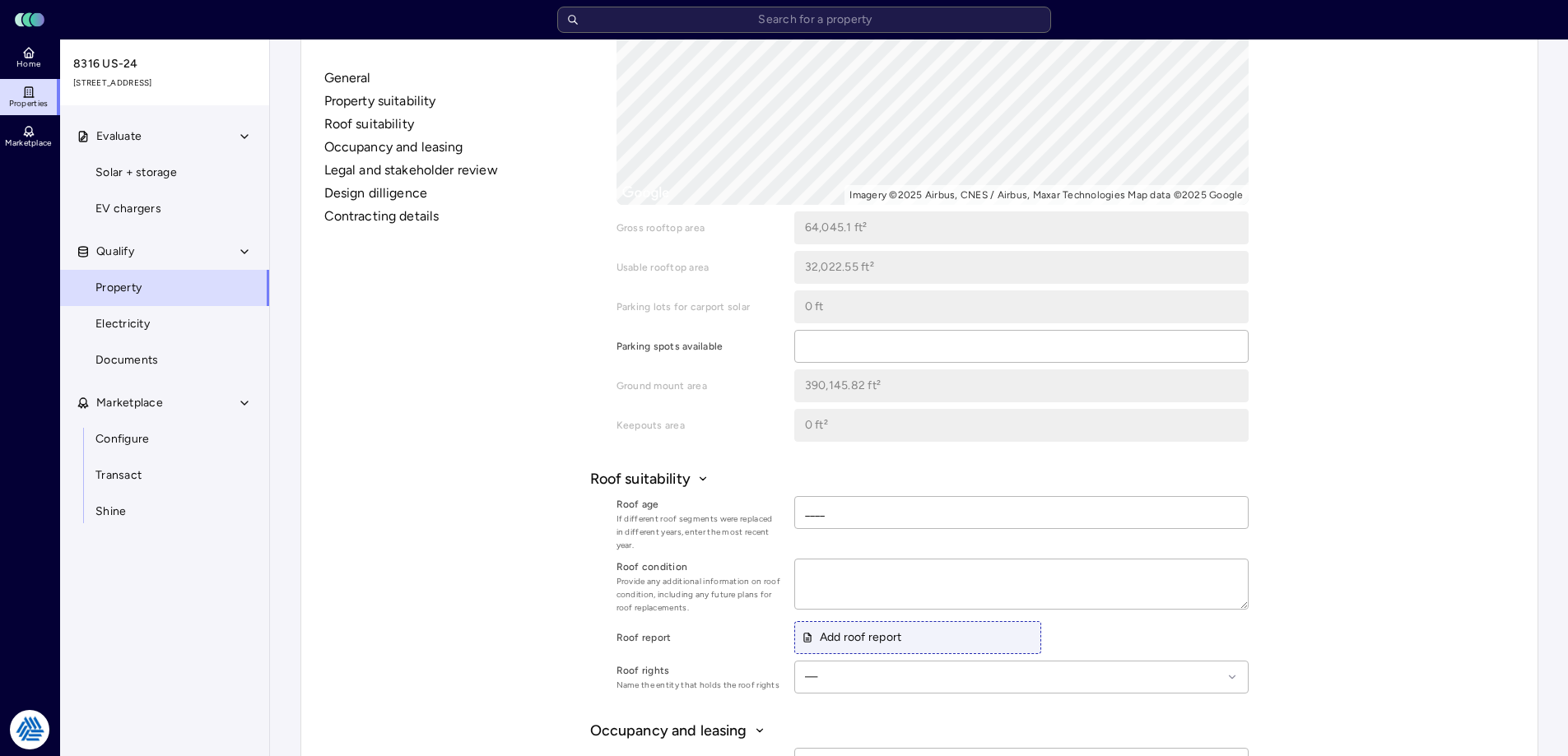
click at [785, 386] on div "Ground mount area 390,145.82 ft²" at bounding box center [932, 385] width 632 height 33
click at [779, 377] on div "Ground mount area" at bounding box center [698, 385] width 165 height 33
click at [128, 434] on span "Configure" at bounding box center [122, 440] width 54 height 18
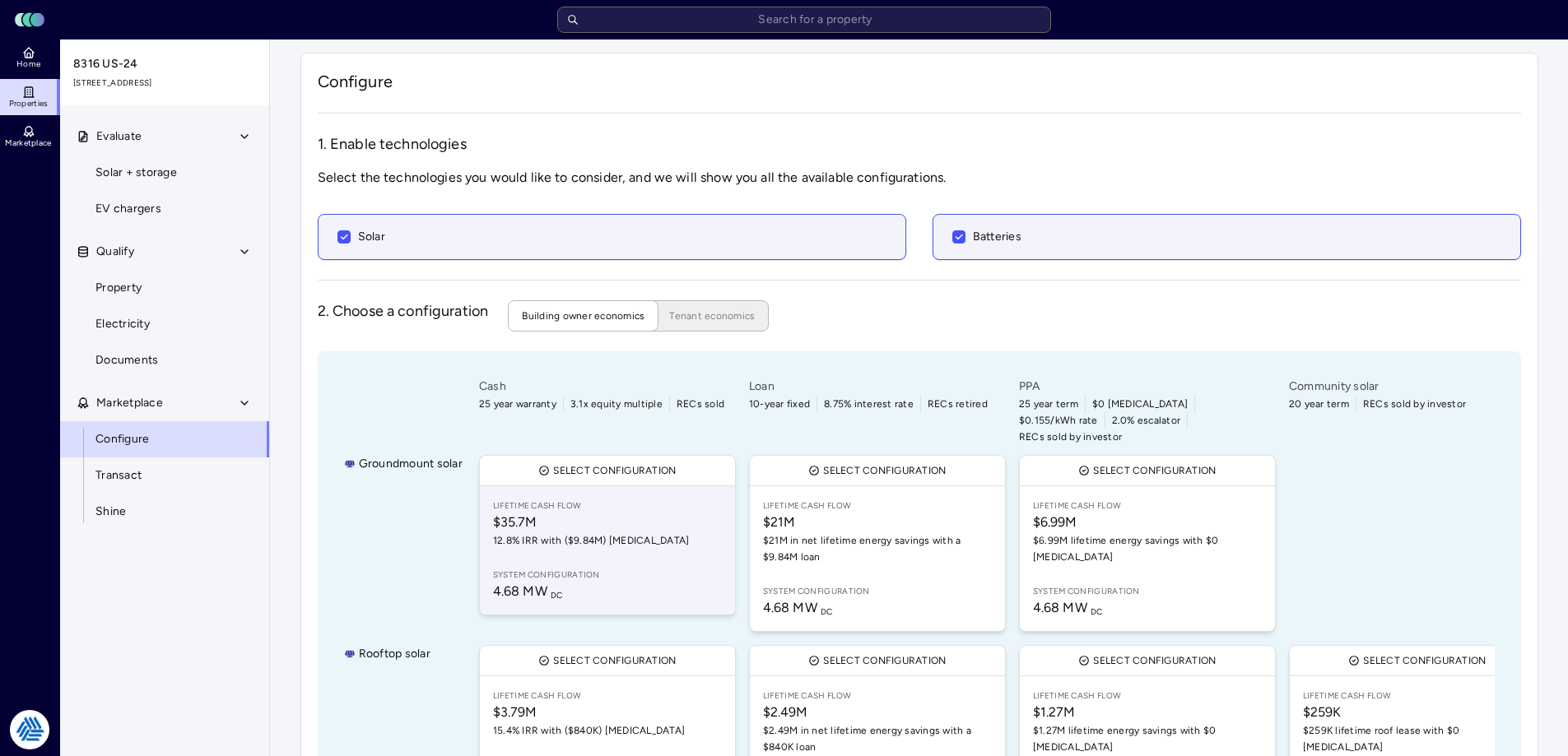
click at [571, 513] on span "$35.7M" at bounding box center [607, 522] width 228 height 20
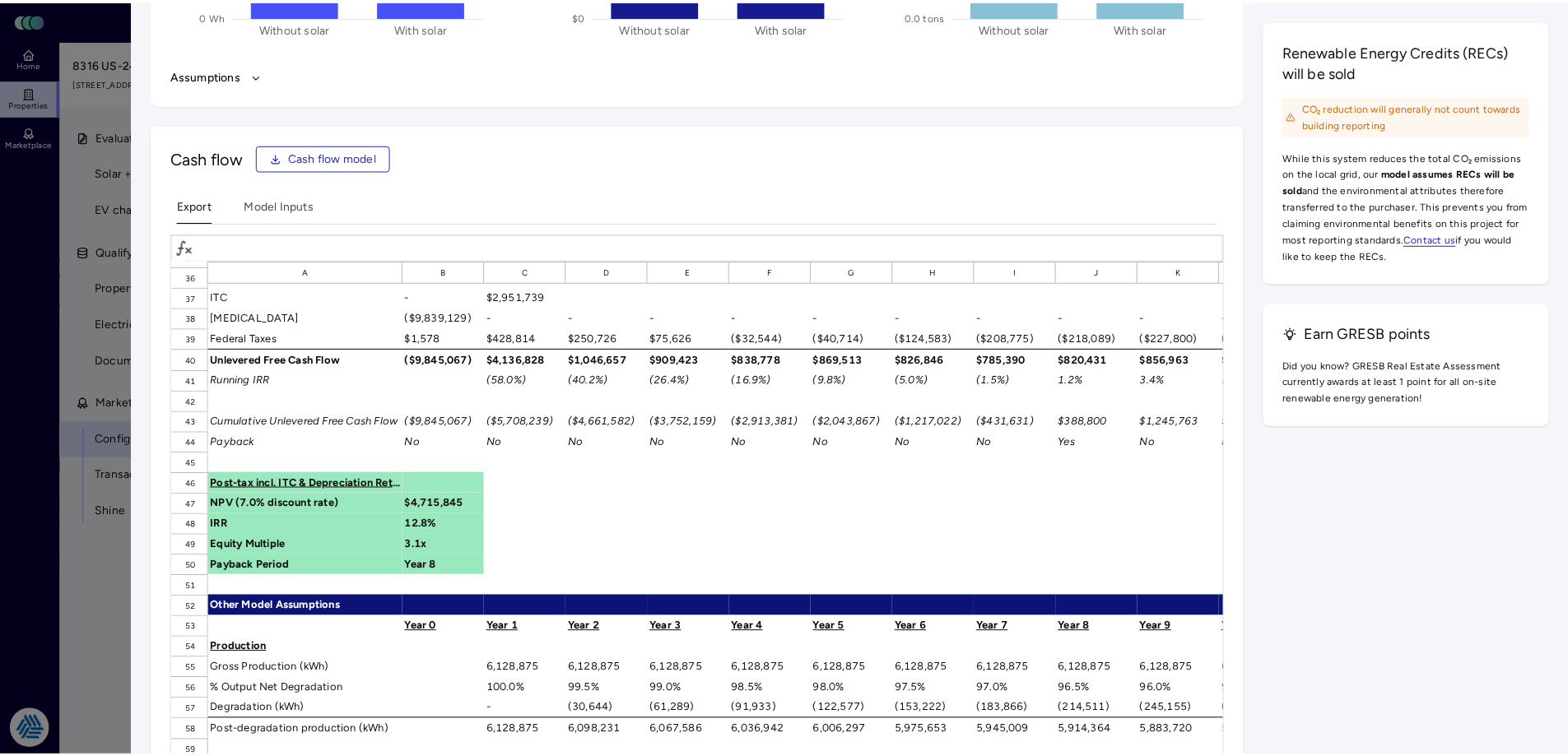
scroll to position [987, 0]
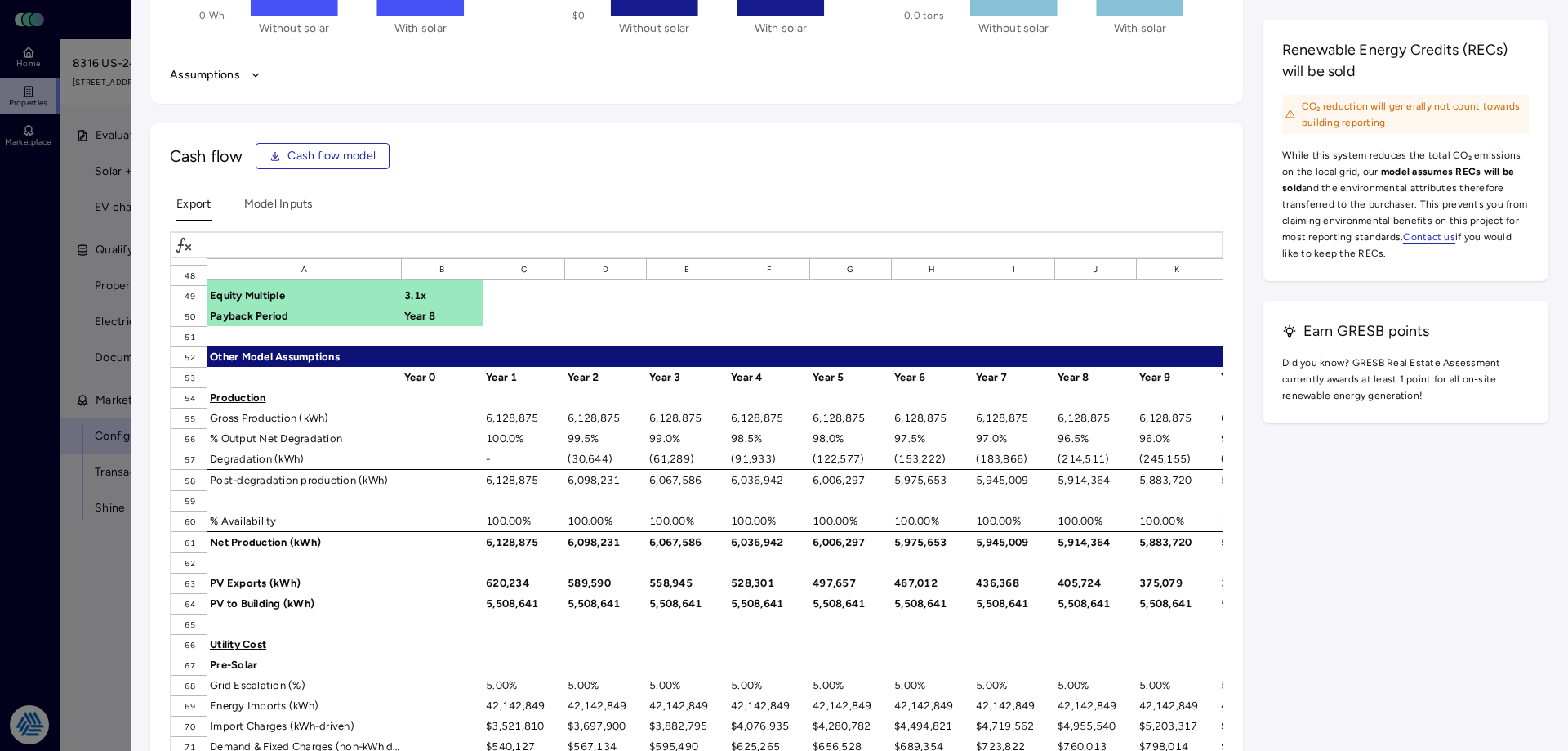
click at [73, 557] on div at bounding box center [784, 376] width 1568 height 751
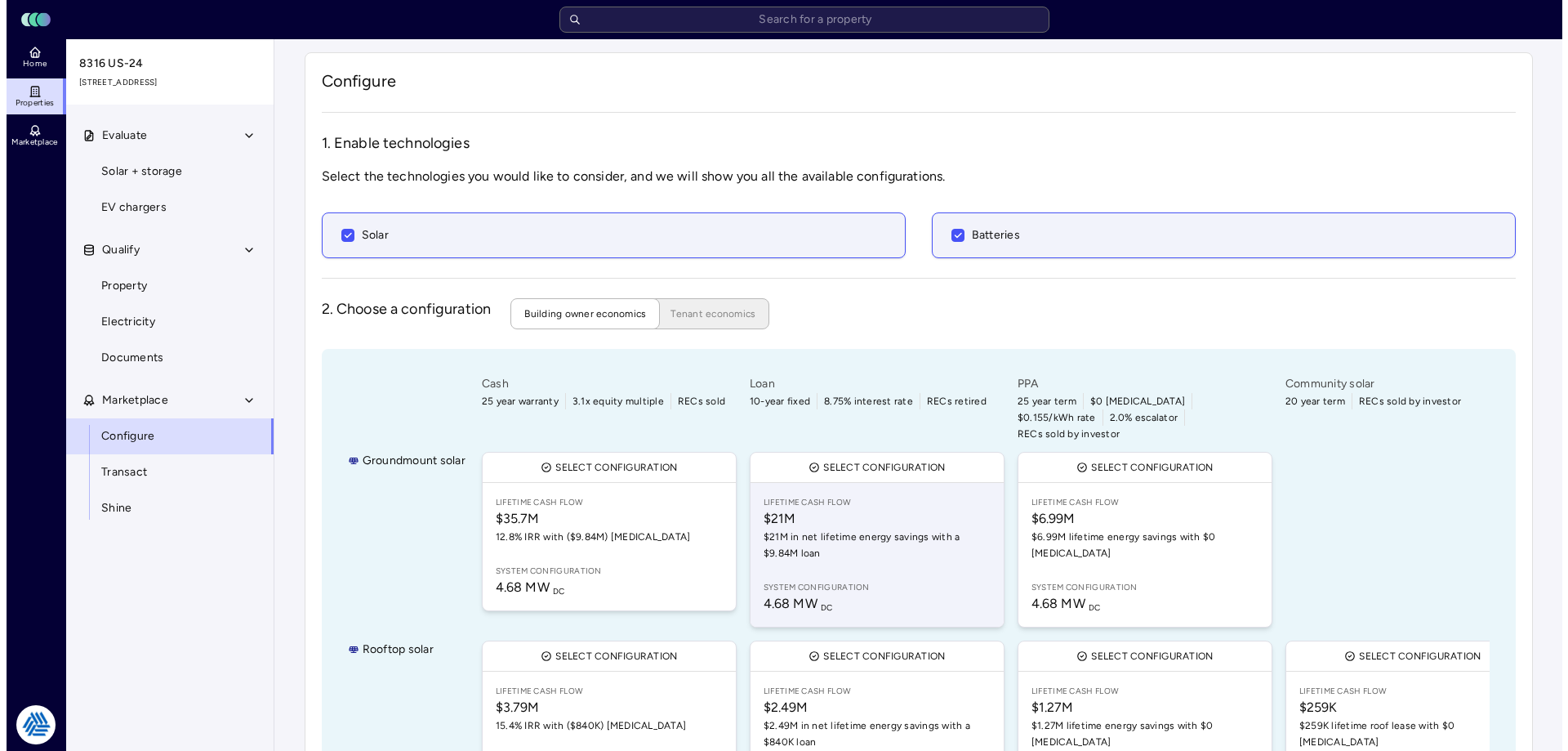
scroll to position [121, 0]
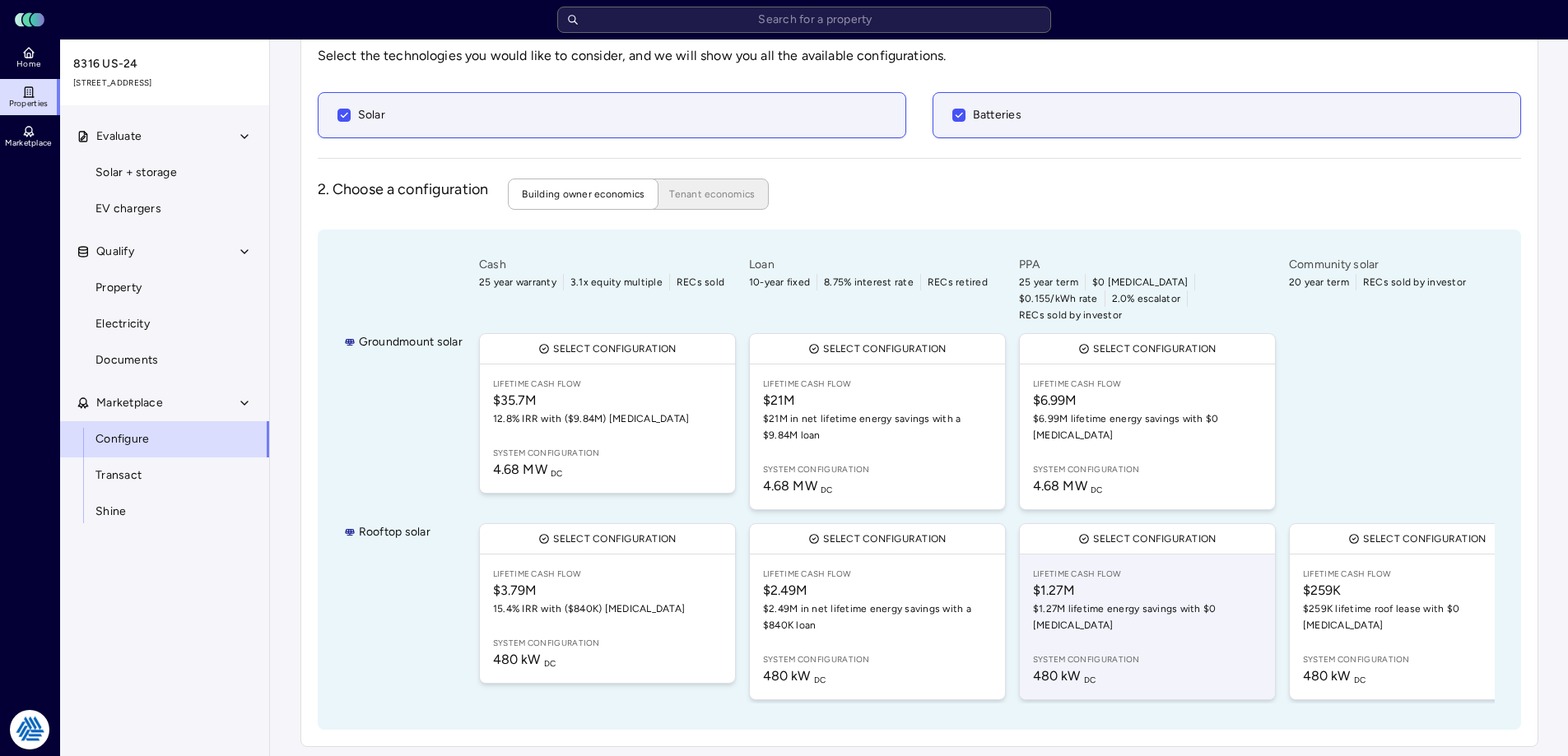
click at [1100, 580] on span "$1.27M" at bounding box center [1147, 590] width 228 height 20
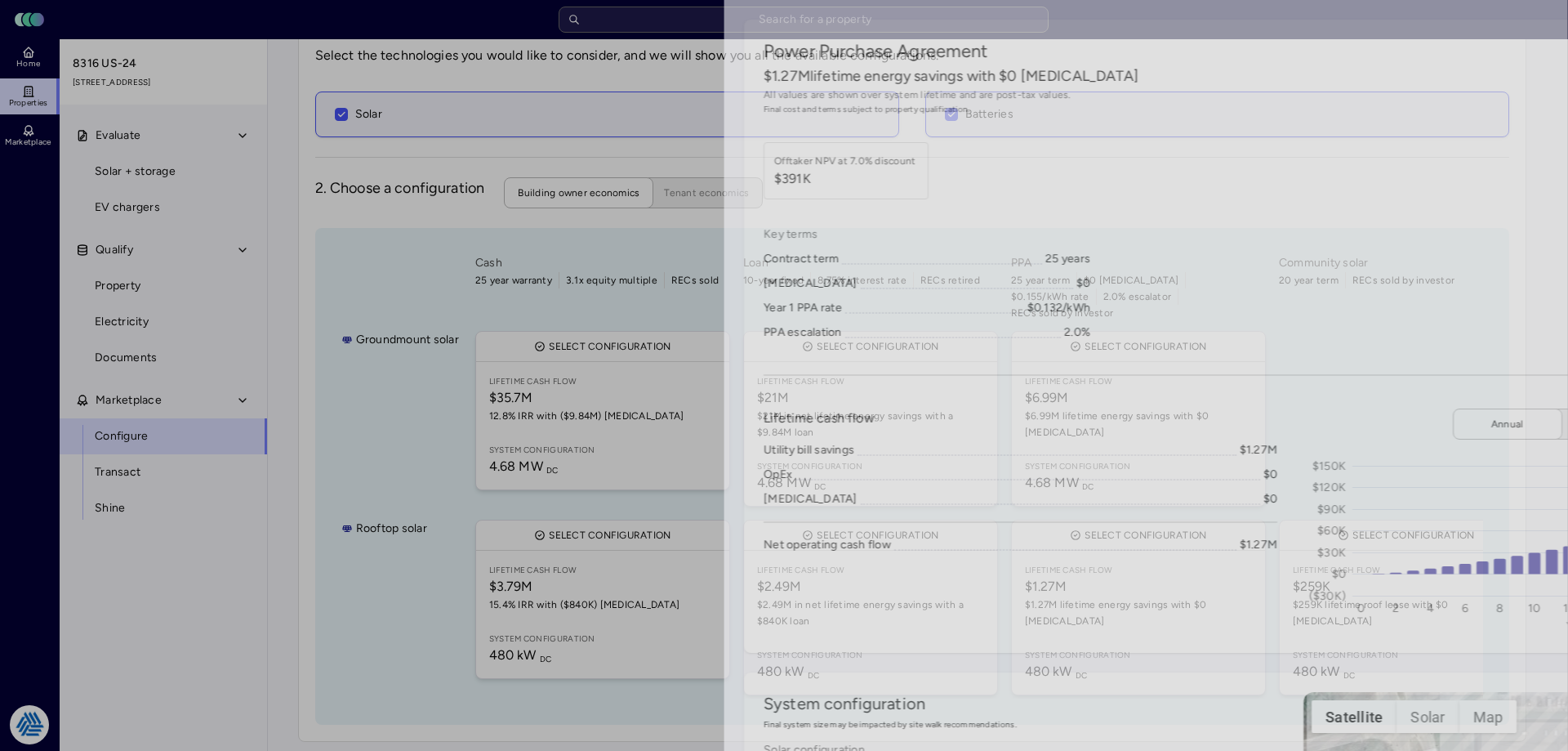
click at [66, 543] on div at bounding box center [784, 376] width 1568 height 751
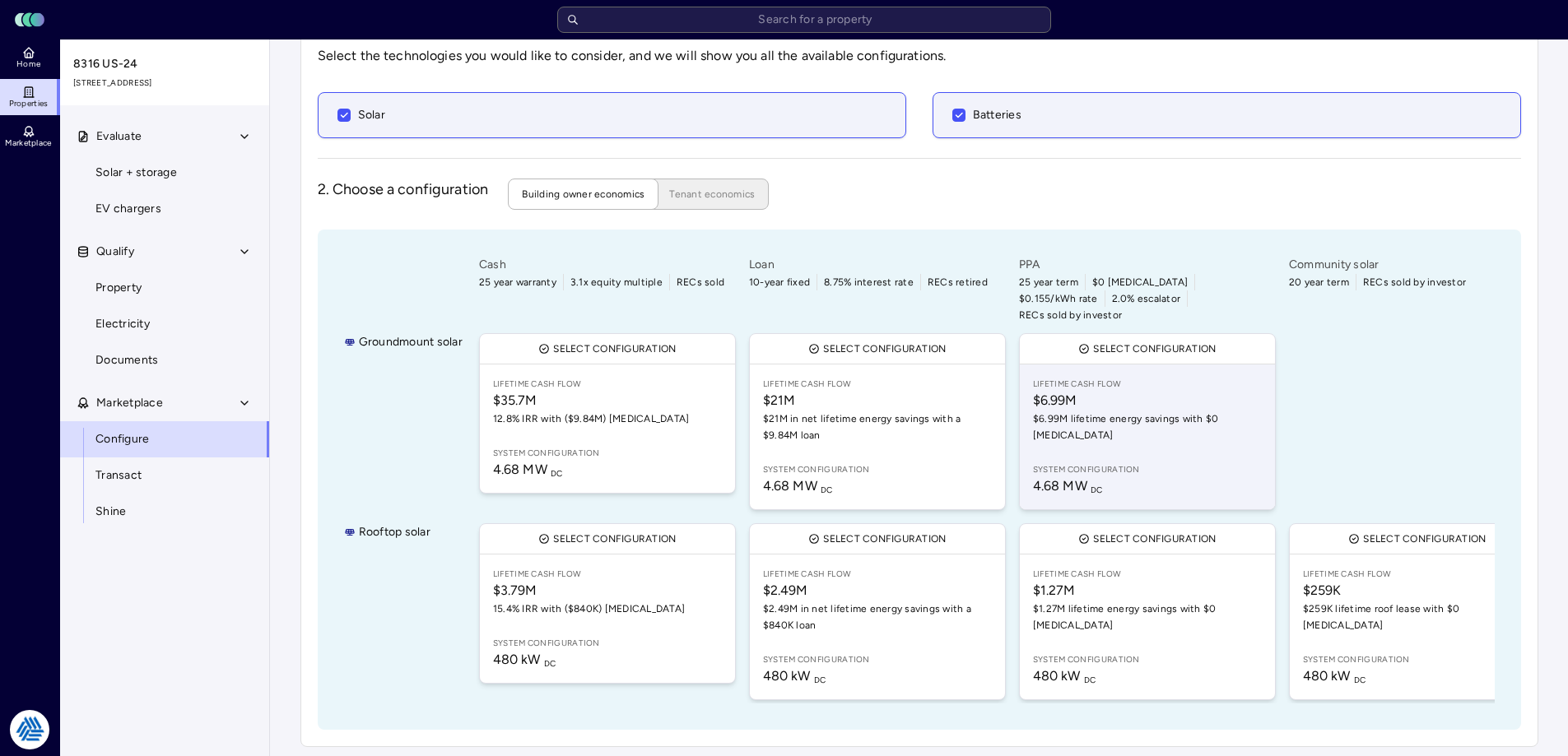
click at [1112, 410] on span "$6.99M lifetime energy savings with $0 [MEDICAL_DATA]" at bounding box center [1147, 426] width 228 height 33
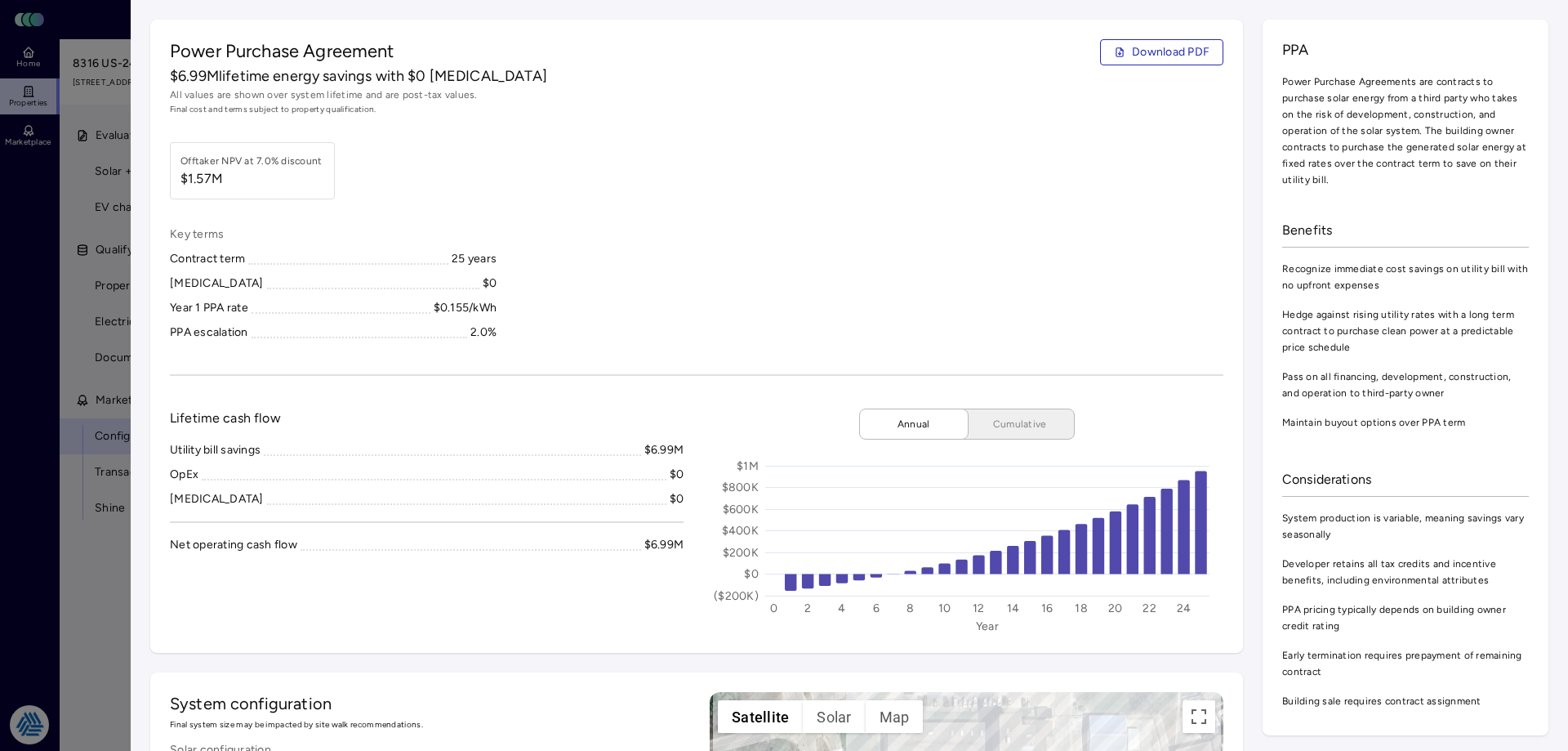
click at [42, 526] on div at bounding box center [784, 376] width 1568 height 751
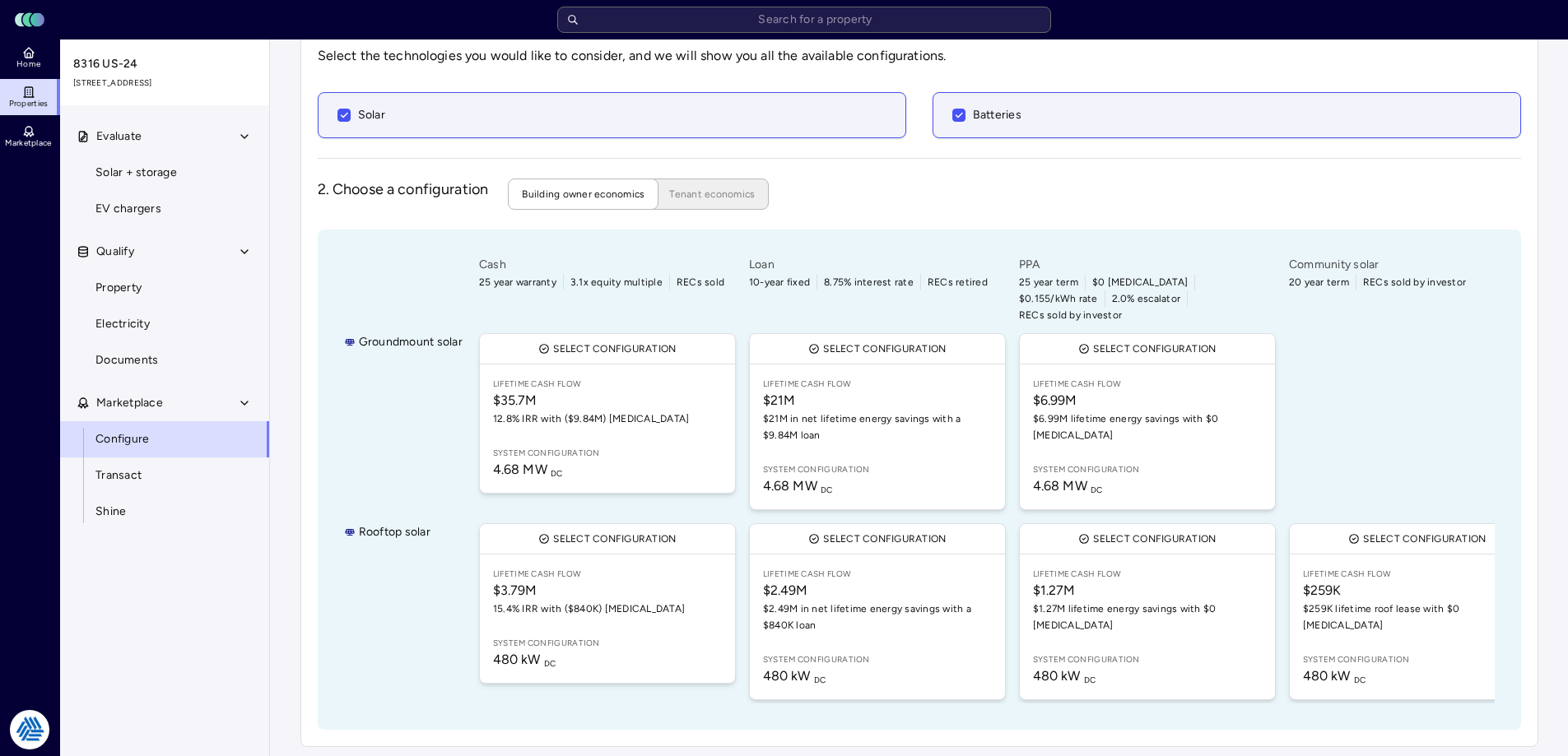
click at [293, 450] on div "Configure 1. Enable technologies Select the technologies you would like to cons…" at bounding box center [919, 339] width 1264 height 842
click at [306, 459] on div "Configure 1. Enable technologies Select the technologies you would like to cons…" at bounding box center [920, 339] width 1238 height 816
click at [285, 446] on div "Your estimates have been updated Configure 1. Enable technologies Select the te…" at bounding box center [919, 339] width 1298 height 842
click at [170, 558] on div "Evaluate Solar + storage EV chargers Qualify Property Electricity Documents Mar…" at bounding box center [165, 456] width 210 height 677
click at [281, 489] on div "Your estimates have been updated Configure 1. Enable technologies Select the te…" at bounding box center [919, 339] width 1298 height 842
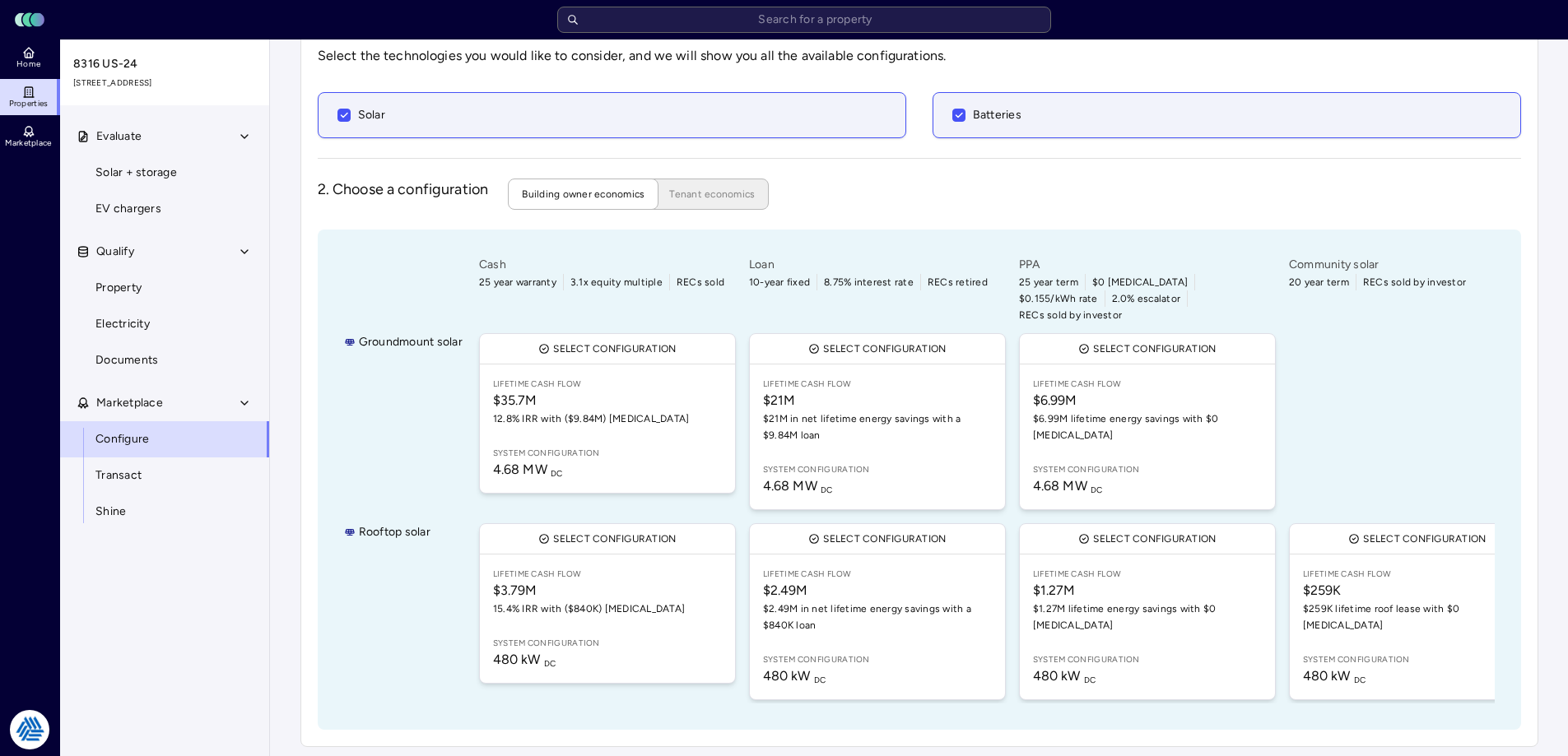
click at [295, 562] on div "Configure 1. Enable technologies Select the technologies you would like to cons…" at bounding box center [919, 339] width 1264 height 842
click at [302, 109] on div "Configure 1. Enable technologies Select the technologies you would like to cons…" at bounding box center [920, 339] width 1238 height 816
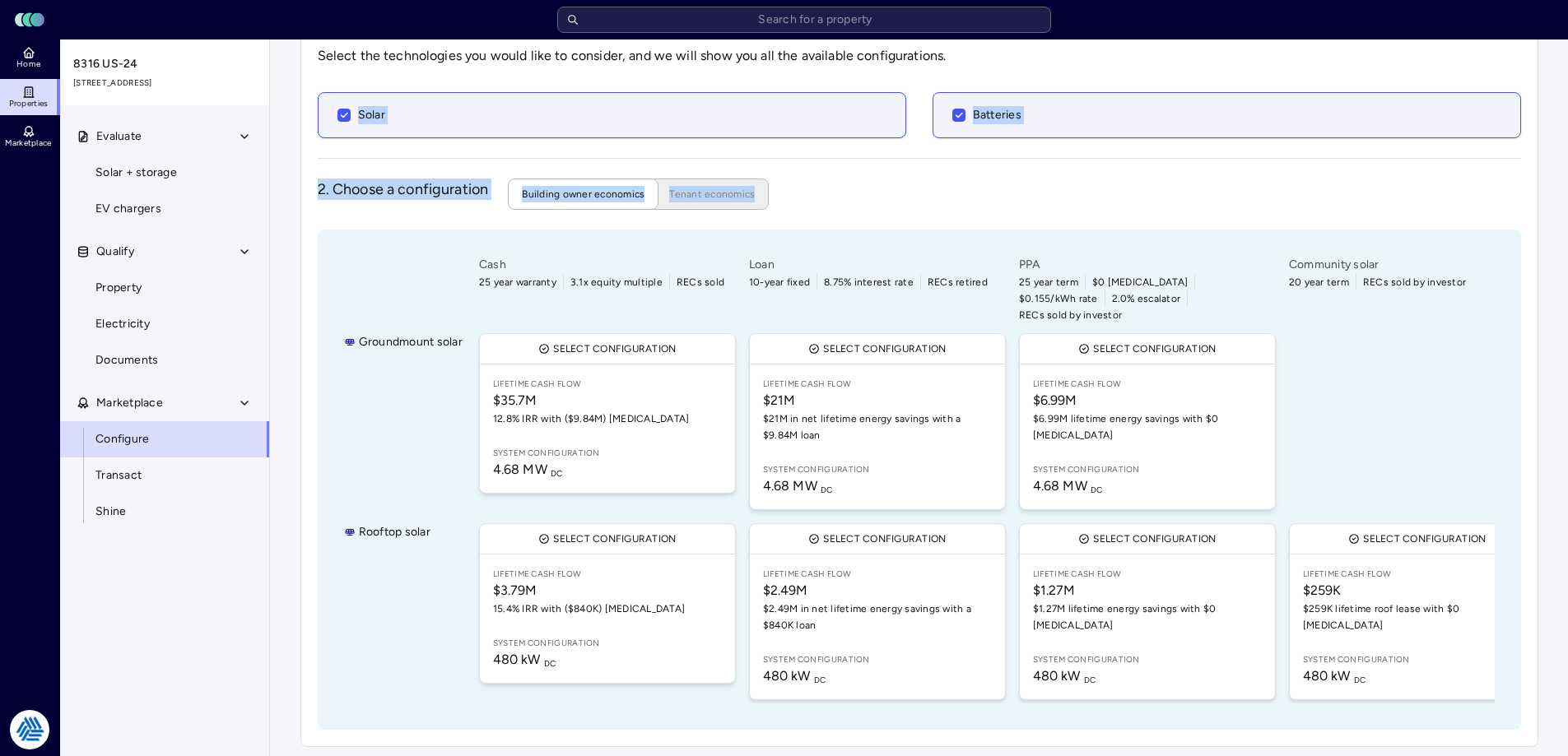
drag, startPoint x: 315, startPoint y: 86, endPoint x: 1270, endPoint y: 193, distance: 961.0
click at [1270, 193] on div "Configure 1. Enable technologies Select the technologies you would like to cons…" at bounding box center [920, 339] width 1238 height 816
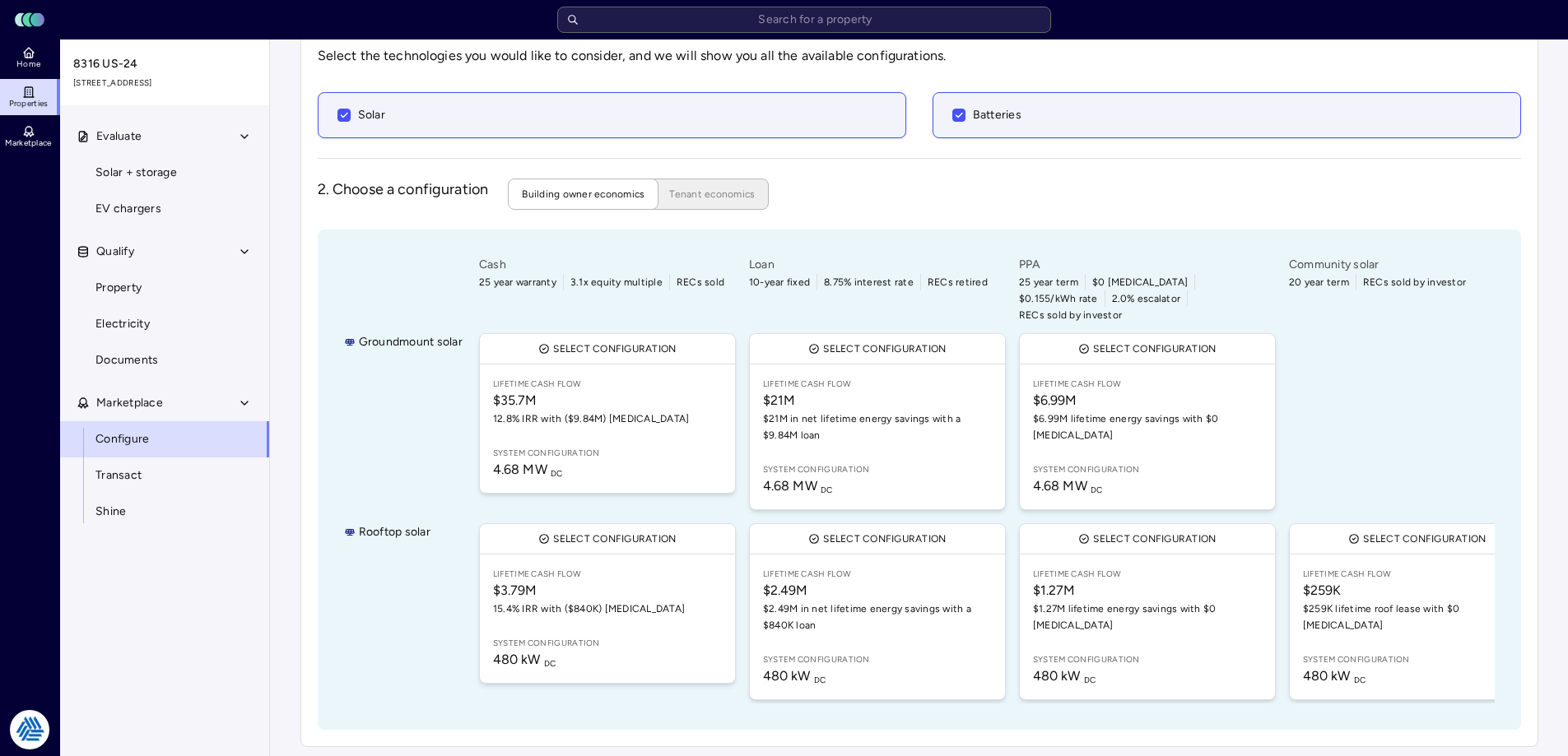
drag, startPoint x: 1270, startPoint y: 187, endPoint x: 1067, endPoint y: 197, distance: 203.2
click at [1244, 167] on div "1. Enable technologies Select the technologies you would like to consider, and …" at bounding box center [919, 370] width 1203 height 718
click at [955, 202] on div "2. Choose a configuration Building owner economics Tenant economics" at bounding box center [919, 193] width 1203 height 31
click at [442, 620] on div "Rooftop solar" at bounding box center [403, 612] width 119 height 184
